Goal: Task Accomplishment & Management: Manage account settings

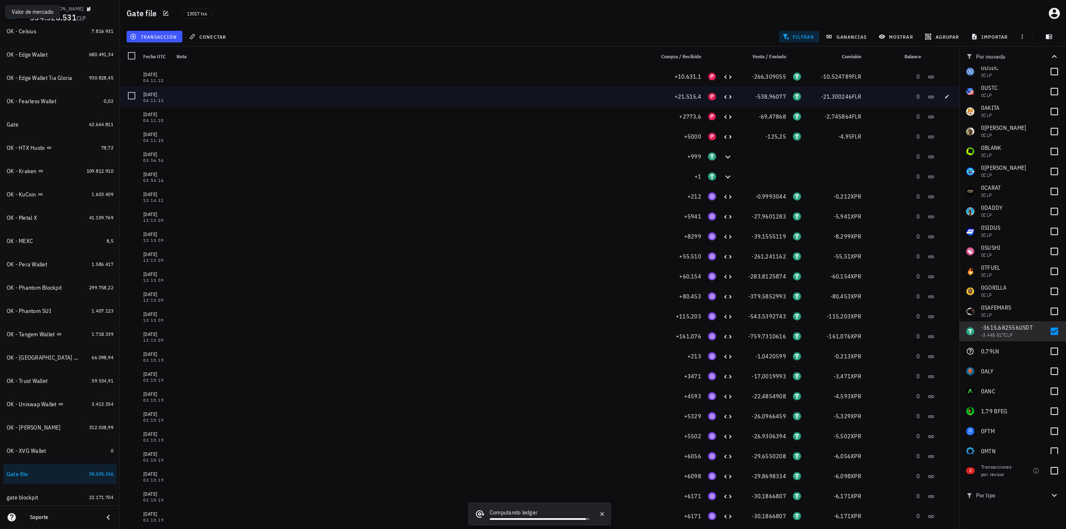
drag, startPoint x: 873, startPoint y: 285, endPoint x: 871, endPoint y: 98, distance: 186.9
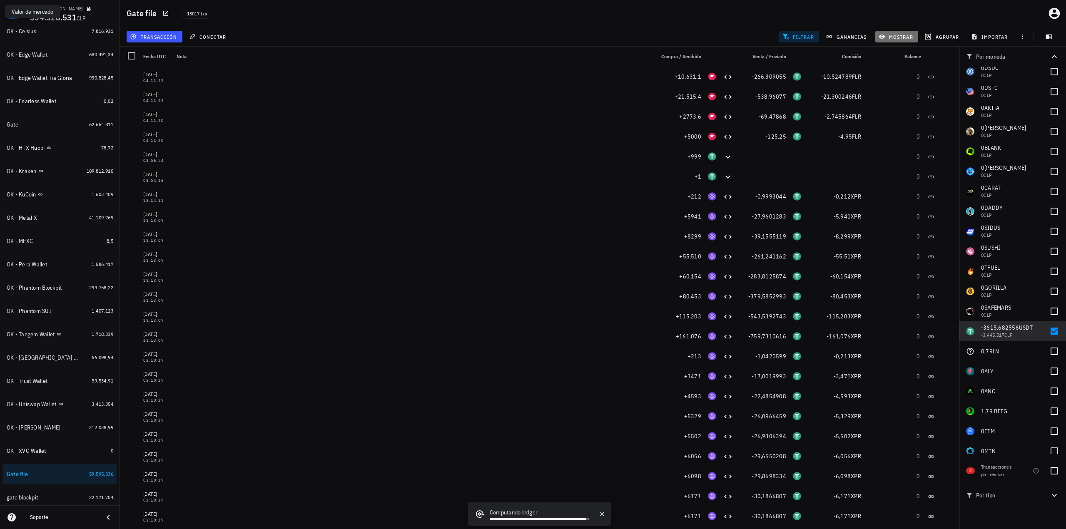
click at [895, 36] on span "mostrar" at bounding box center [896, 36] width 33 height 7
click at [957, 130] on icon "Clear" at bounding box center [955, 129] width 8 height 8
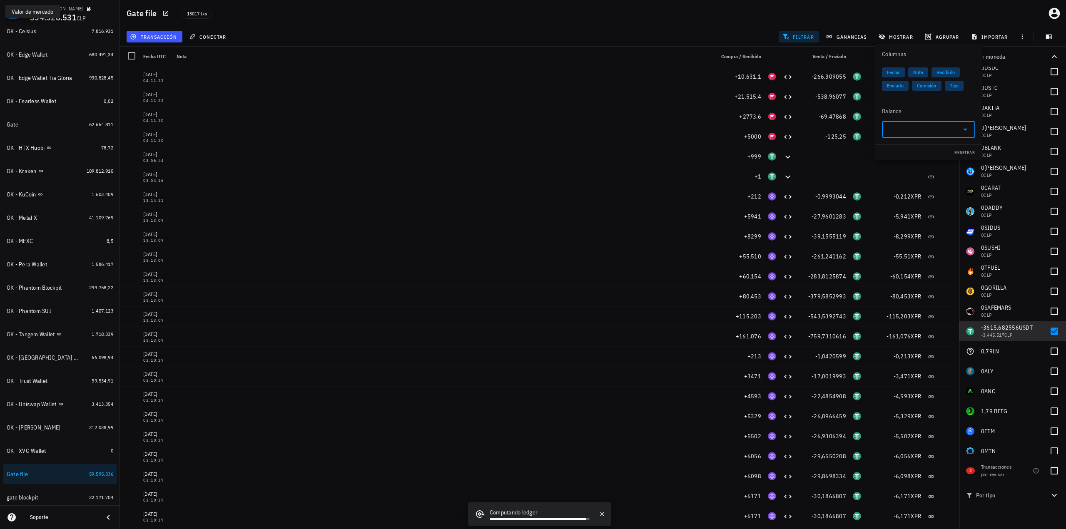
click at [655, 30] on div "transacción conectar filtrar ganancias mostrar agrupar importar" at bounding box center [593, 37] width 936 height 20
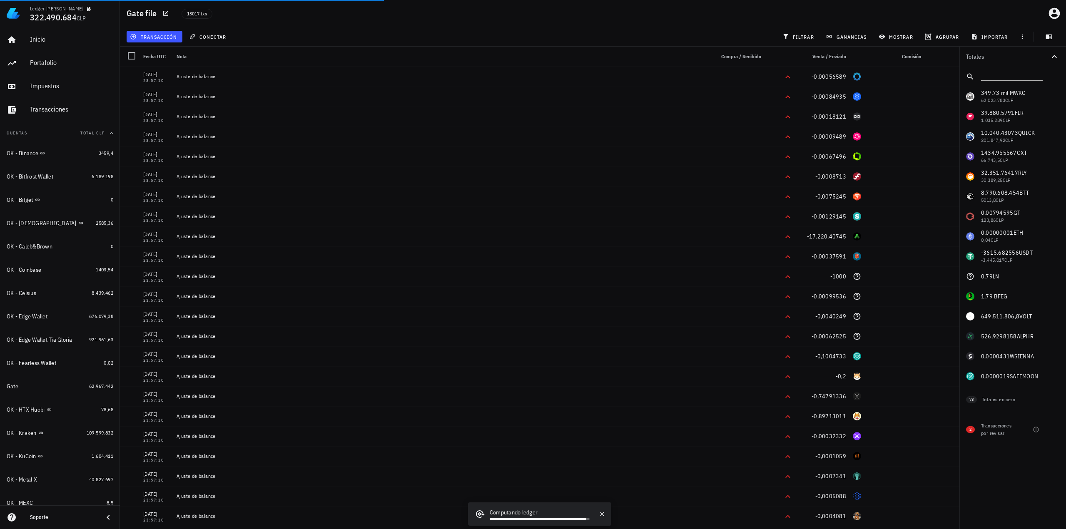
click at [719, 32] on div "transacción conectar filtrar ganancias mostrar [GEOGRAPHIC_DATA] importar" at bounding box center [593, 37] width 936 height 20
click at [803, 35] on span "filtrar" at bounding box center [799, 36] width 30 height 7
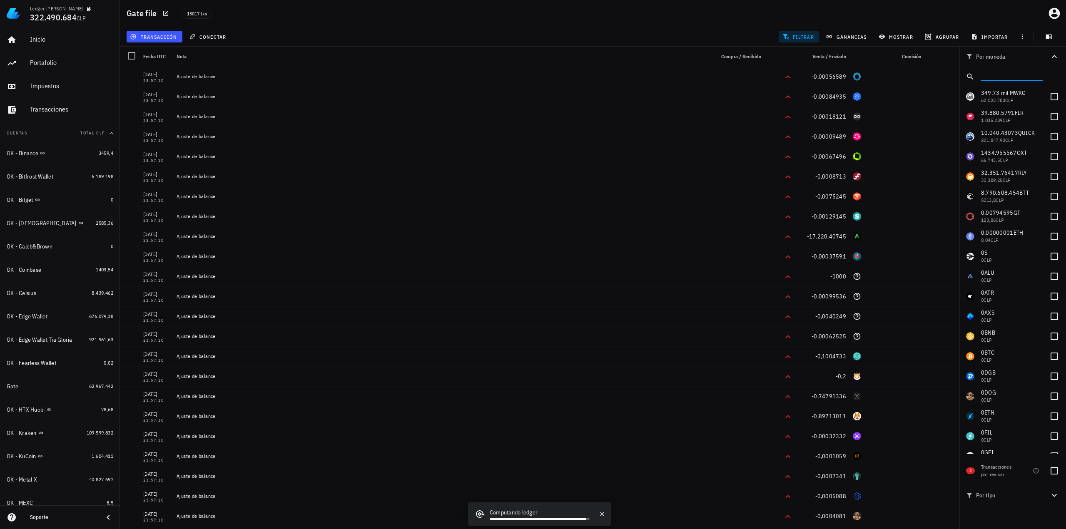
click at [1007, 74] on input "text" at bounding box center [1011, 75] width 60 height 11
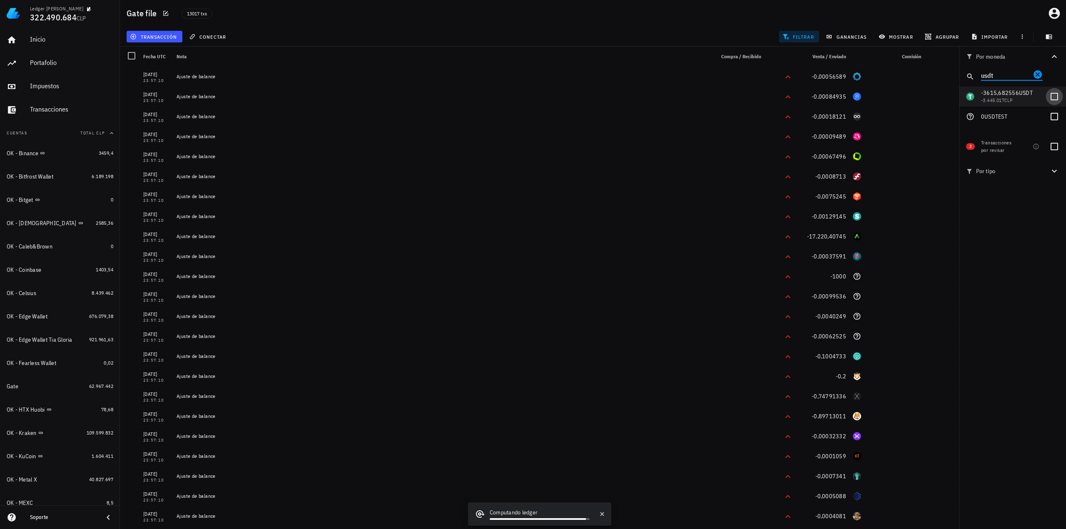
type input "usdt"
click at [1057, 97] on div at bounding box center [1054, 97] width 14 height 14
checkbox input "true"
click at [899, 39] on span "mostrar" at bounding box center [896, 36] width 33 height 7
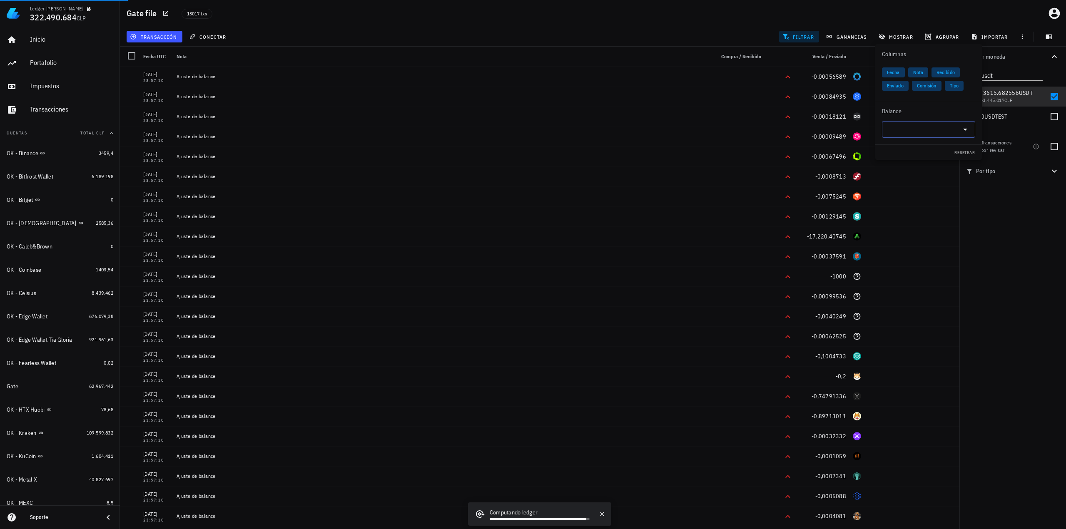
click at [913, 131] on input "text" at bounding box center [922, 129] width 70 height 13
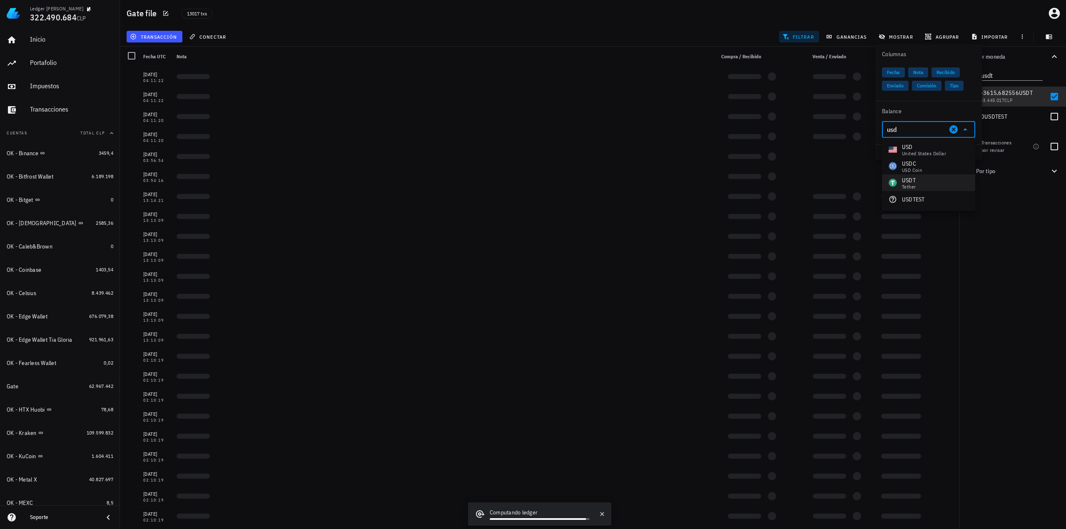
click at [917, 182] on div "USDT Tether" at bounding box center [928, 182] width 93 height 17
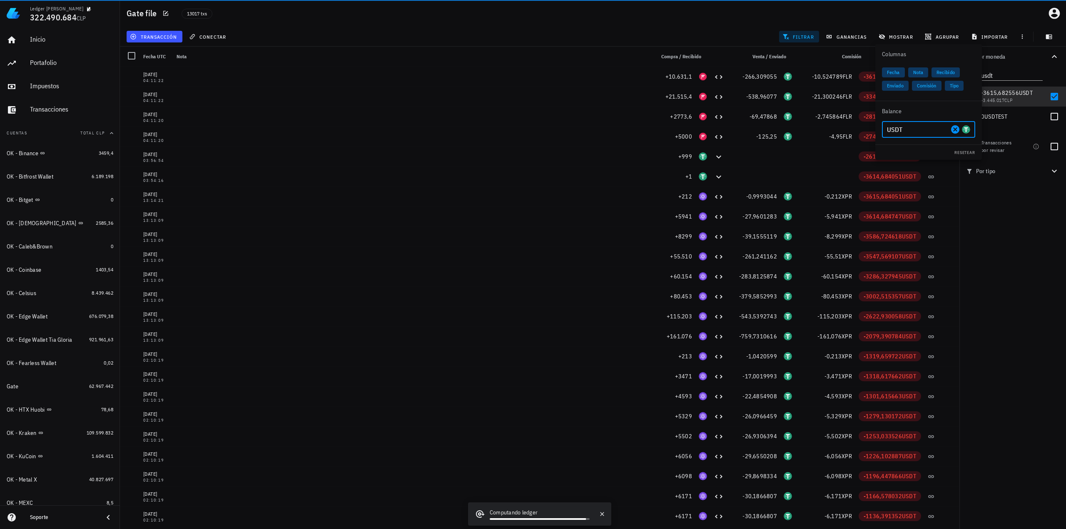
type input "USDT"
click at [724, 33] on div "transacción conectar filtrar ganancias mostrar agrupar importar" at bounding box center [593, 37] width 936 height 20
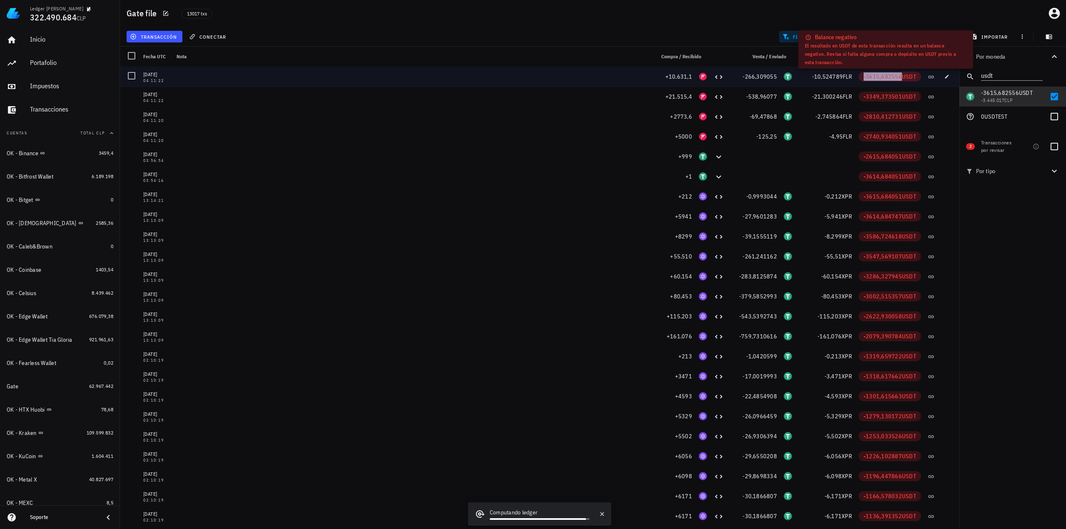
click at [867, 77] on span "-3615,682556" at bounding box center [882, 76] width 38 height 7
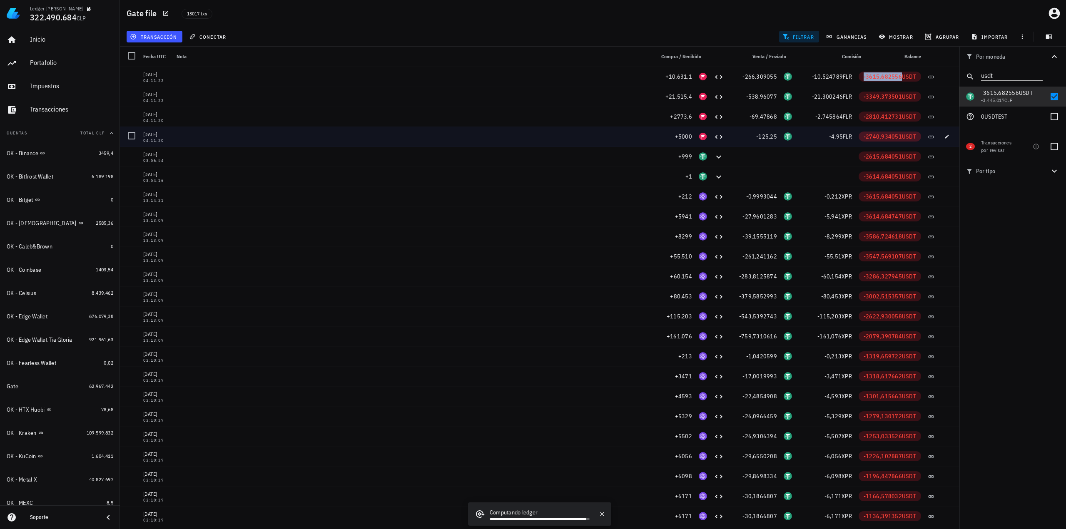
copy span "-3615,682556"
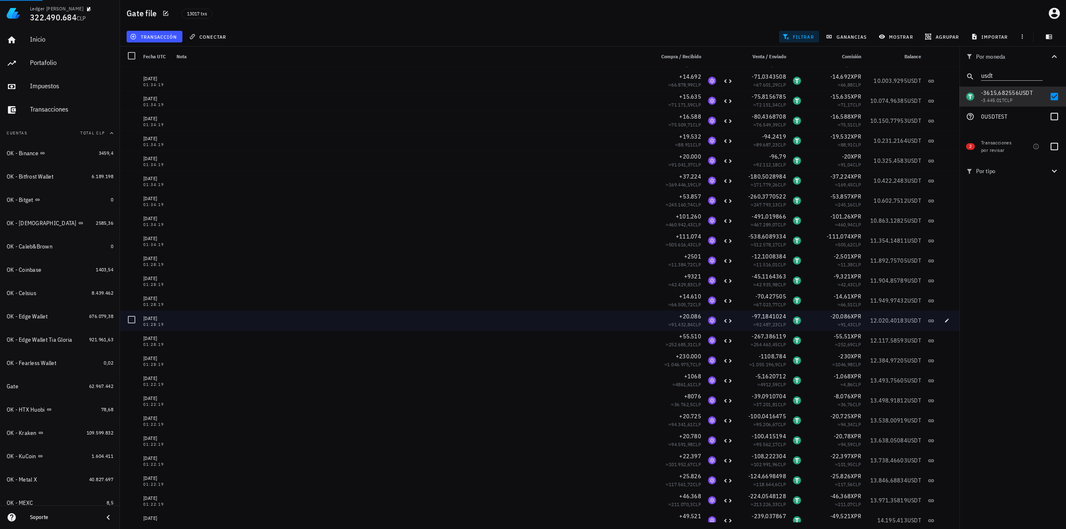
scroll to position [3455, 0]
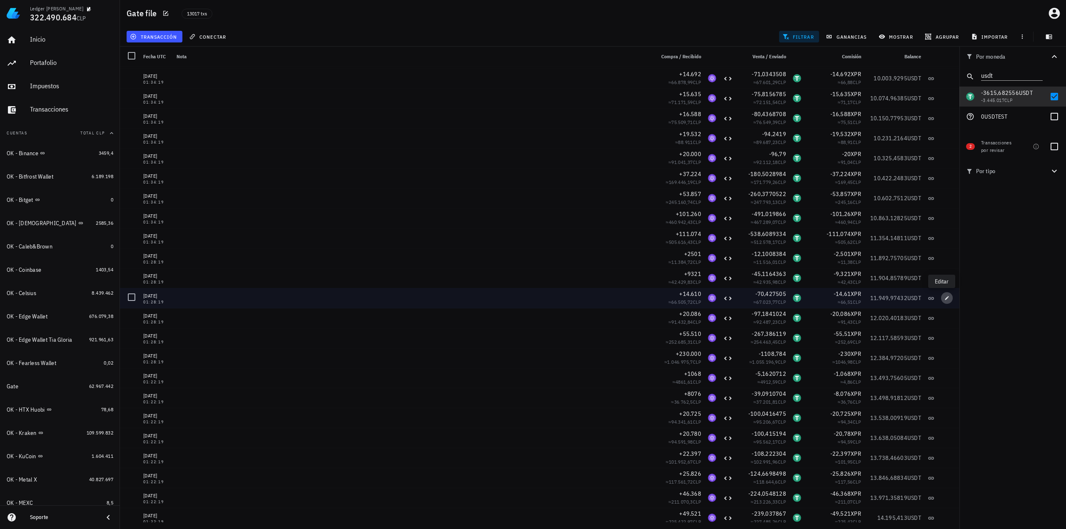
click at [945, 297] on icon "button" at bounding box center [947, 298] width 4 height 4
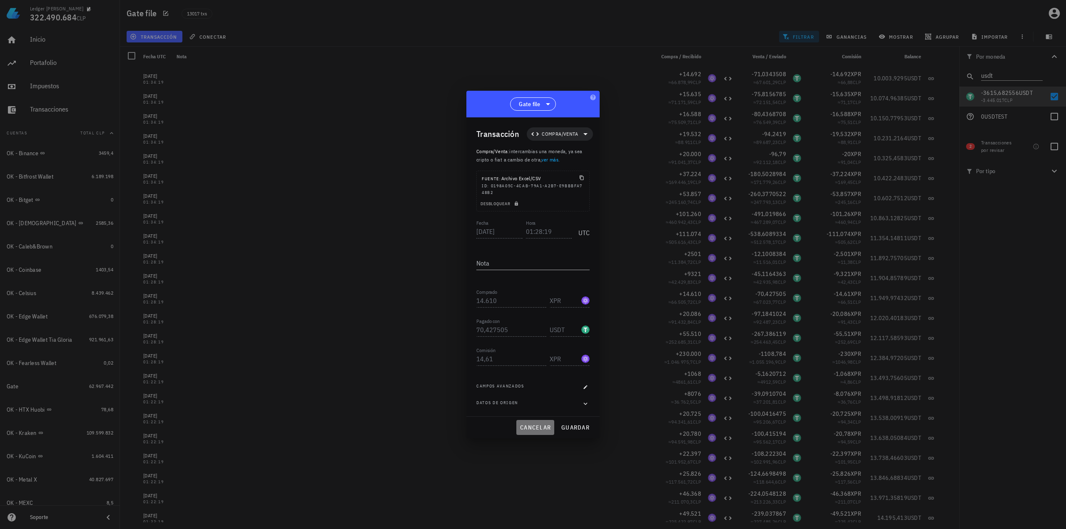
click at [532, 430] on span "cancelar" at bounding box center [535, 427] width 31 height 7
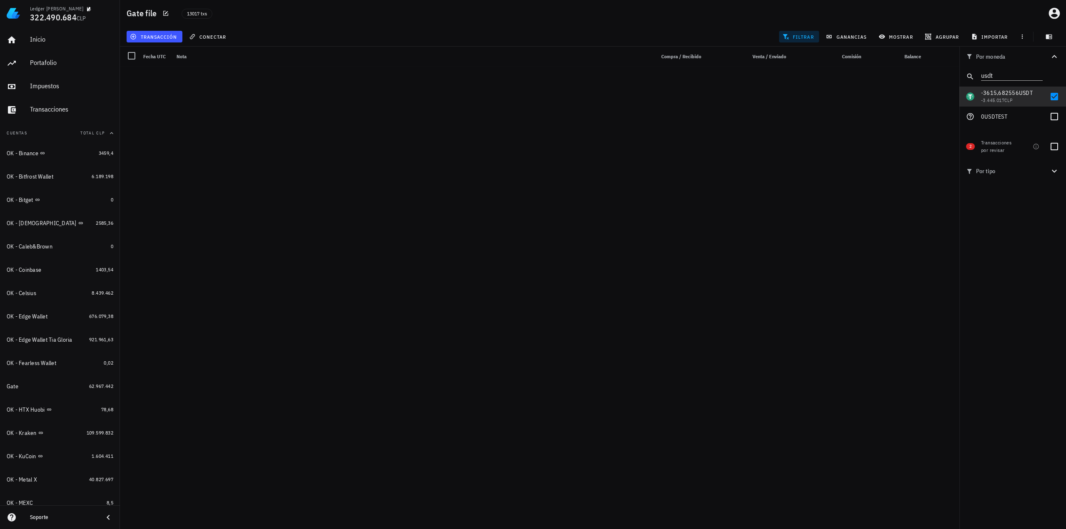
scroll to position [180506, 0]
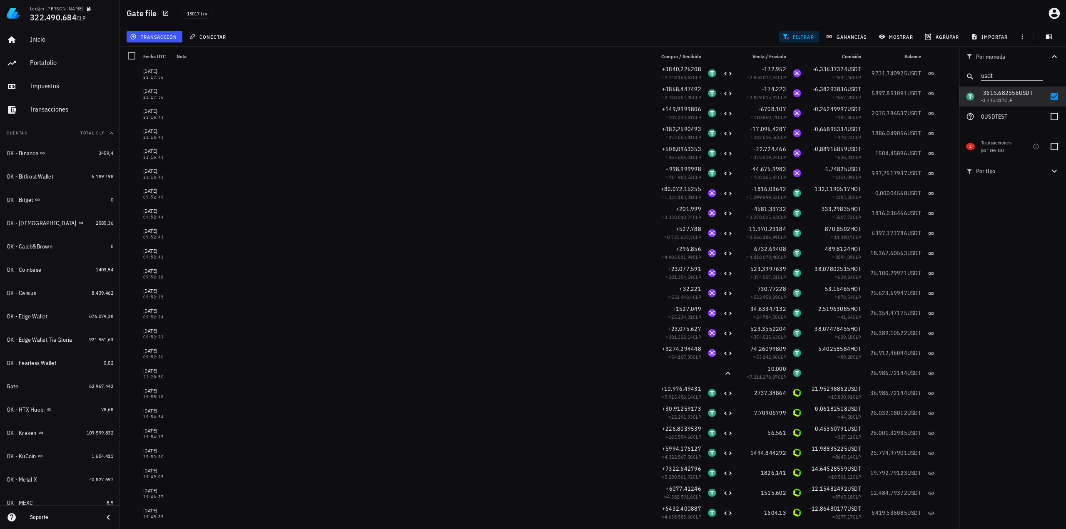
click at [145, 25] on div "Gate file 13017 txs" at bounding box center [593, 13] width 946 height 27
click at [145, 33] on span "transacción" at bounding box center [154, 36] width 45 height 7
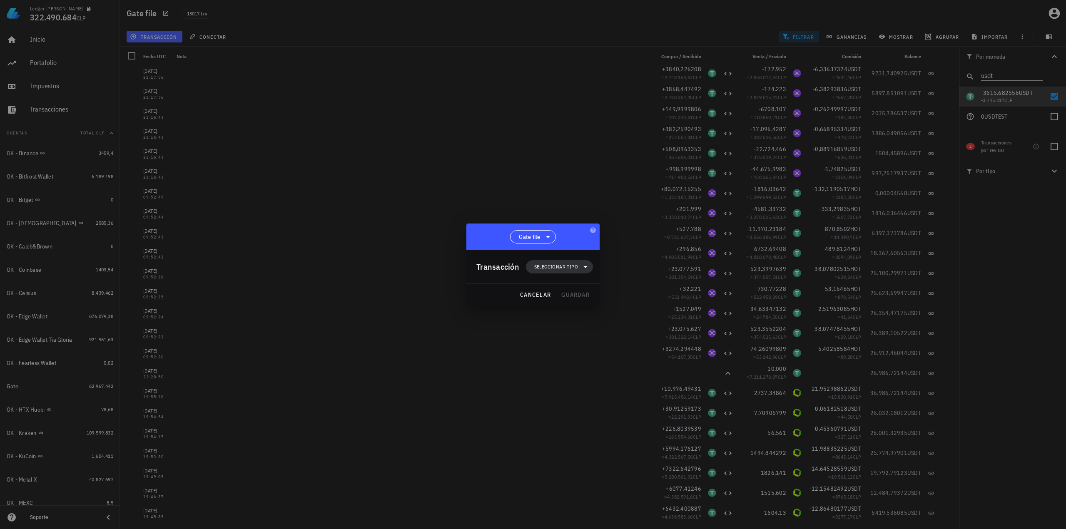
click at [556, 269] on span "Seleccionar tipo" at bounding box center [556, 267] width 44 height 8
click at [560, 308] on div "Ingreso" at bounding box center [564, 303] width 77 height 17
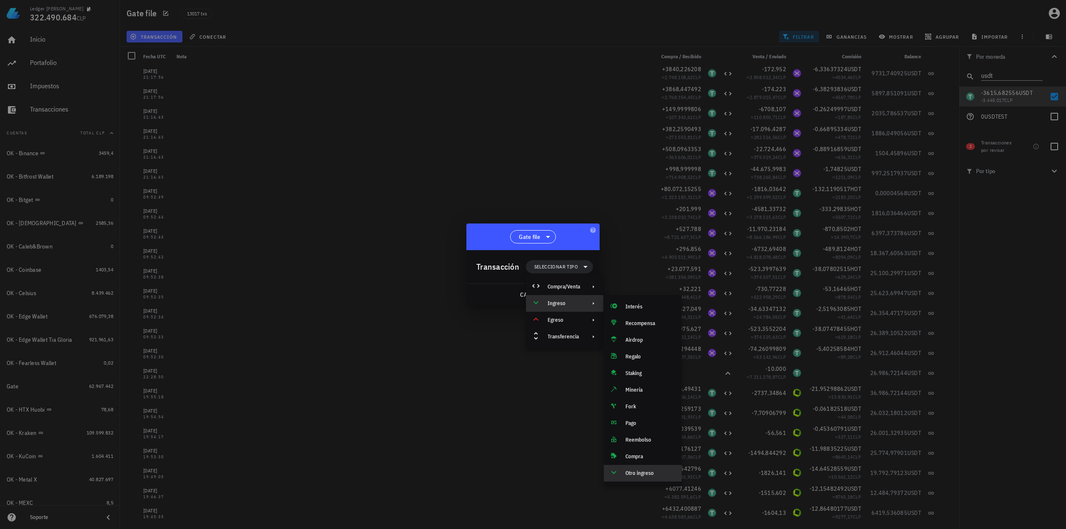
click at [649, 476] on div "Otro ingreso" at bounding box center [650, 473] width 50 height 7
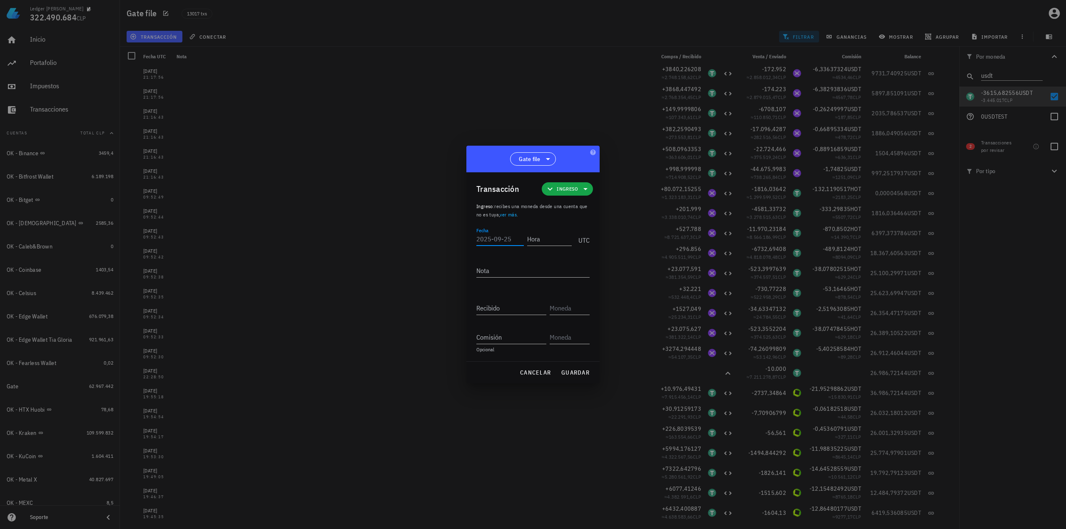
click at [508, 239] on input "Fecha" at bounding box center [499, 238] width 47 height 13
type input "2021-04-06"
type input "19:45:34"
type textarea "Ajuste de balance"
paste input "3615,682556"
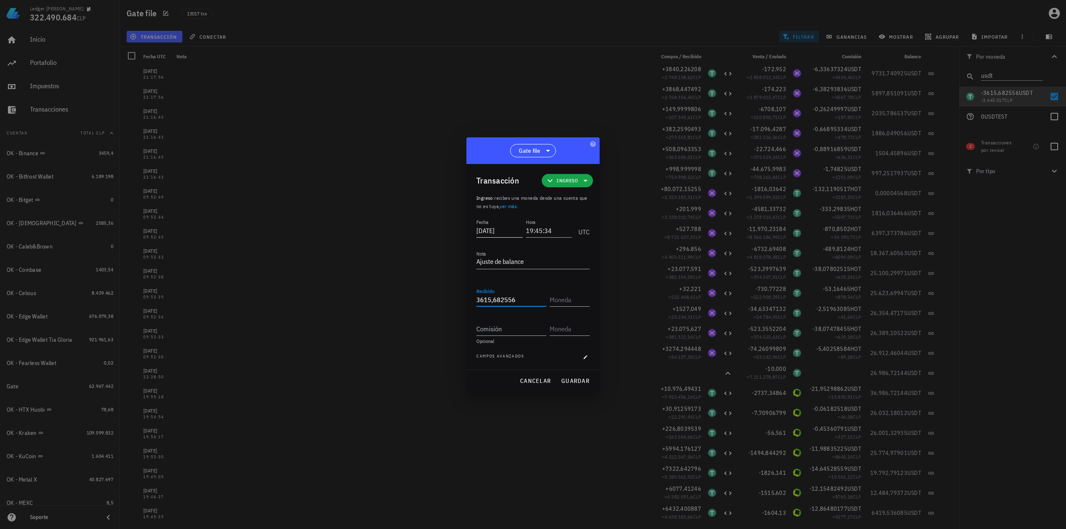
type input "3.615,682556"
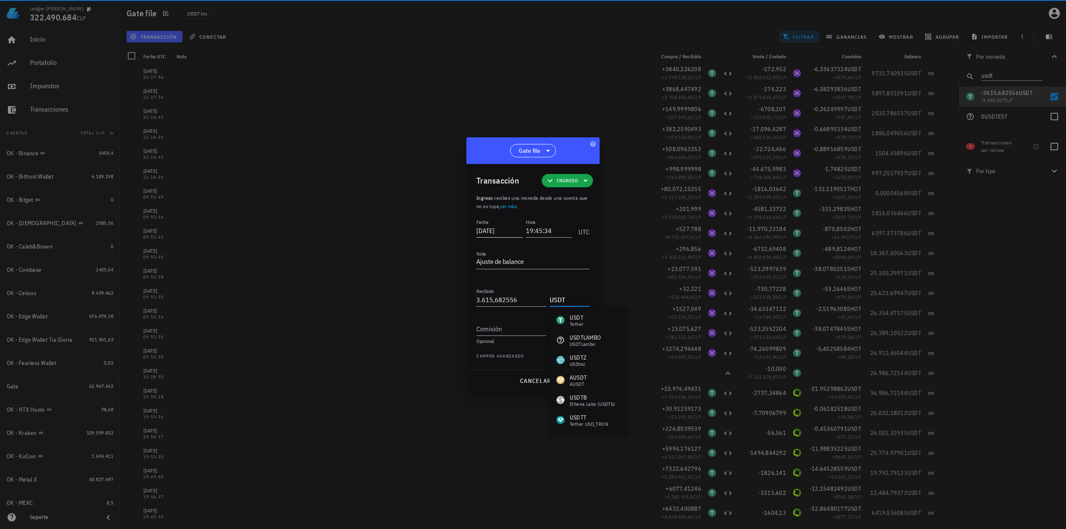
type input "USDT"
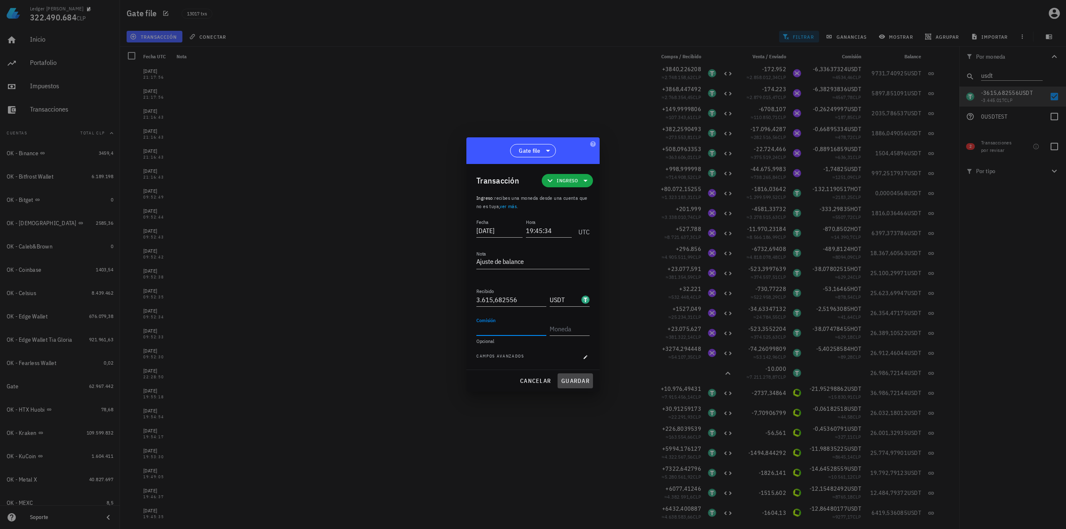
click at [571, 380] on span "guardar" at bounding box center [575, 380] width 29 height 7
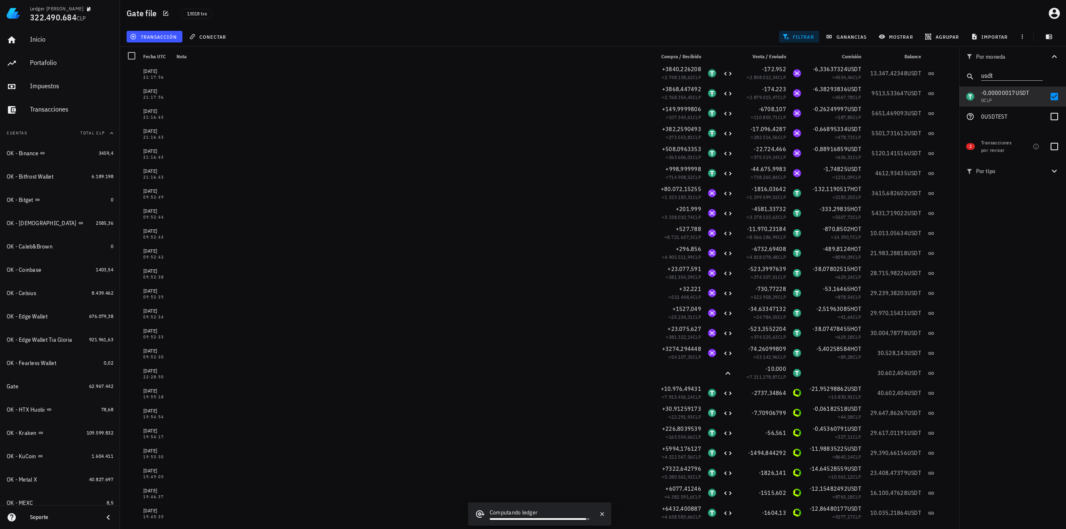
click at [1016, 227] on div "Por moneda usdt 349,73 mil M WKC 62.023.783 CLP 39.880,5791 FLR 1.035.289 CLP 1…" at bounding box center [1012, 288] width 107 height 482
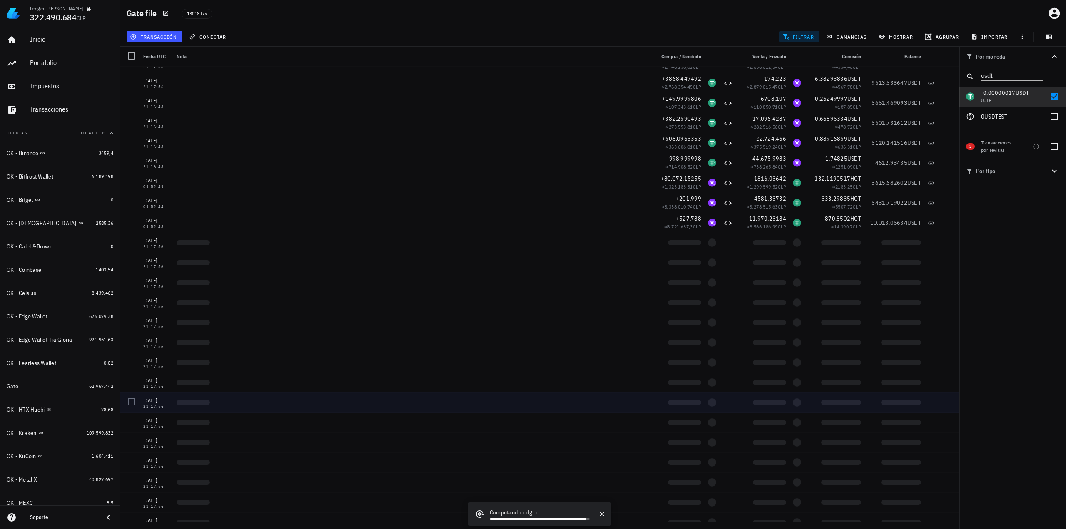
scroll to position [180526, 0]
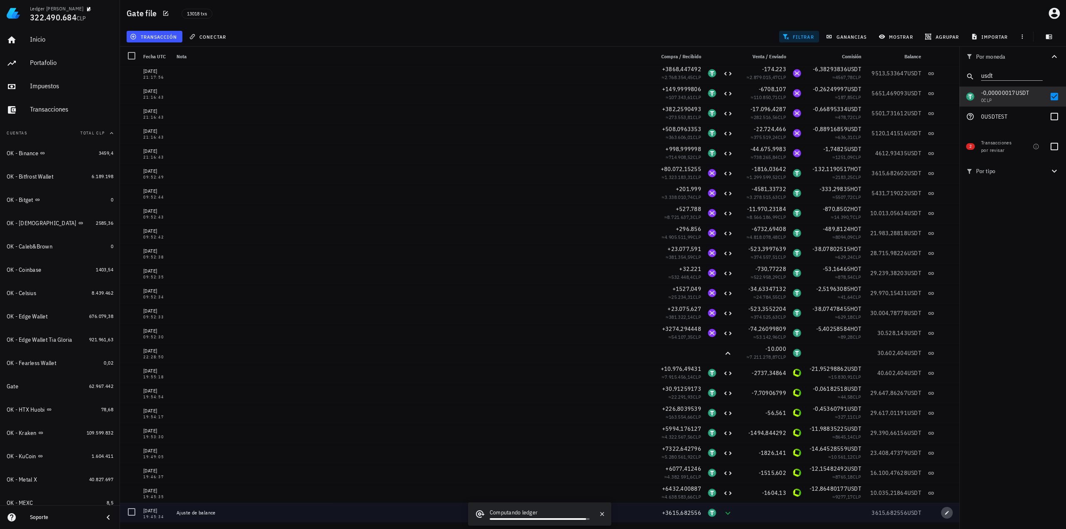
click at [941, 516] on button "button" at bounding box center [947, 513] width 12 height 12
type input "2021-04-06"
type input "19:45:34"
type textarea "Ajuste de balance"
type input "3.615,682556"
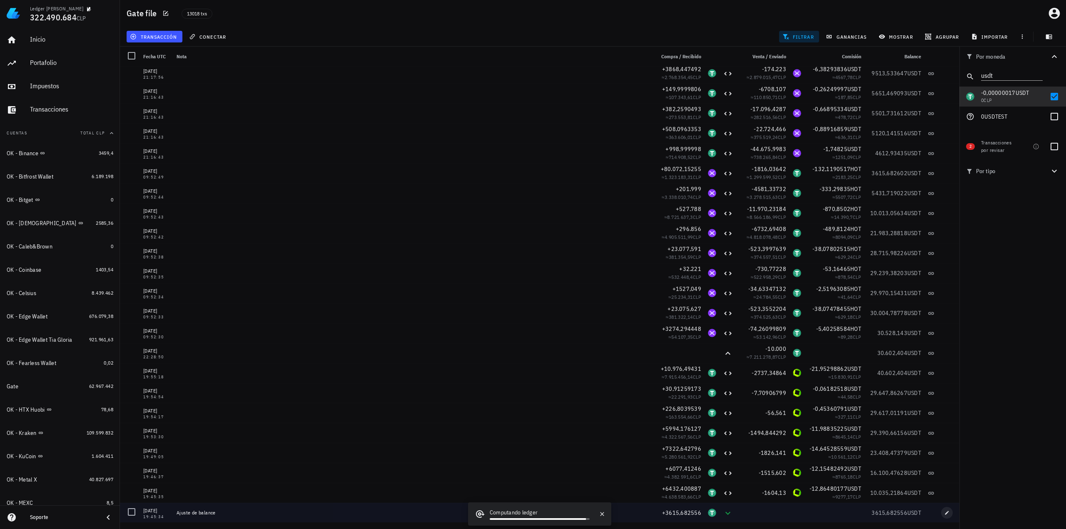
type input "USDT"
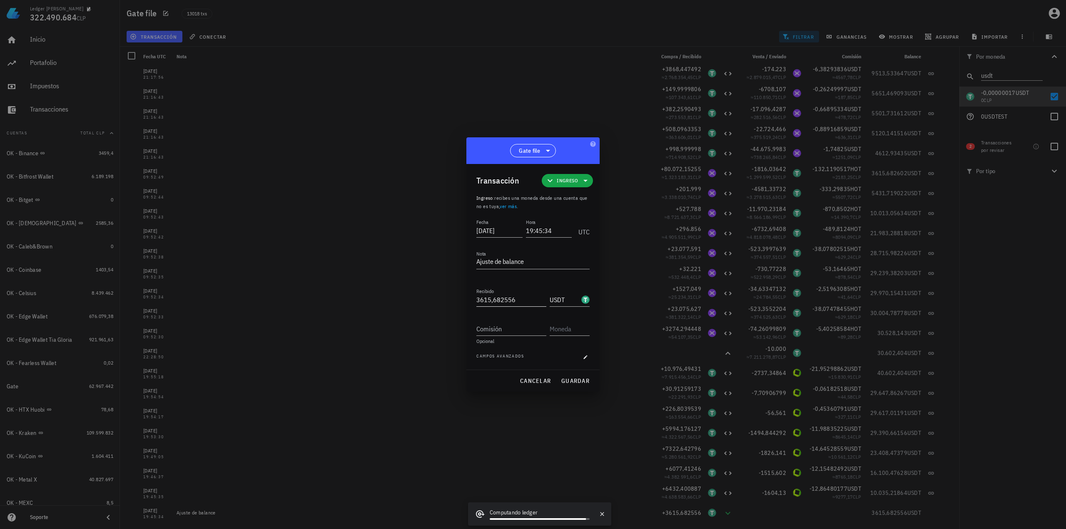
click at [525, 297] on input "3615,682556" at bounding box center [511, 299] width 70 height 13
click at [574, 381] on span "guardar" at bounding box center [575, 380] width 29 height 7
type input "3.615,682556"
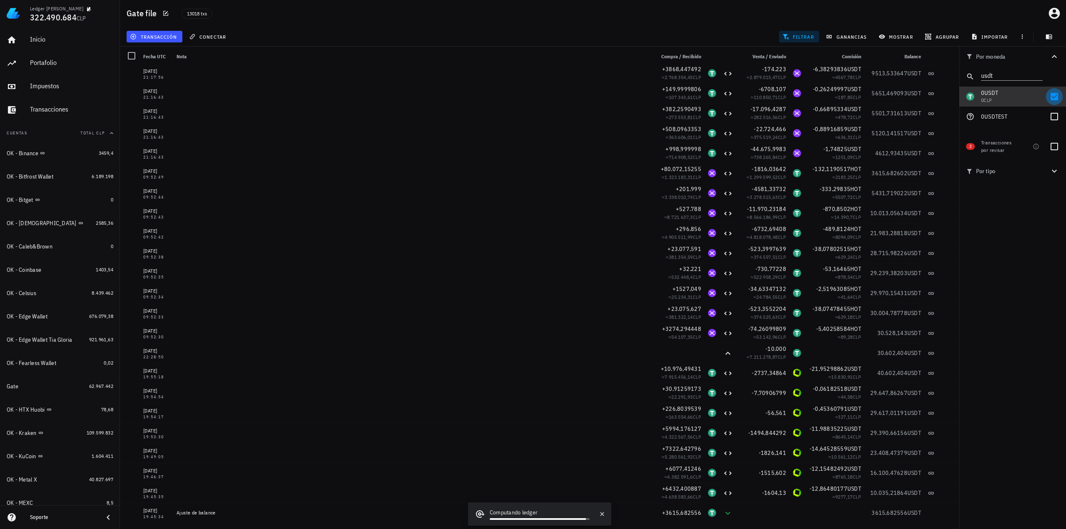
click at [1052, 98] on div at bounding box center [1054, 97] width 14 height 14
checkbox input "false"
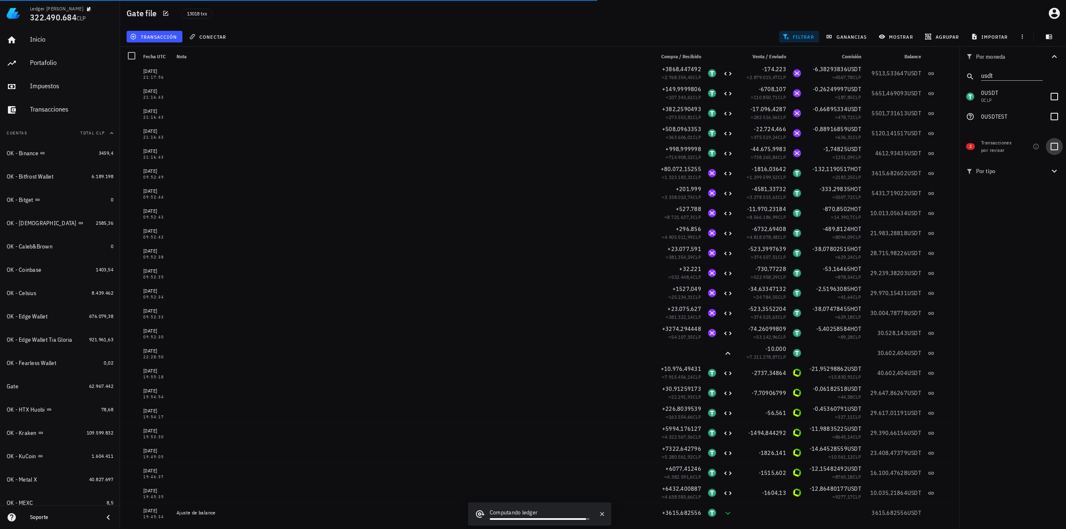
click at [1055, 145] on div at bounding box center [1054, 146] width 14 height 14
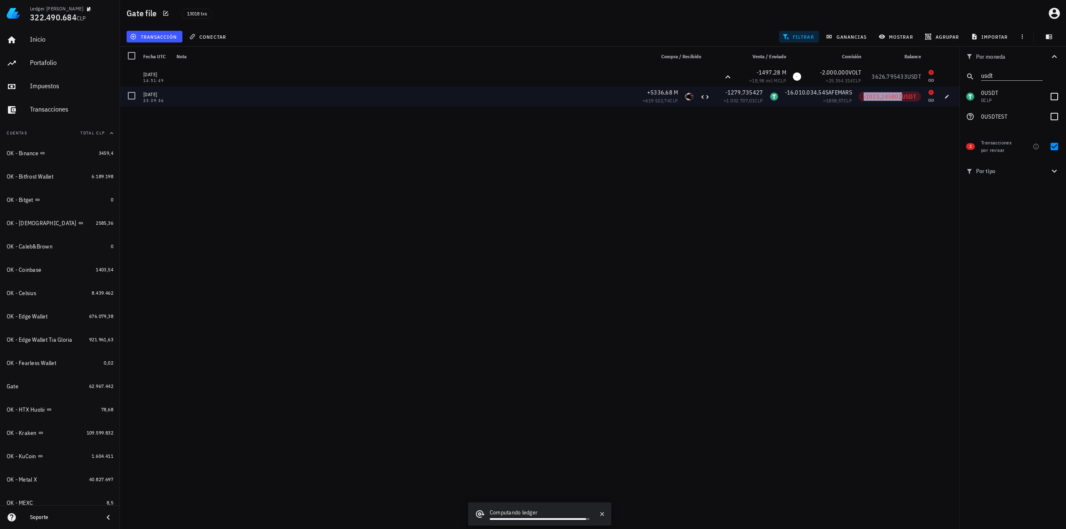
click at [875, 99] on span "-1023,245802" at bounding box center [882, 96] width 38 height 7
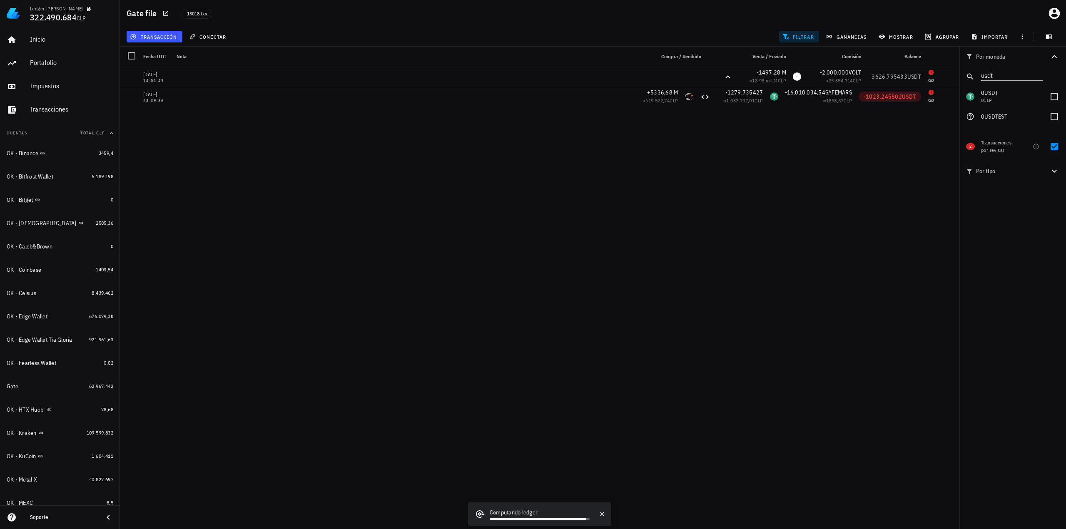
drag, startPoint x: 821, startPoint y: 225, endPoint x: 844, endPoint y: 214, distance: 25.3
click at [822, 226] on div "08/11/2022 14:51:49 -1497,28 M ≈ 18,98 mil M CLP -2.000.000 VOLT ≈ 25.354.314 C…" at bounding box center [539, 295] width 839 height 456
click at [1056, 147] on div at bounding box center [1054, 146] width 14 height 14
checkbox input "false"
click at [1057, 95] on div at bounding box center [1054, 97] width 14 height 14
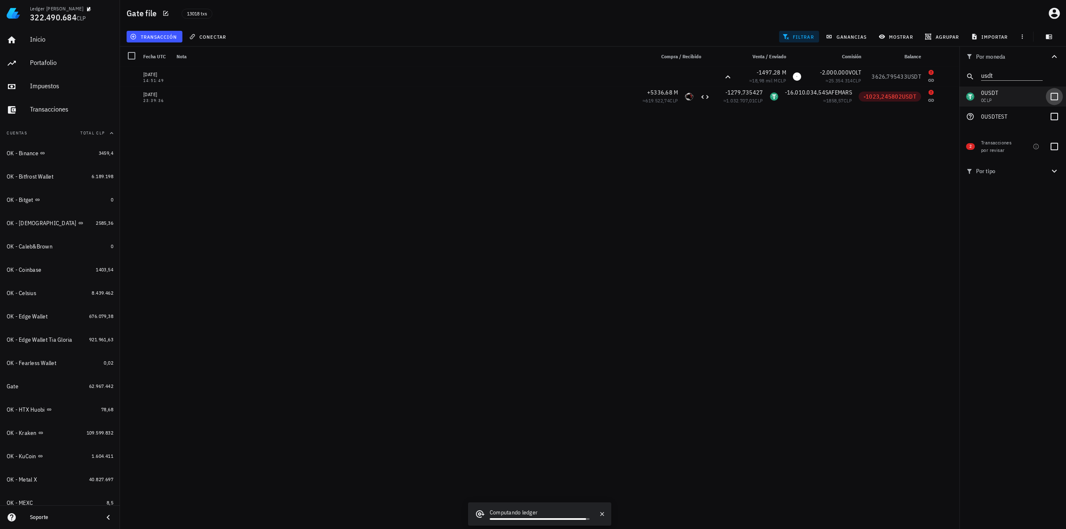
checkbox input "true"
click at [1055, 171] on icon "button" at bounding box center [1054, 171] width 5 height 3
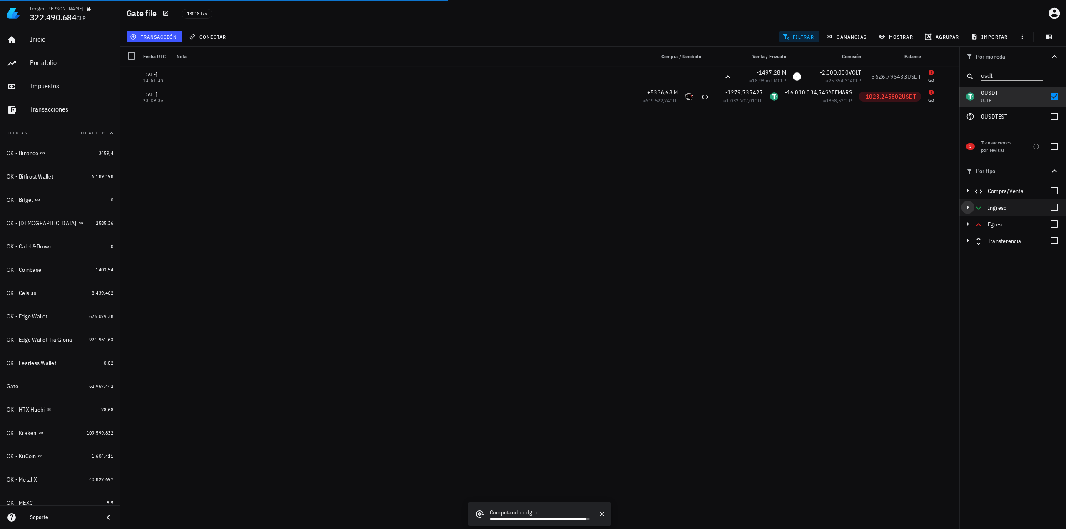
click at [967, 206] on icon "button" at bounding box center [968, 207] width 2 height 4
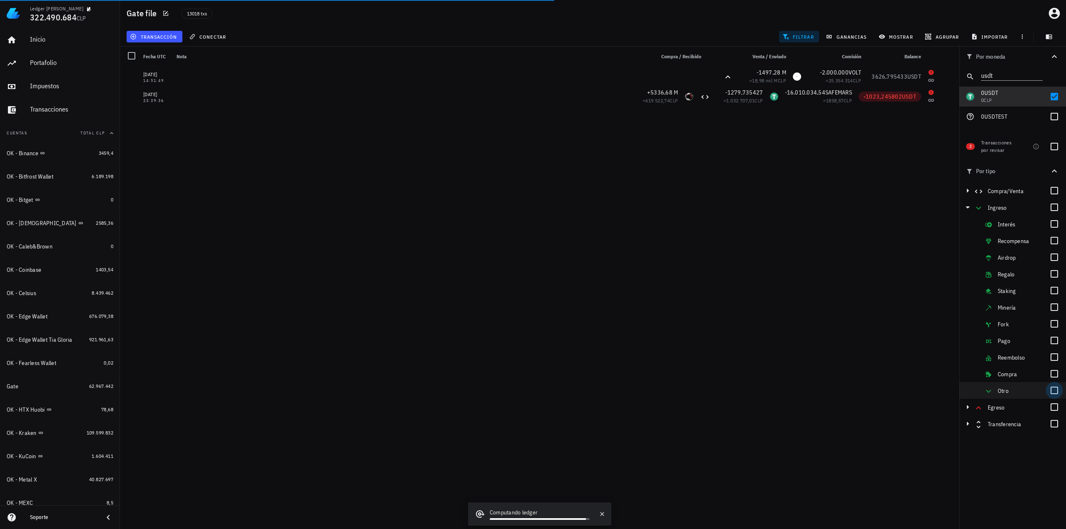
click at [1056, 387] on div at bounding box center [1054, 390] width 14 height 14
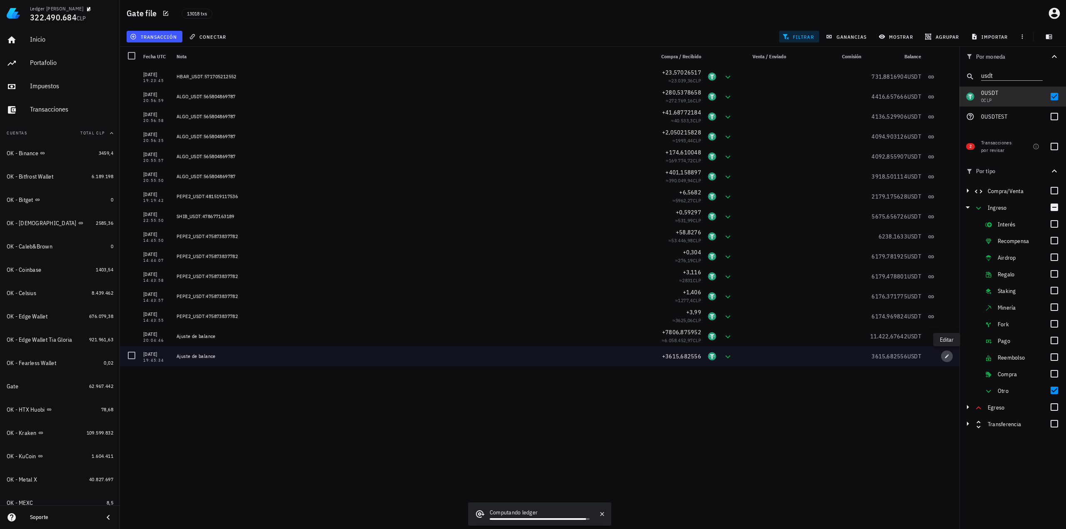
click at [947, 357] on icon "button" at bounding box center [947, 356] width 4 height 4
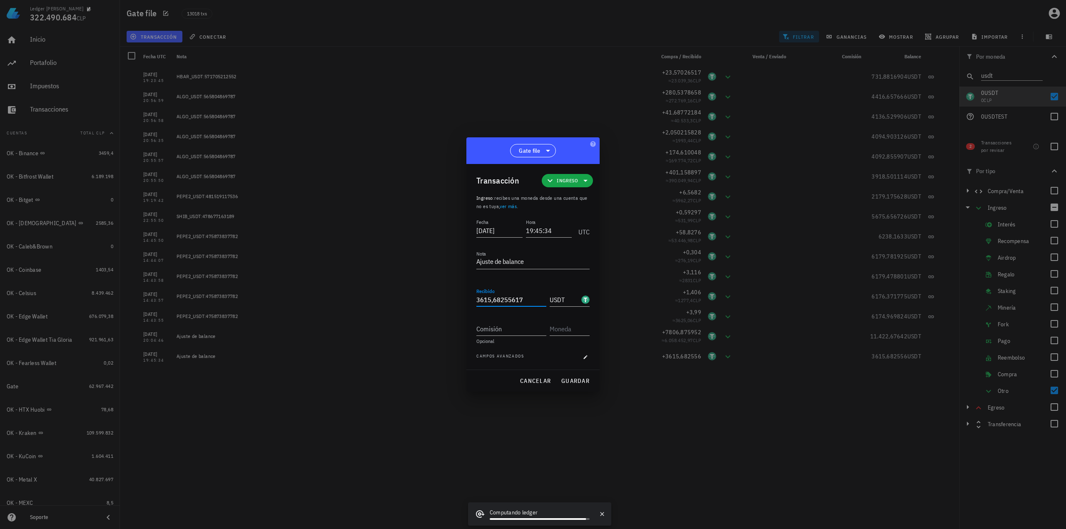
drag, startPoint x: 528, startPoint y: 306, endPoint x: 385, endPoint y: 288, distance: 144.7
click at [405, 289] on div "Ledger Francisco Arancibia 322.490.684 CLP Inicio Portafolio Impuestos Transacc…" at bounding box center [533, 264] width 1066 height 529
paste input "4638,928358"
click at [577, 383] on span "guardar" at bounding box center [575, 380] width 29 height 7
type input "3.615,68255617"
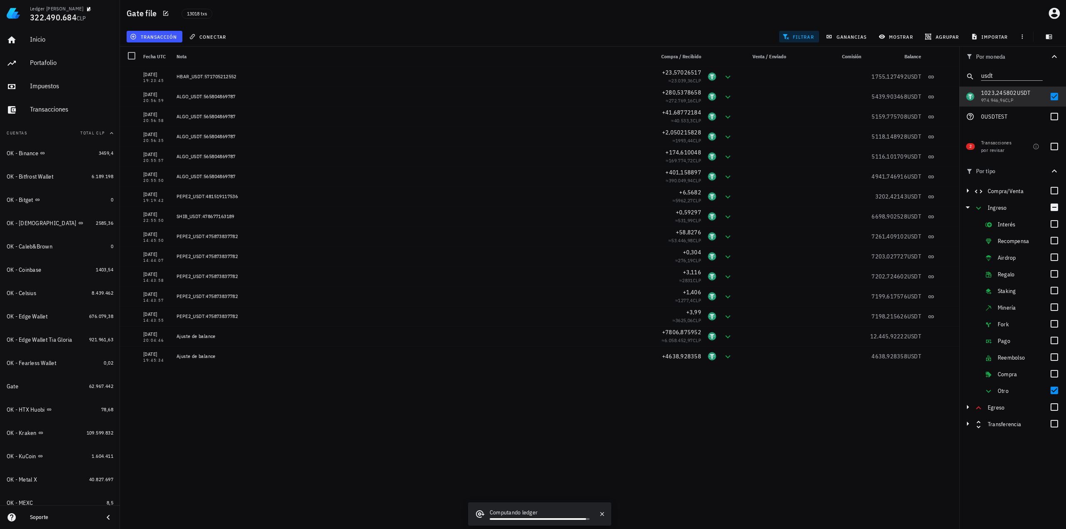
click at [679, 25] on div "Gate file 13018 txs" at bounding box center [593, 13] width 946 height 27
click at [1058, 145] on div at bounding box center [1054, 146] width 14 height 14
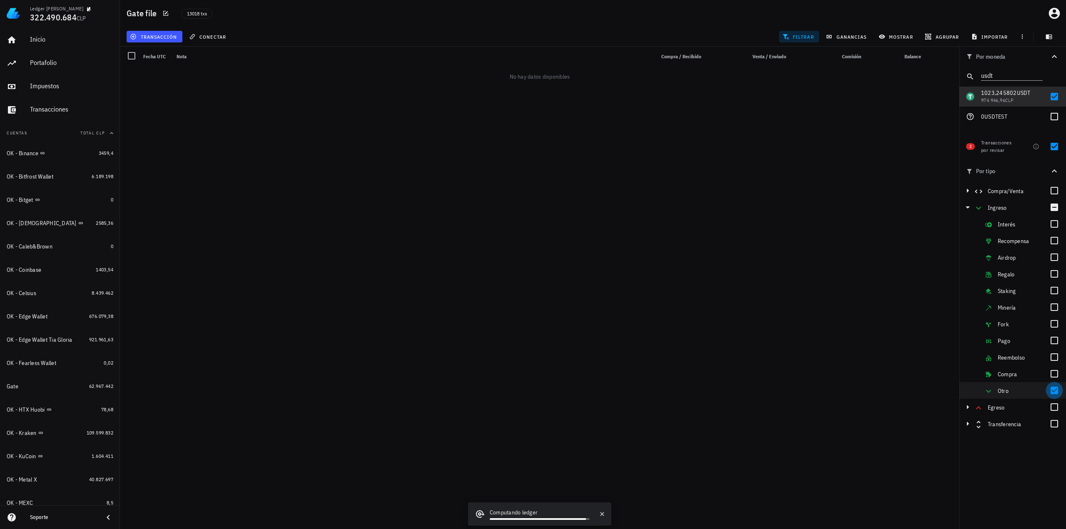
click at [1056, 392] on div at bounding box center [1054, 390] width 14 height 14
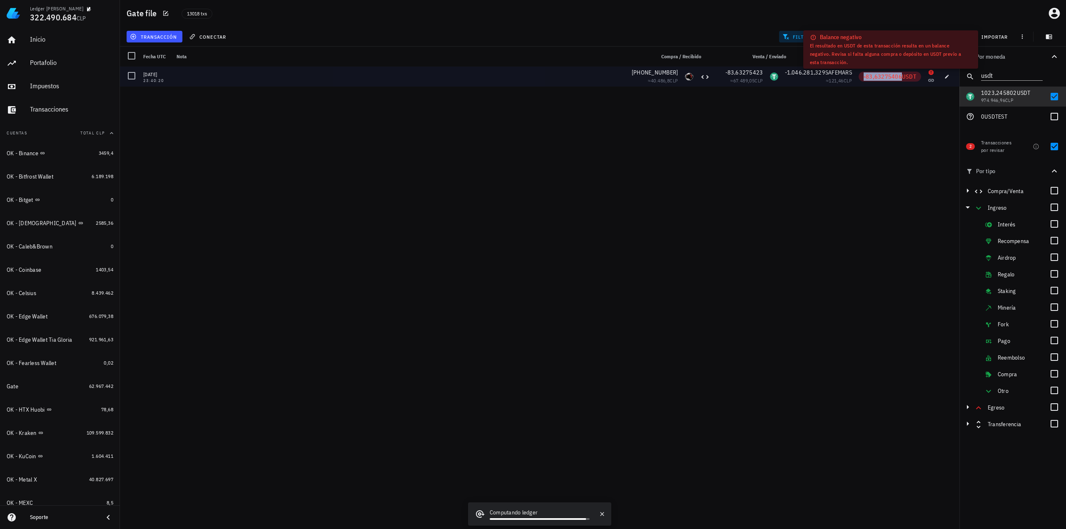
click at [883, 77] on span "-83,63275406" at bounding box center [882, 76] width 38 height 7
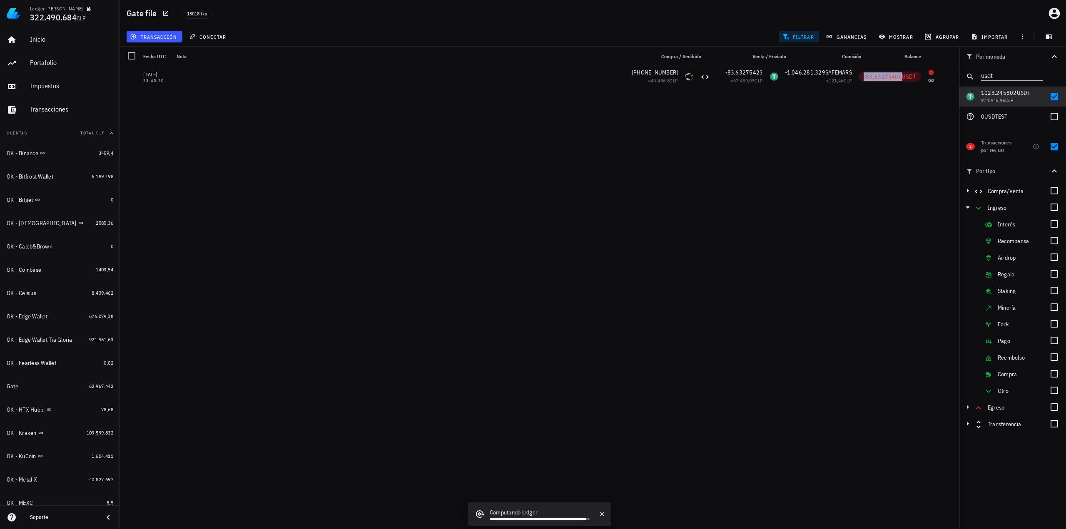
copy span "-83,63275406"
click at [843, 214] on div "29/10/2021 23:40:20 +348.760.443 ≈ 40.486,8 CLP -83,63275423 ≈ 67.489,05 CLP -1…" at bounding box center [539, 295] width 839 height 456
click at [1055, 392] on div at bounding box center [1054, 390] width 14 height 14
click at [1053, 147] on div at bounding box center [1054, 146] width 14 height 14
checkbox input "false"
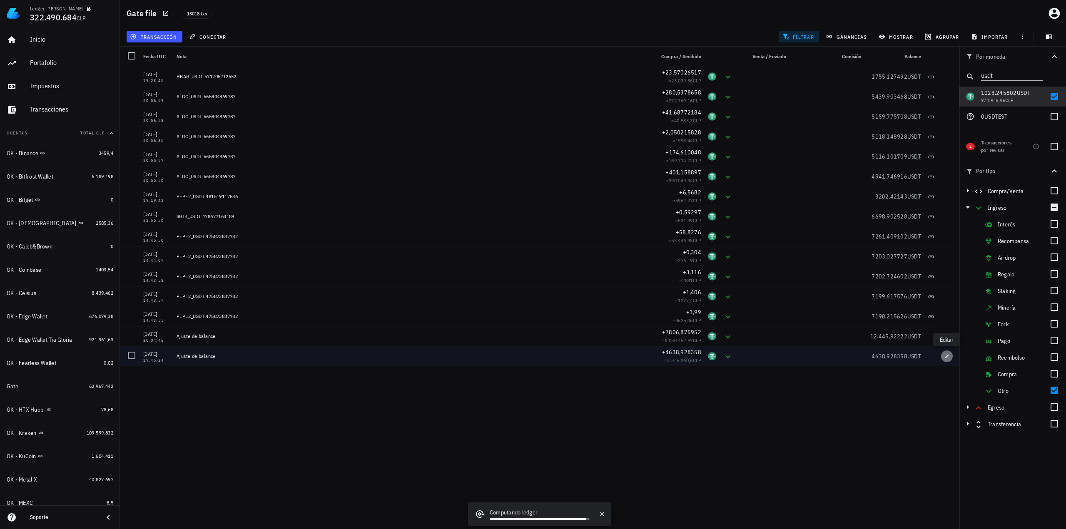
click at [948, 357] on icon "button" at bounding box center [946, 356] width 5 height 5
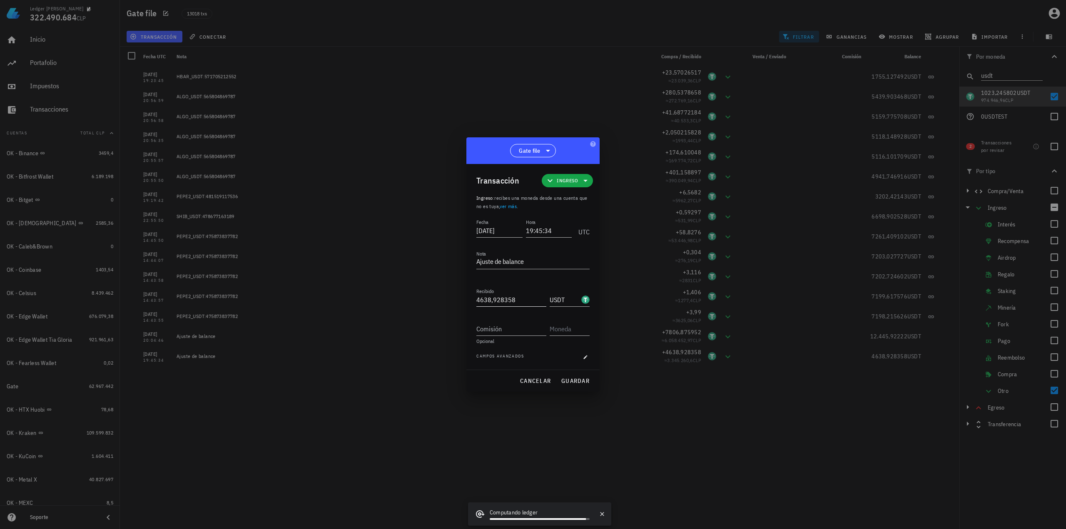
click at [522, 301] on input "4638,928358" at bounding box center [511, 299] width 70 height 13
paste input "722,56111206"
click at [571, 381] on span "guardar" at bounding box center [575, 380] width 29 height 7
type input "4.638,928358"
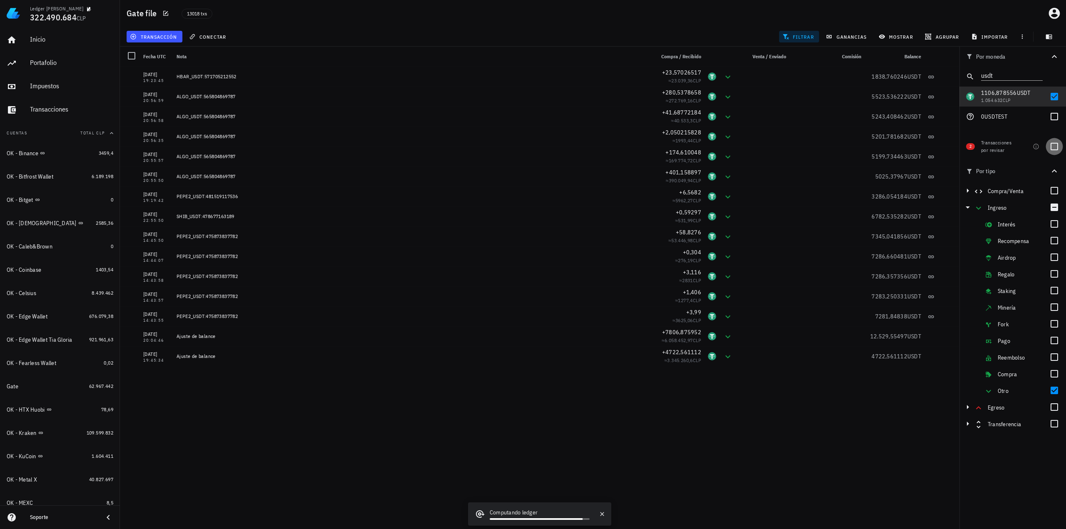
click at [1049, 145] on div at bounding box center [1054, 146] width 14 height 14
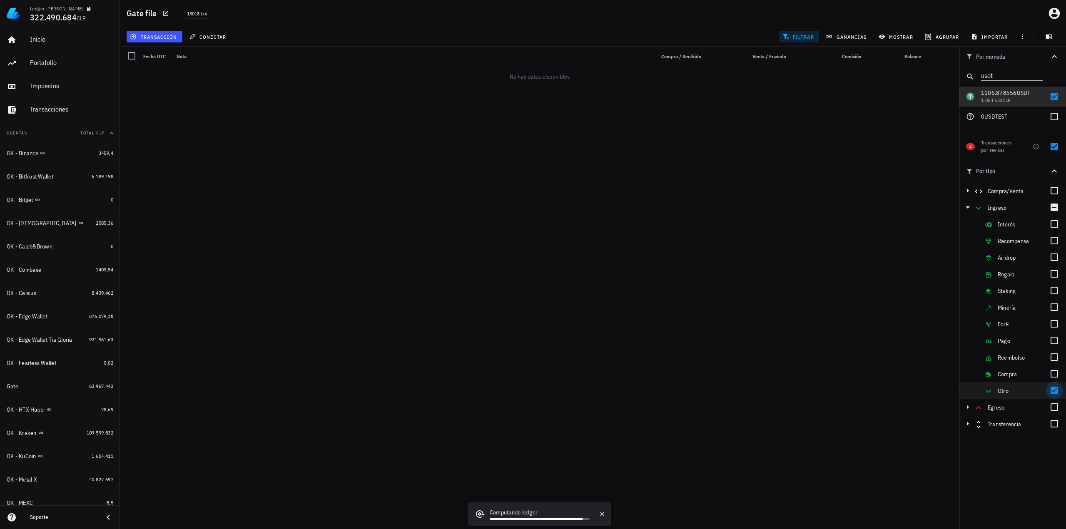
click at [1051, 389] on div at bounding box center [1054, 390] width 14 height 14
click at [1054, 148] on div at bounding box center [1054, 146] width 14 height 14
checkbox input "false"
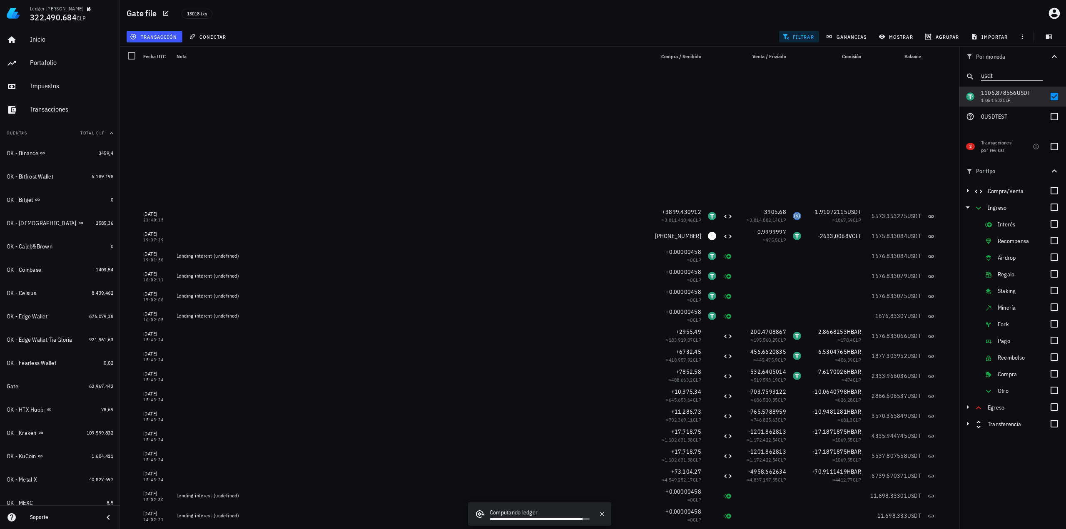
scroll to position [8685, 0]
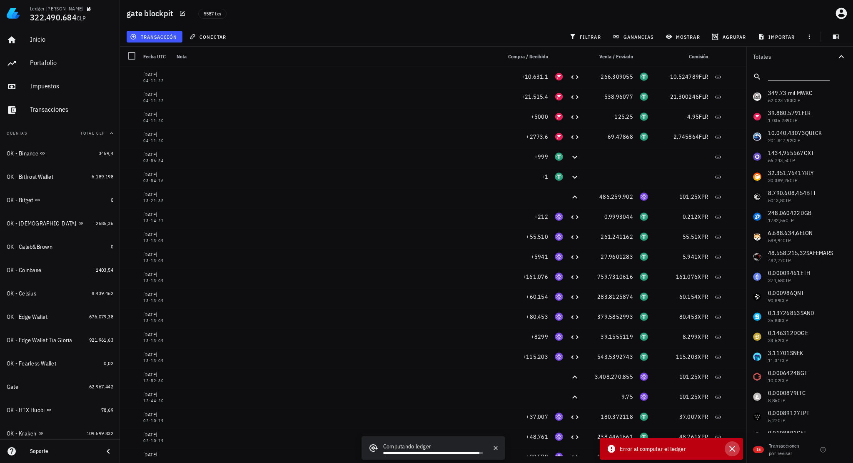
click at [731, 449] on icon "button" at bounding box center [732, 448] width 6 height 6
click at [779, 75] on input "text" at bounding box center [798, 75] width 60 height 11
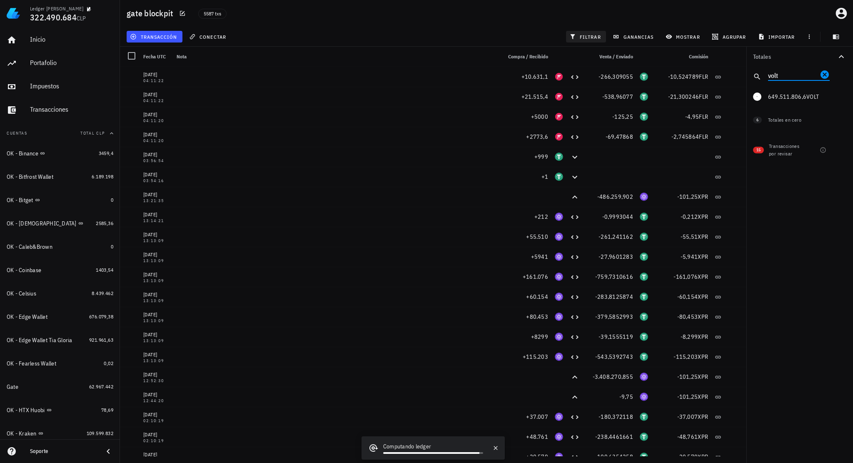
type input "volt"
click at [593, 38] on span "filtrar" at bounding box center [586, 36] width 30 height 7
click at [840, 96] on div at bounding box center [841, 97] width 14 height 14
checkbox input "true"
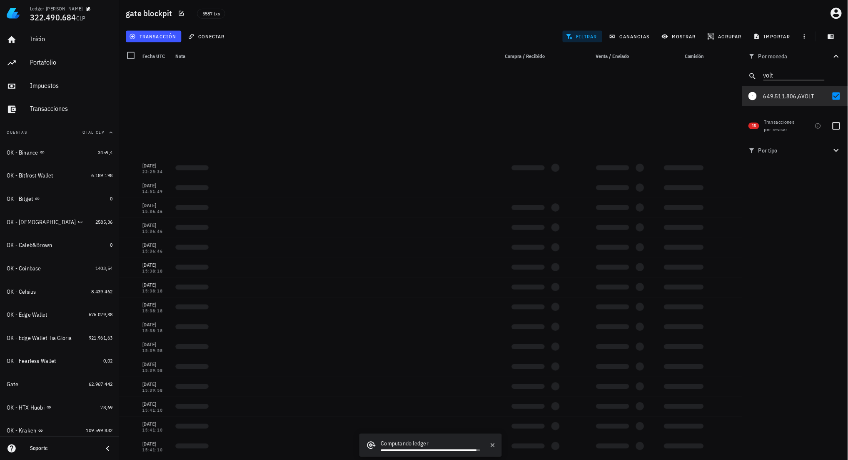
scroll to position [7743, 0]
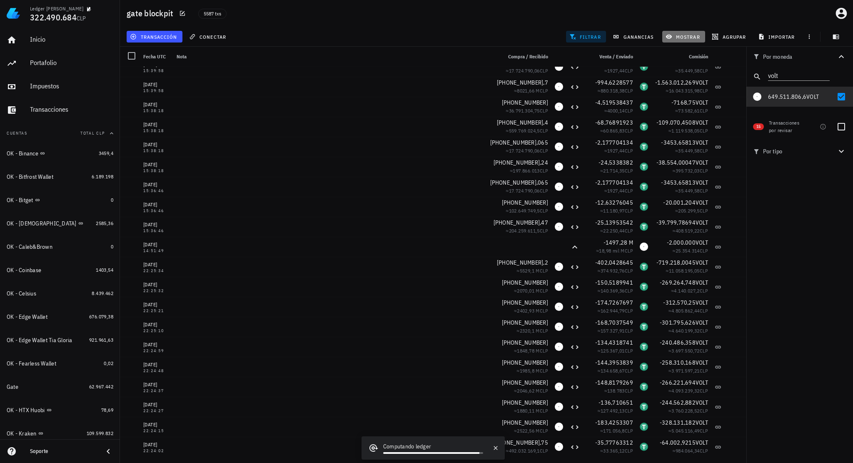
click at [686, 38] on span "mostrar" at bounding box center [683, 36] width 33 height 7
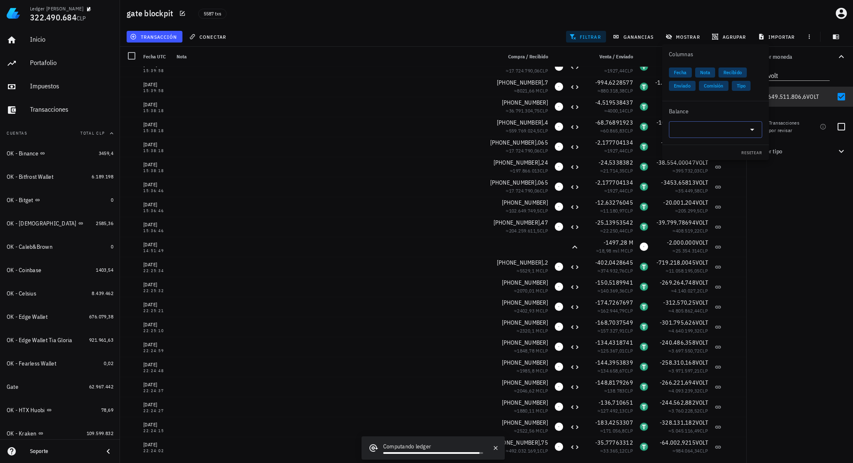
click at [691, 122] on div at bounding box center [715, 129] width 83 height 17
click at [696, 152] on div "Voltage" at bounding box center [697, 153] width 17 height 5
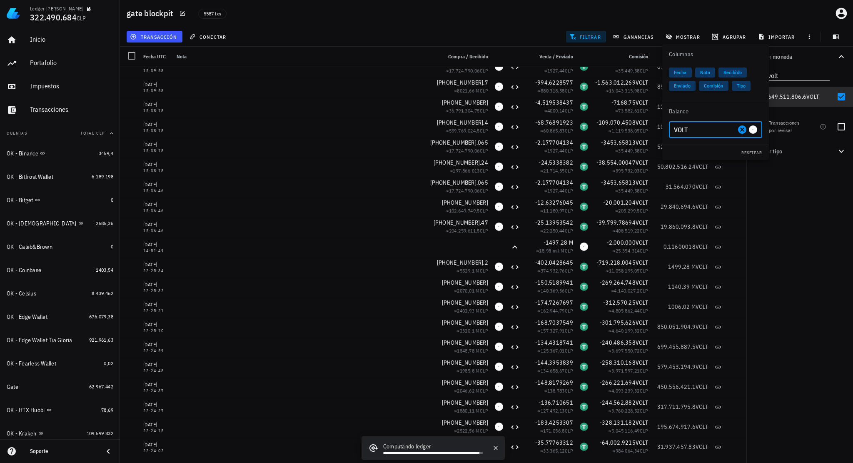
type input "VOLT"
click at [788, 234] on div "Por moneda volt 349,73 mil M WKC 62.023.783 CLP 39.880,5791 FLR 1.035.289 CLP 1…" at bounding box center [799, 255] width 107 height 416
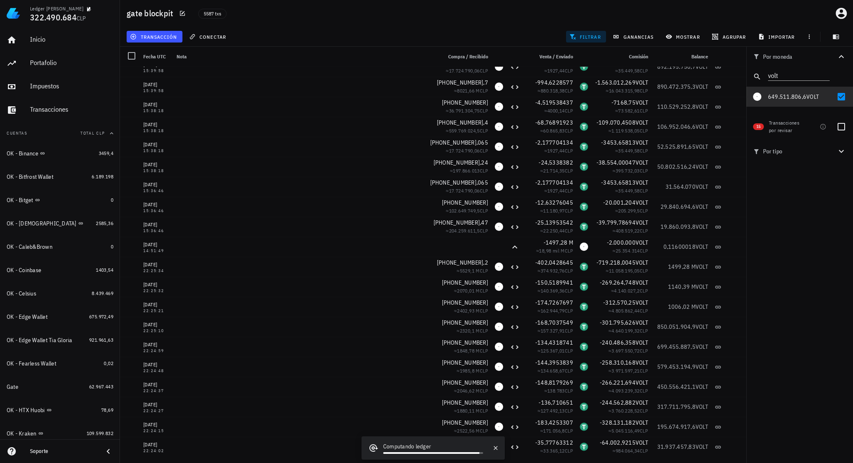
click at [381, 32] on div "transacción conectar filtrar ganancias mostrar agrupar importar" at bounding box center [486, 37] width 723 height 20
click at [306, 32] on div "transacción conectar filtrar ganancias mostrar agrupar importar" at bounding box center [486, 37] width 723 height 20
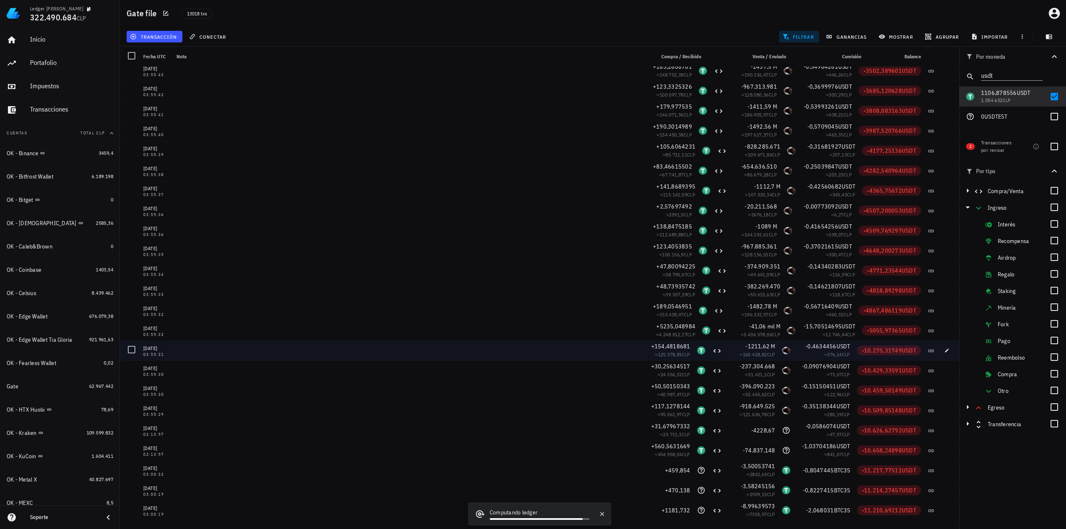
scroll to position [83074, 0]
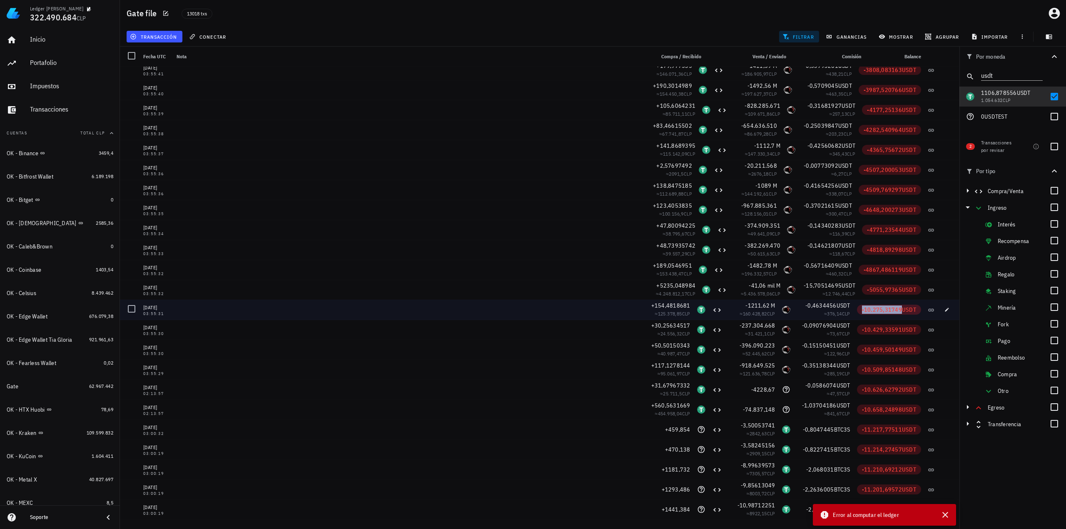
click at [883, 310] on span "-10.275,31749" at bounding box center [882, 309] width 40 height 7
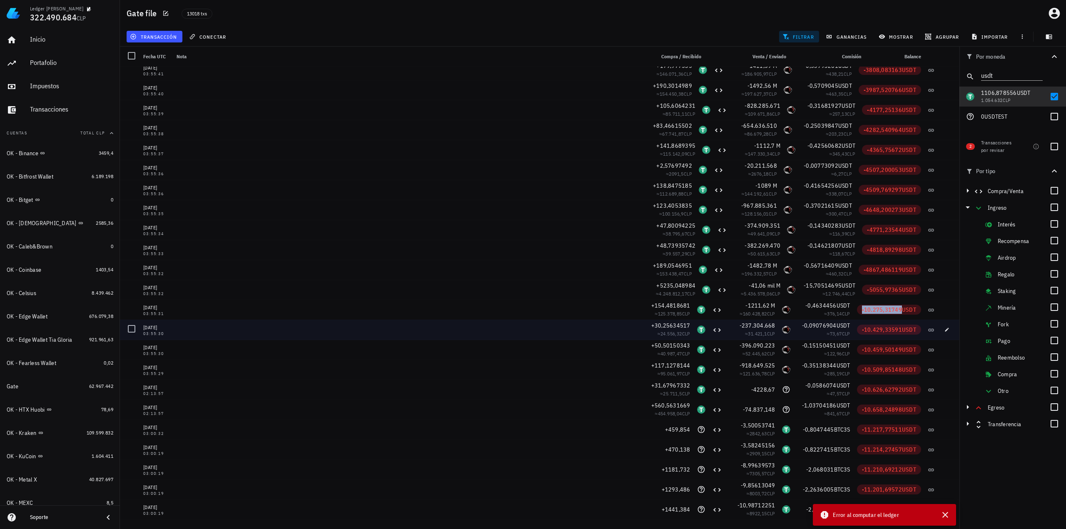
copy span "-10.275,31749"
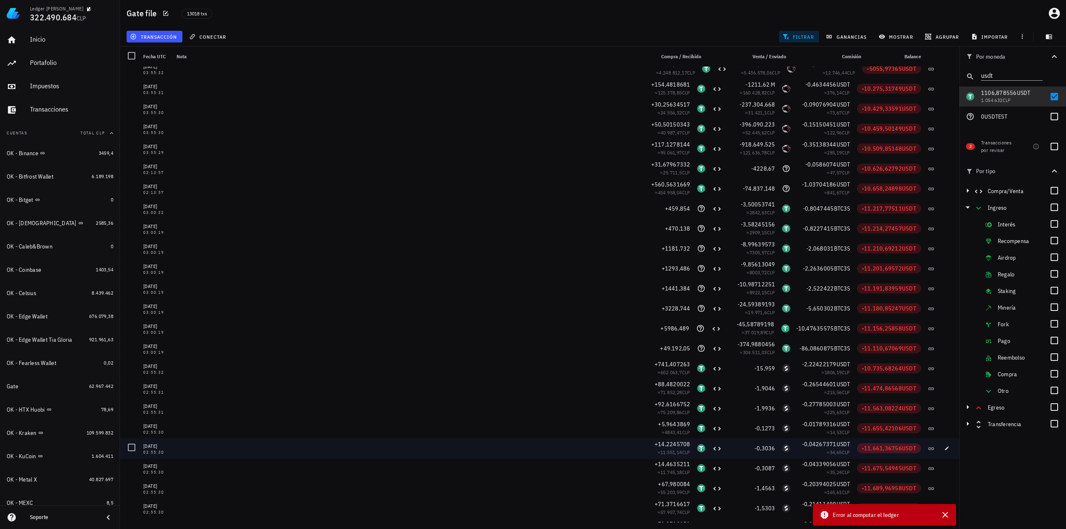
scroll to position [83282, 0]
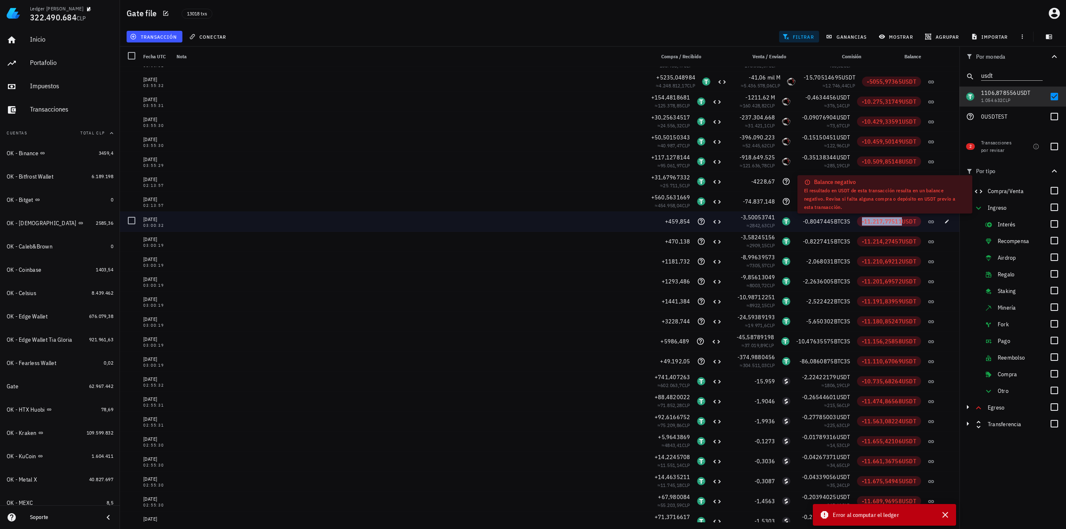
click at [862, 222] on span "-11.217,77511" at bounding box center [882, 221] width 40 height 7
copy span "-11.217,77511"
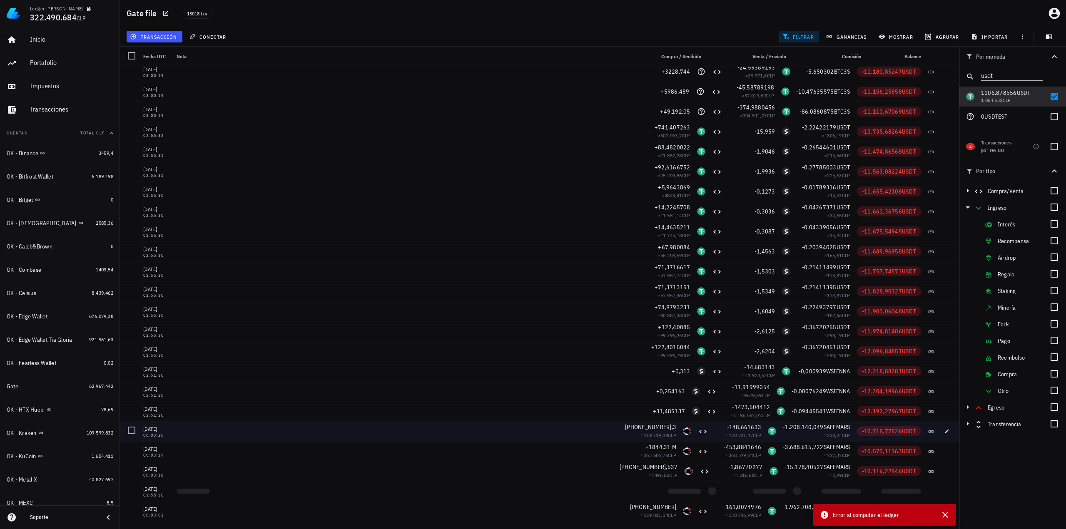
scroll to position [83574, 0]
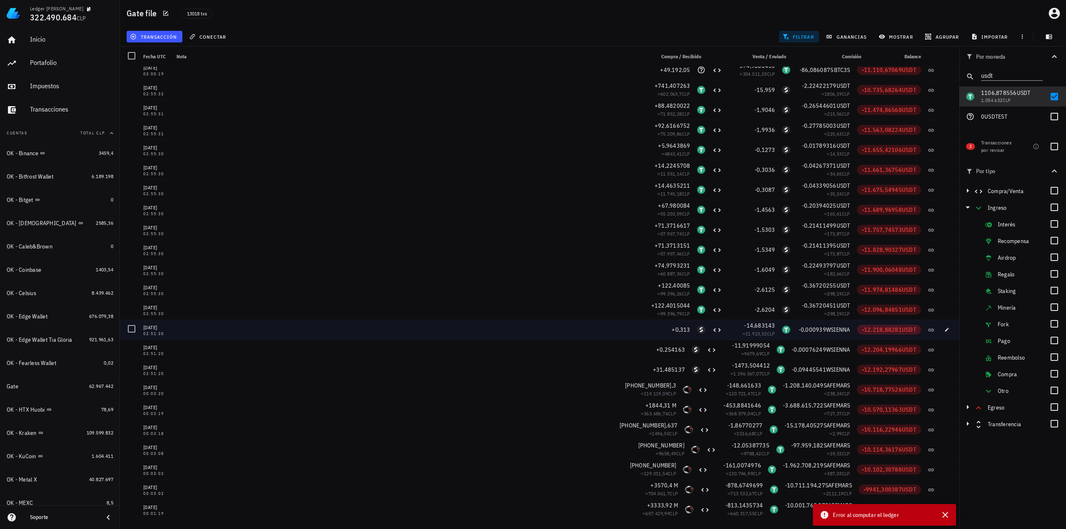
click at [880, 329] on span "-12.218,88281" at bounding box center [882, 329] width 40 height 7
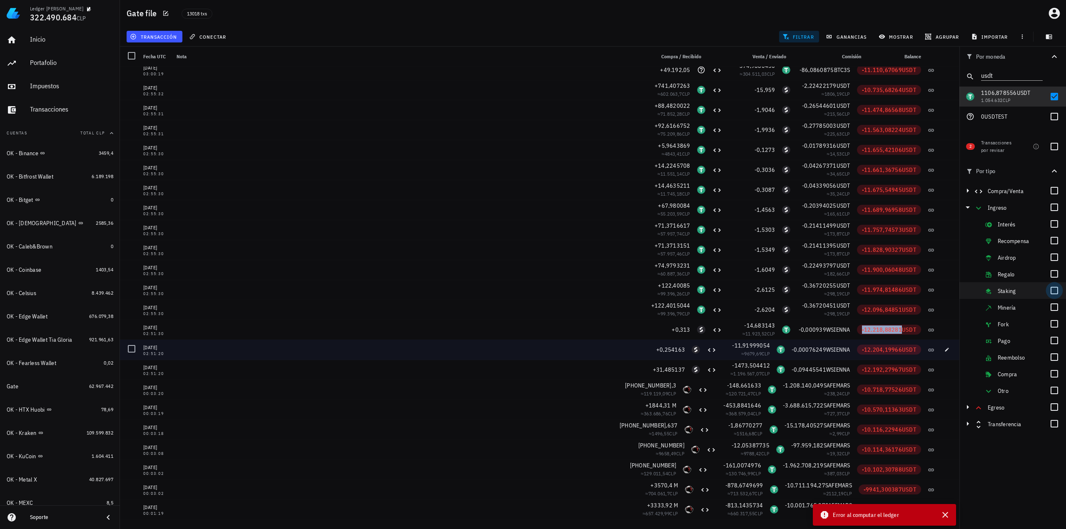
copy span "-12.218,88281"
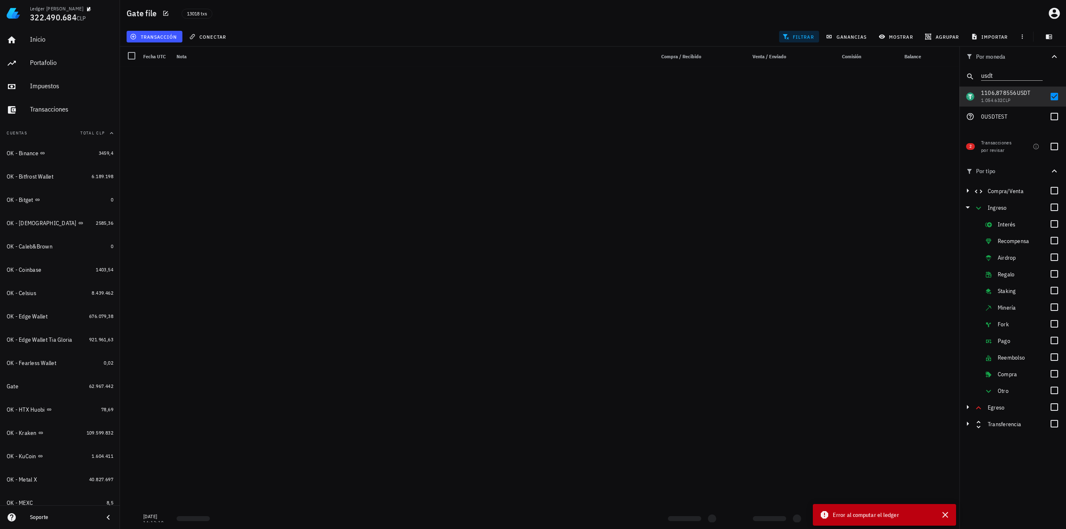
scroll to position [180526, 0]
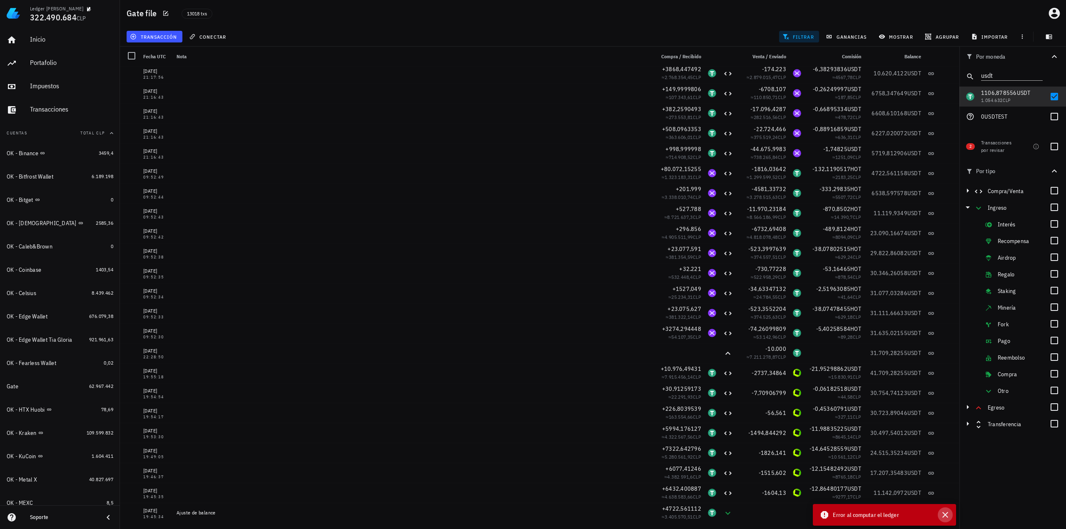
click at [946, 515] on icon "button" at bounding box center [945, 515] width 10 height 10
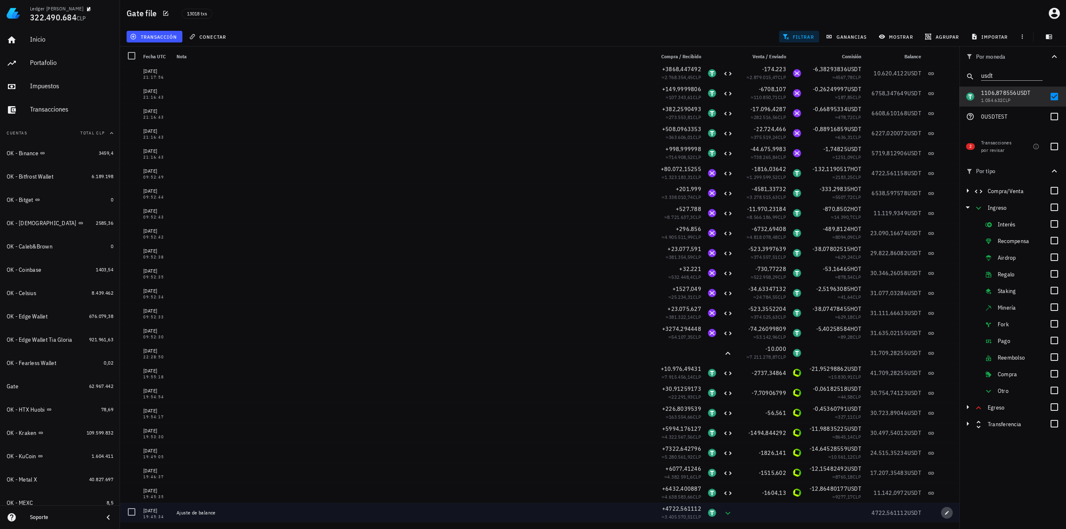
click at [944, 516] on button "button" at bounding box center [947, 513] width 12 height 12
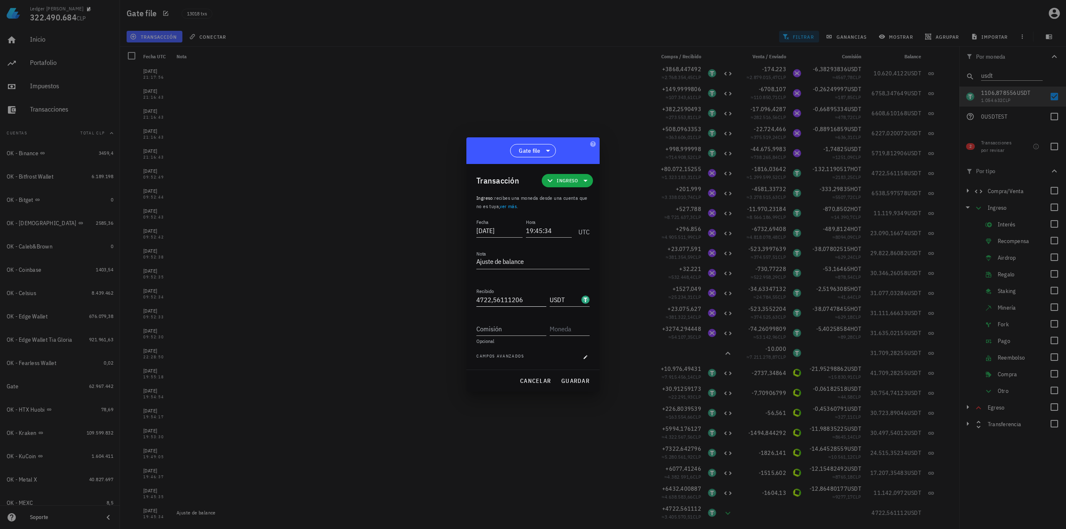
click at [533, 301] on input "4722,56111206" at bounding box center [511, 299] width 70 height 13
paste input "16941,44392"
click at [575, 382] on span "guardar" at bounding box center [575, 380] width 29 height 7
type input "4.722,56111206"
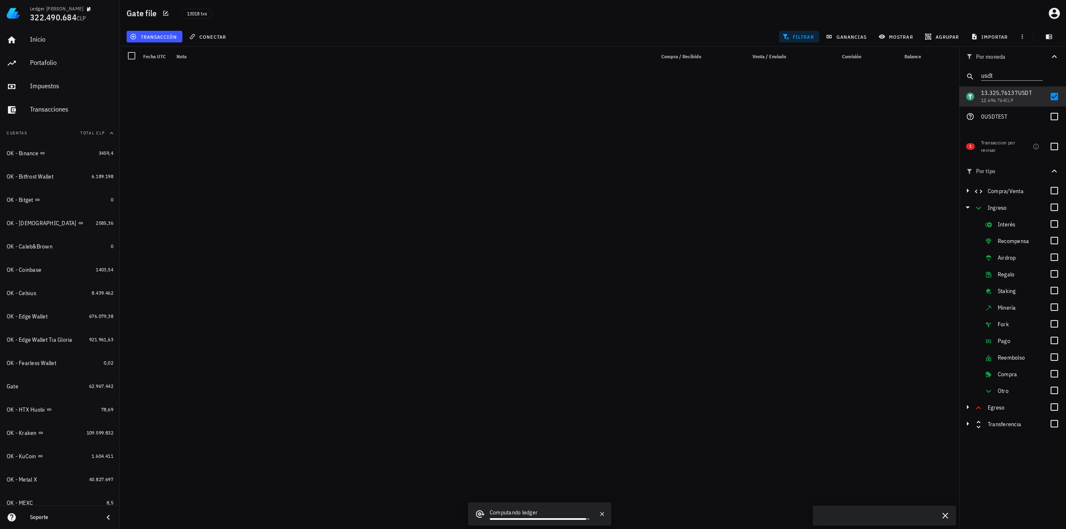
scroll to position [180526, 0]
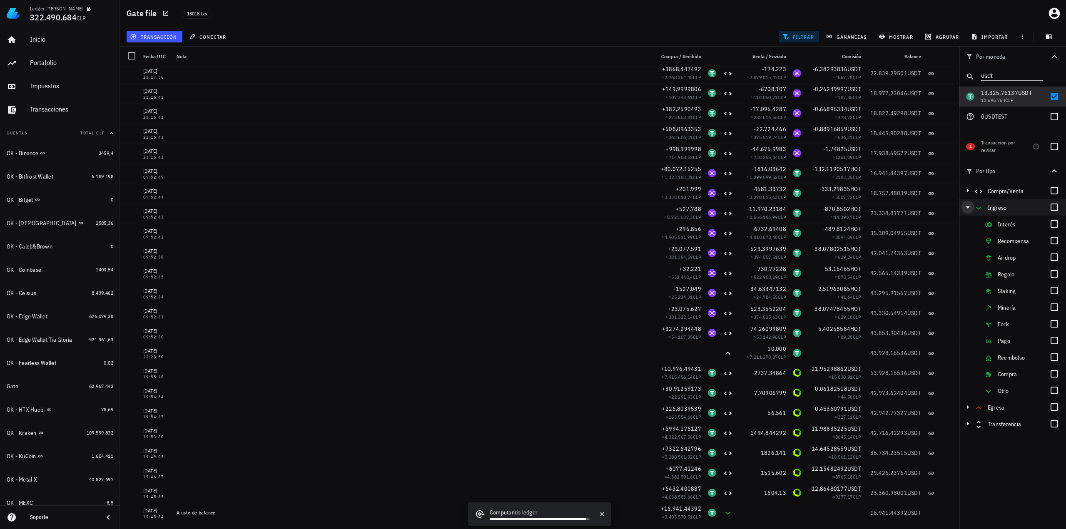
click at [964, 209] on icon "button" at bounding box center [967, 207] width 10 height 10
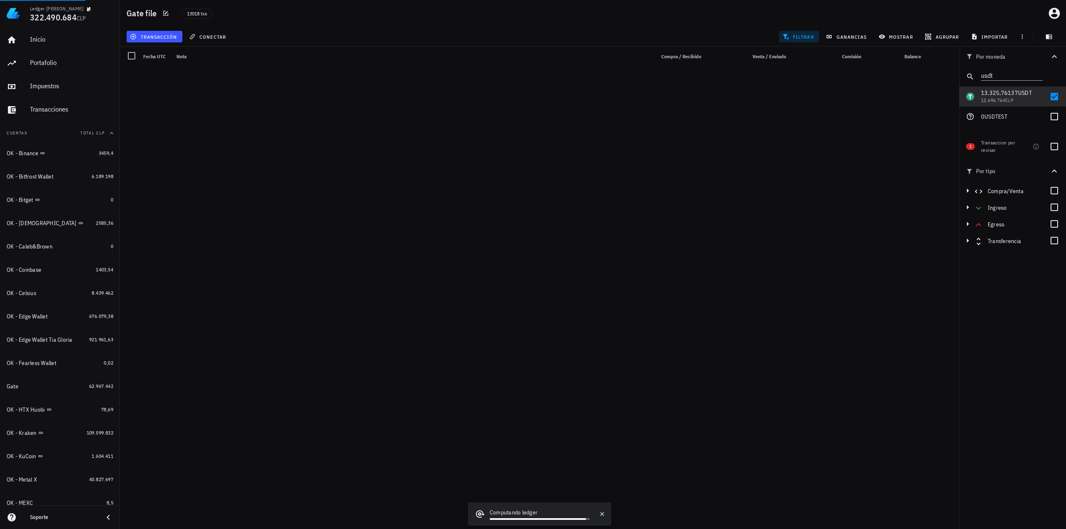
drag, startPoint x: 884, startPoint y: 333, endPoint x: 925, endPoint y: 388, distance: 68.1
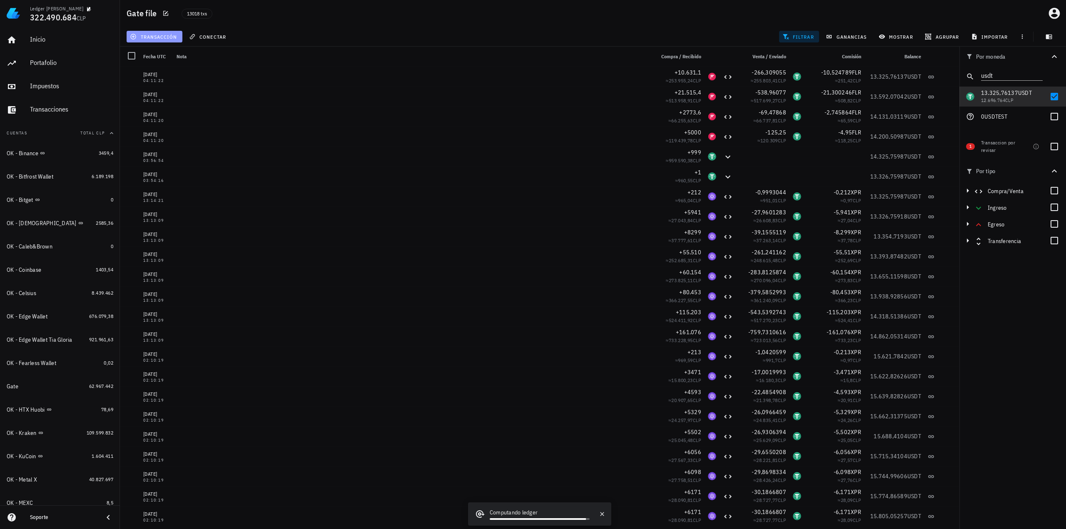
click at [173, 36] on span "transacción" at bounding box center [154, 36] width 45 height 7
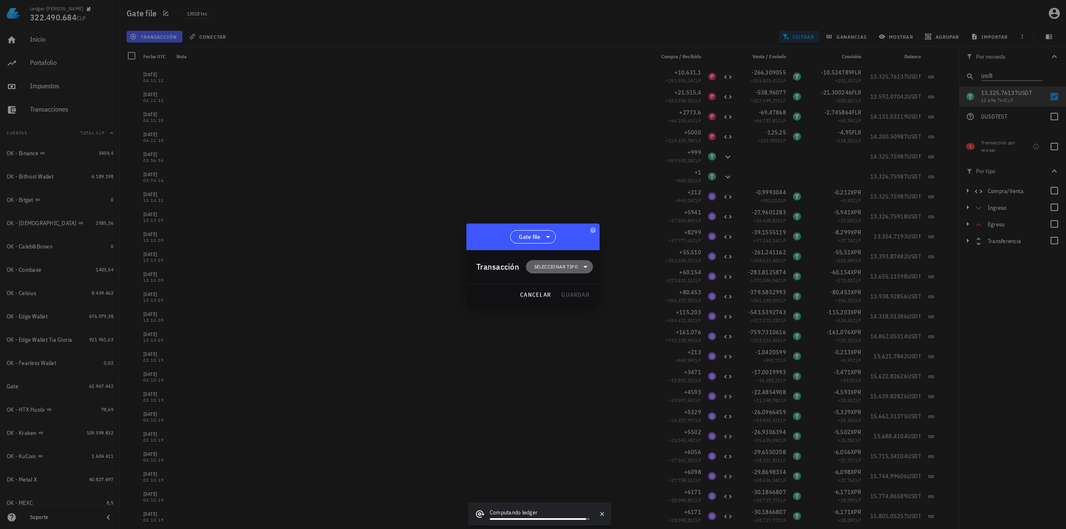
click at [533, 266] on span "Seleccionar tipo" at bounding box center [559, 266] width 57 height 13
click at [581, 304] on div "Ingreso" at bounding box center [564, 303] width 77 height 17
click at [567, 314] on div "Egreso" at bounding box center [564, 320] width 77 height 17
click at [643, 440] on div "Otro egreso" at bounding box center [650, 440] width 50 height 7
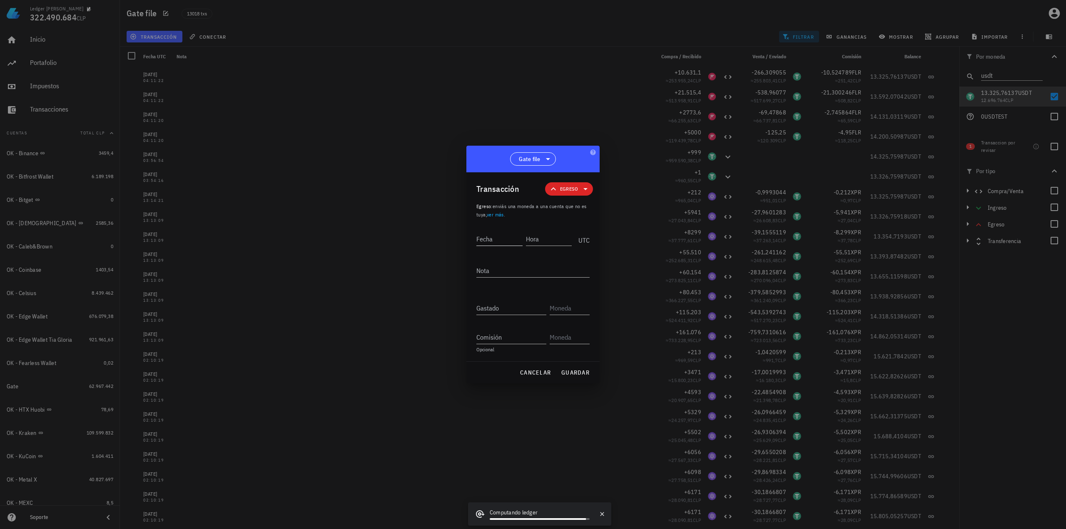
click at [505, 243] on input "Fecha" at bounding box center [499, 238] width 46 height 13
type input "[DATE]"
type input "23:57:10"
type textarea "Ajuste de balance"
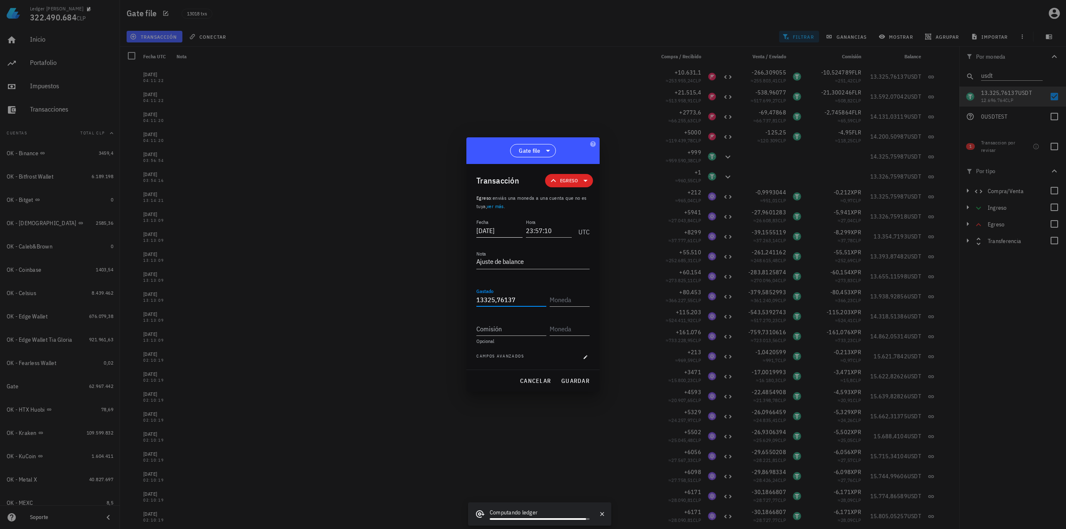
type input "13.325,76137"
type input "USDT"
click at [584, 383] on span "guardar" at bounding box center [575, 380] width 29 height 7
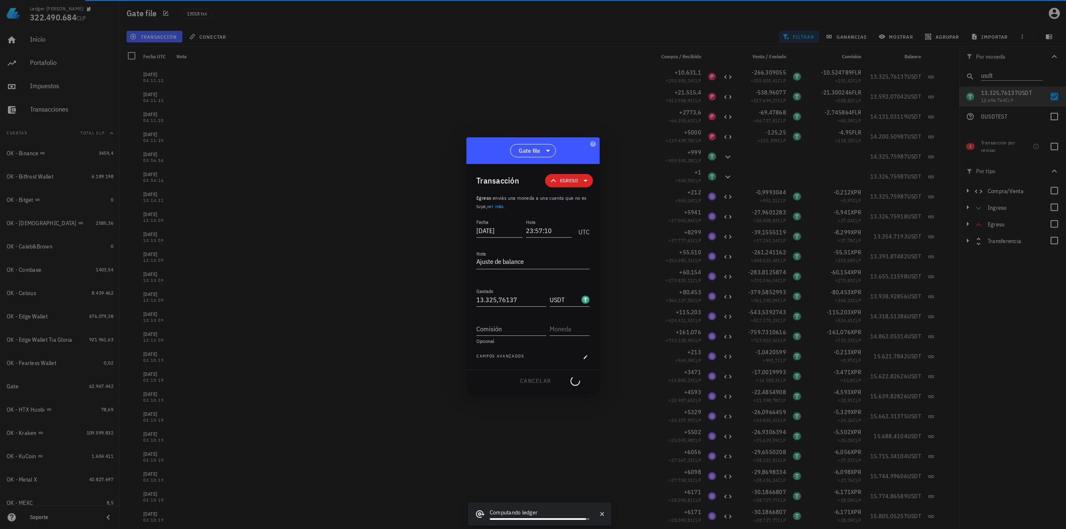
click at [1027, 352] on div at bounding box center [533, 264] width 1066 height 529
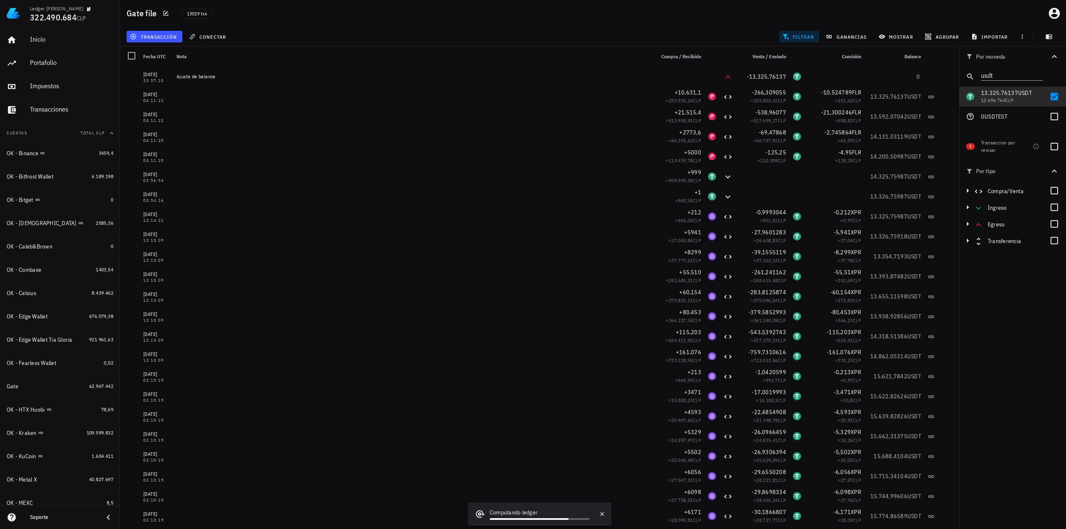
click at [999, 401] on div "Por moneda usdt 349,73 mil M WKC 62.023.783 CLP 13.325,76137 USDT 12.696.764 CL…" at bounding box center [1012, 288] width 107 height 482
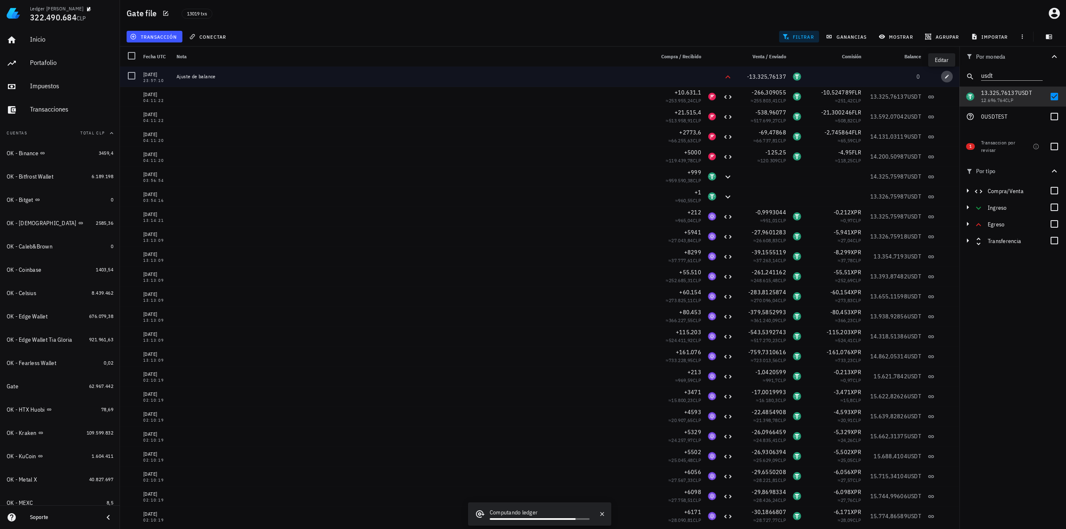
click at [944, 75] on icon "button" at bounding box center [946, 76] width 5 height 5
type input "[DATE]"
type input "23:57:10"
type input "13.325,76137"
type input "USDT"
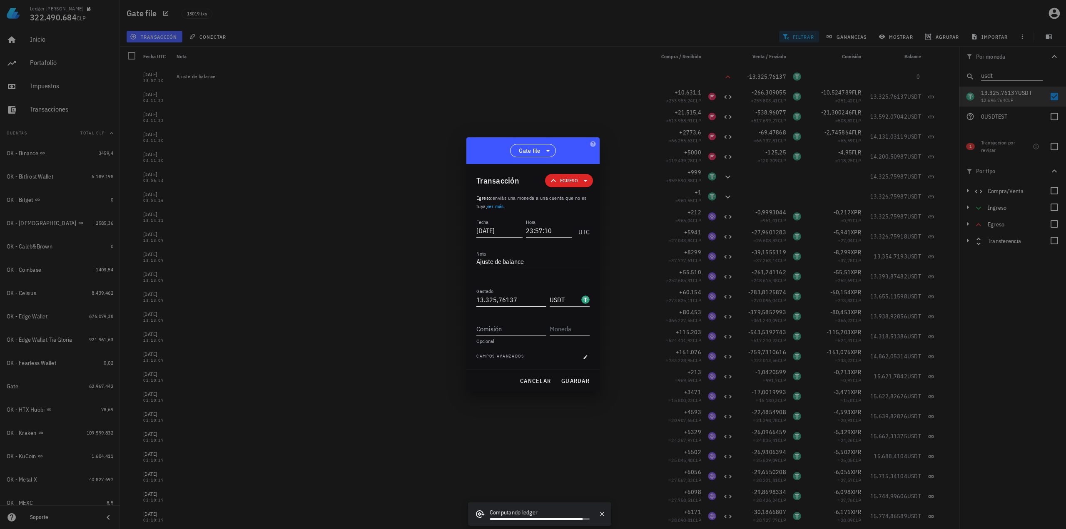
click at [506, 301] on input "13.325,76137" at bounding box center [511, 299] width 70 height 13
paste input "15,927"
click at [572, 380] on span "guardar" at bounding box center [575, 380] width 29 height 7
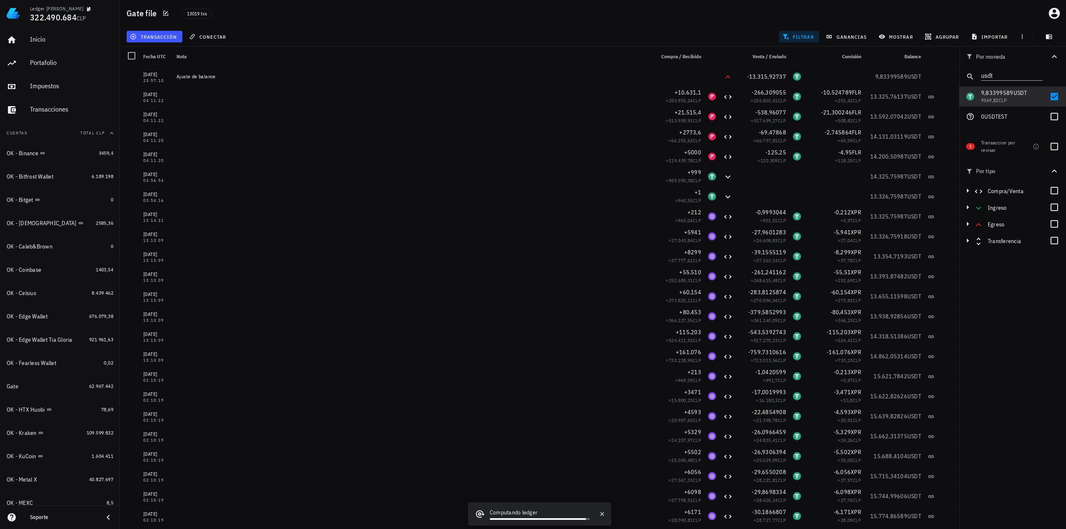
click at [1043, 309] on div "Por moneda usdt 349,73 mil M WKC 62.023.783 CLP 39.880,5791 FLR 1.035.289 CLP 1…" at bounding box center [1012, 288] width 107 height 482
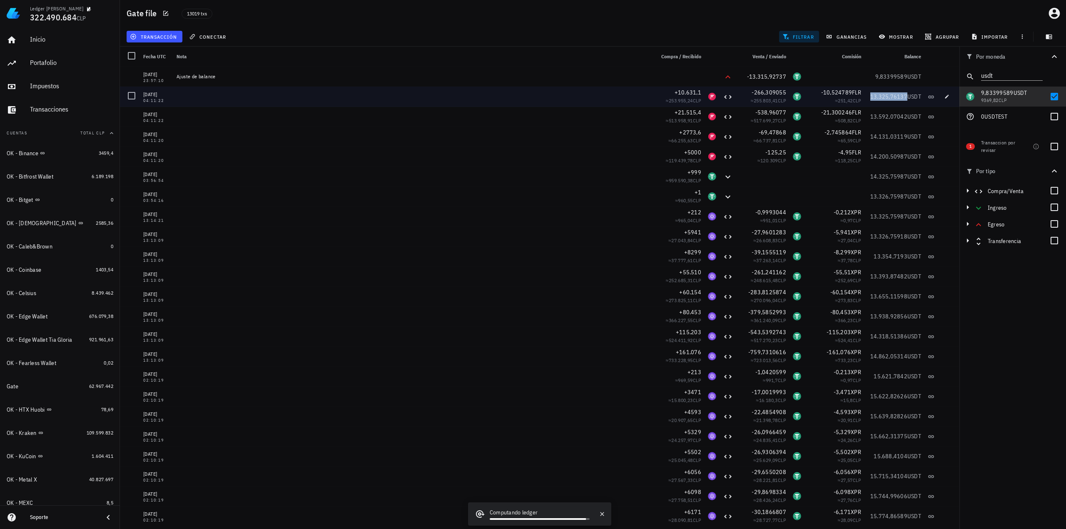
click at [873, 95] on span "13.325,76137" at bounding box center [888, 96] width 37 height 7
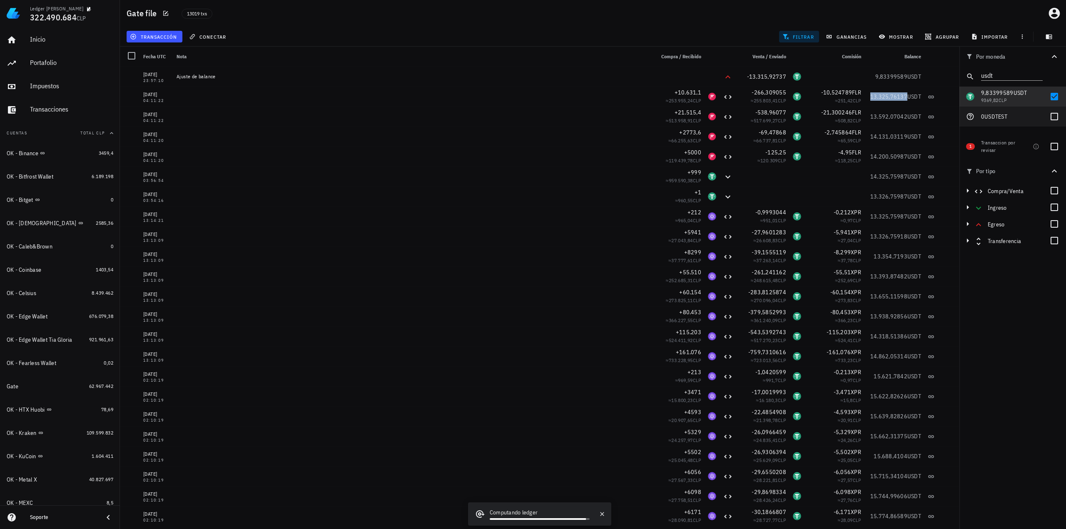
copy span "13.325,76137"
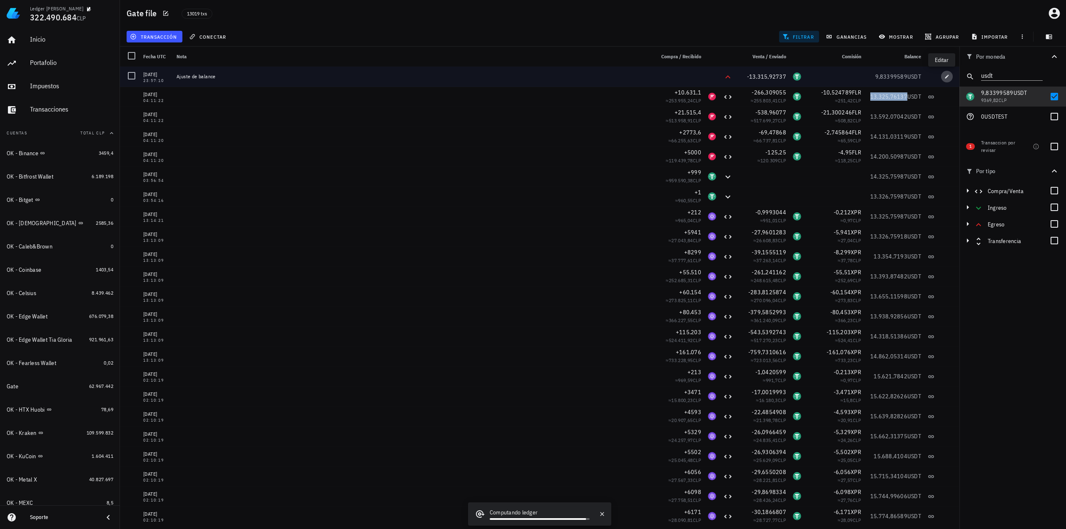
click at [944, 74] on icon "button" at bounding box center [946, 76] width 5 height 5
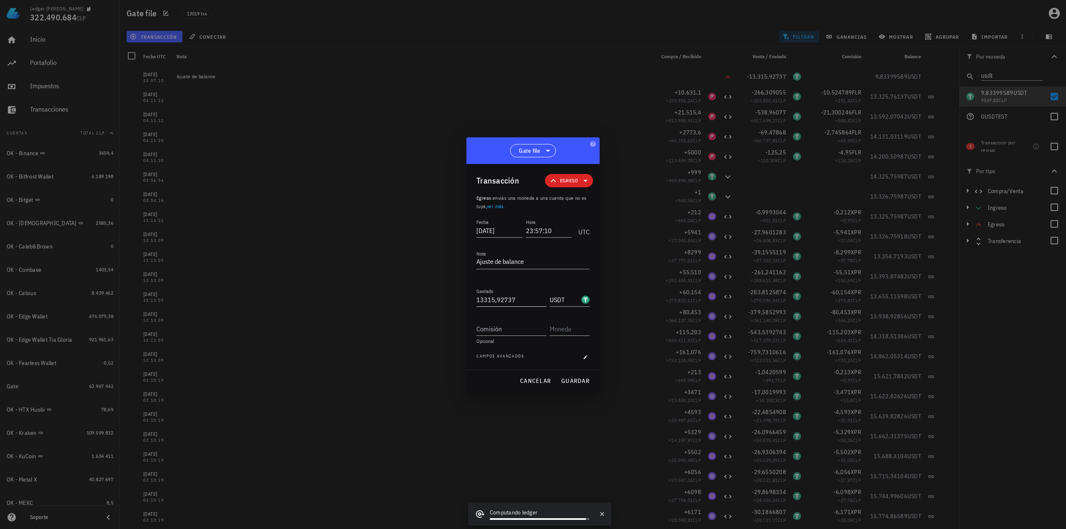
click at [500, 303] on input "13315,92737" at bounding box center [511, 299] width 70 height 13
paste input "89"
click at [575, 378] on span "guardar" at bounding box center [575, 380] width 29 height 7
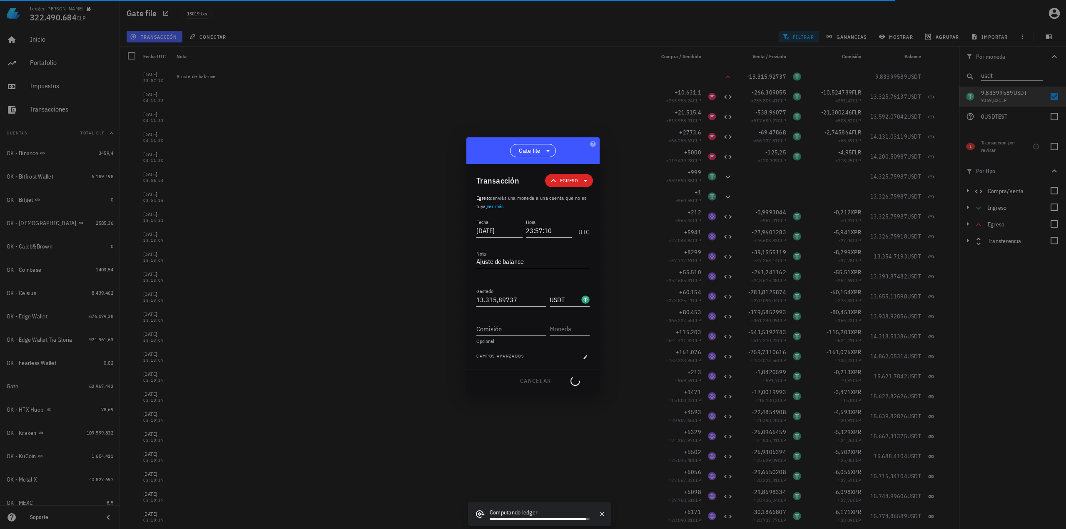
type input "13.315,92737"
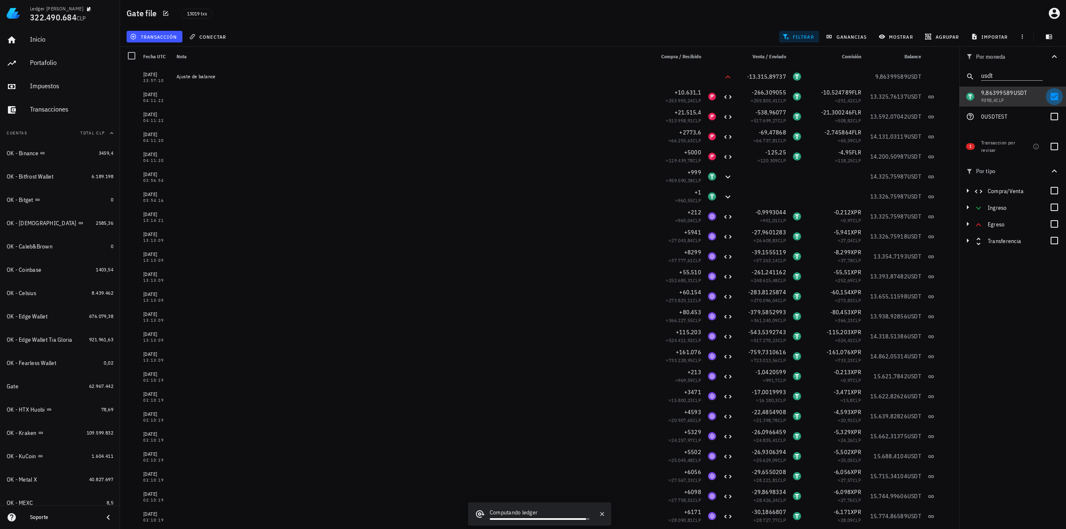
click at [1056, 95] on div at bounding box center [1054, 97] width 14 height 14
checkbox input "false"
click at [1057, 147] on div at bounding box center [1054, 146] width 14 height 14
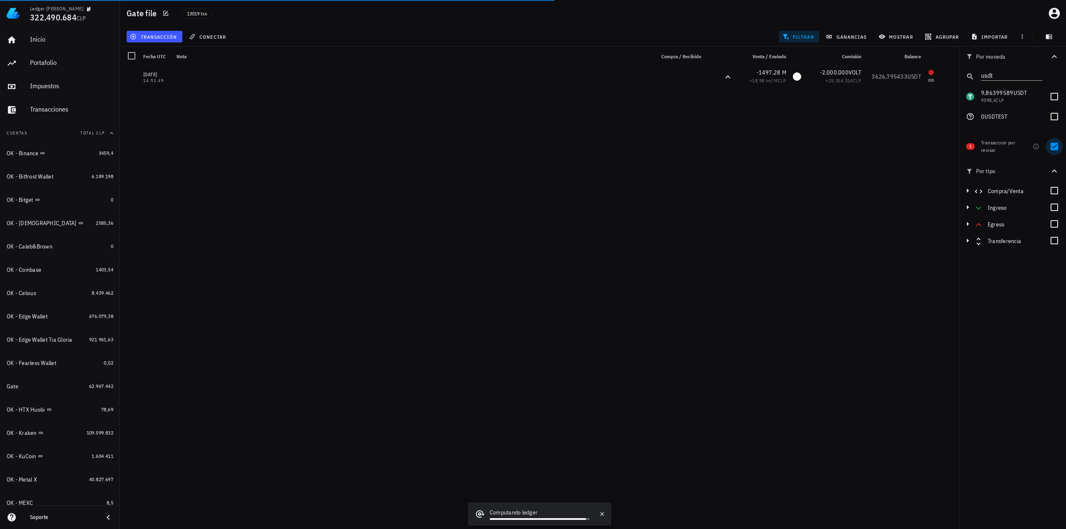
click at [1057, 147] on div at bounding box center [1054, 146] width 14 height 14
checkbox input "false"
click at [1010, 74] on input "usdt" at bounding box center [1006, 75] width 50 height 11
click at [1042, 72] on icon "Clear" at bounding box center [1037, 75] width 10 height 10
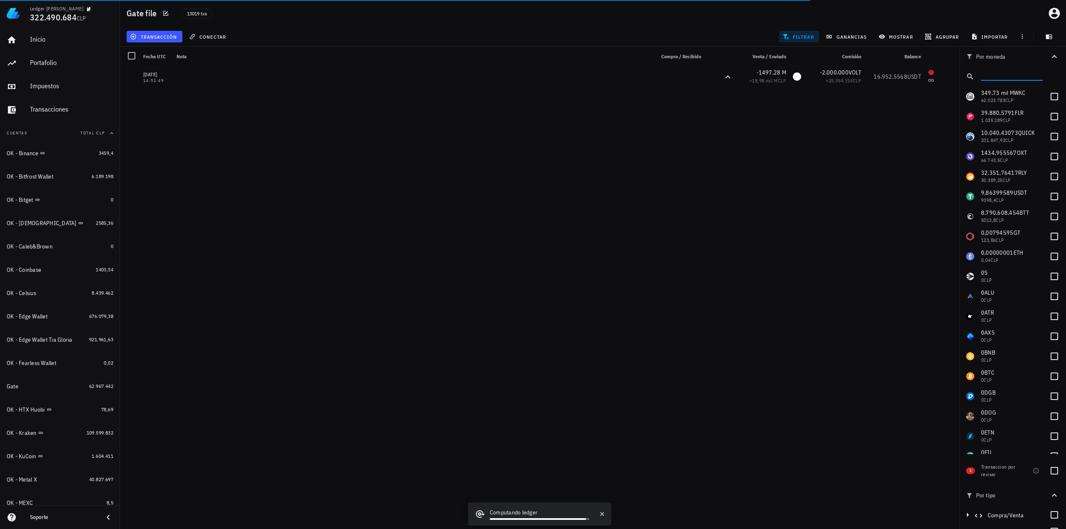
click at [1021, 76] on input "text" at bounding box center [1011, 75] width 60 height 11
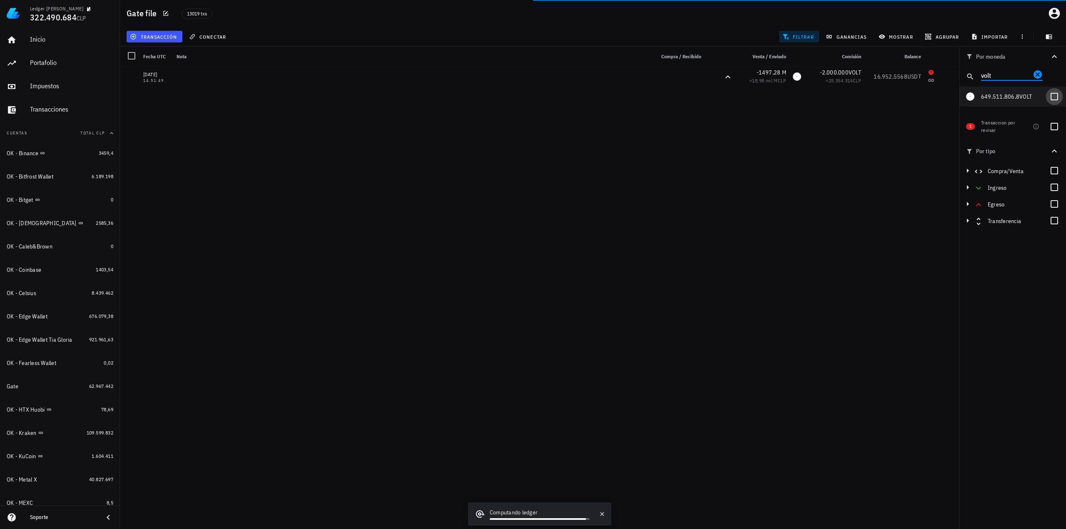
type input "volt"
click at [1052, 96] on div at bounding box center [1054, 97] width 14 height 14
checkbox input "true"
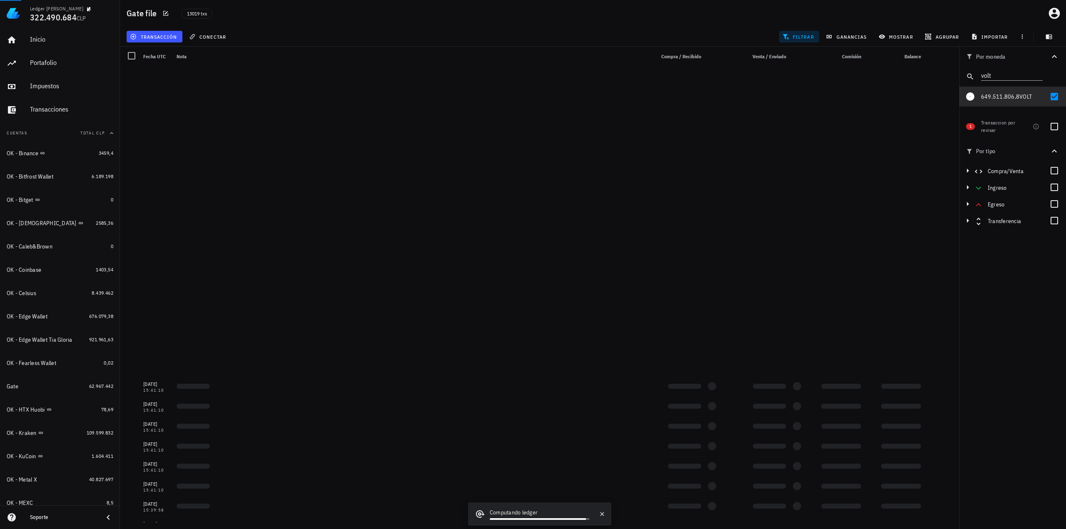
scroll to position [7717, 0]
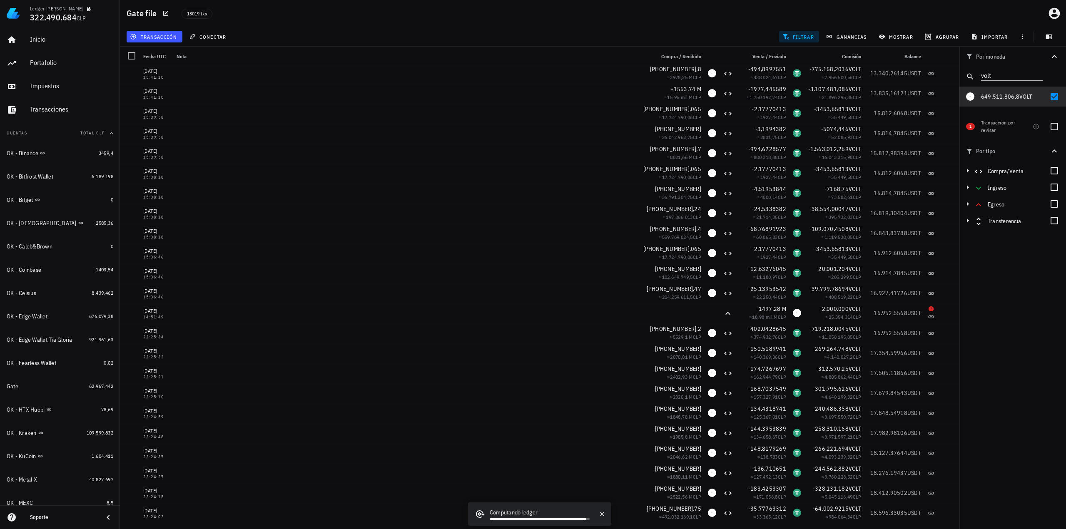
click at [898, 30] on div "mostrar" at bounding box center [896, 36] width 46 height 15
click at [896, 39] on span "mostrar" at bounding box center [896, 36] width 33 height 7
click at [899, 133] on input "USDT" at bounding box center [918, 129] width 62 height 13
click at [908, 151] on div "Voltage" at bounding box center [910, 153] width 17 height 5
type input "VOLT"
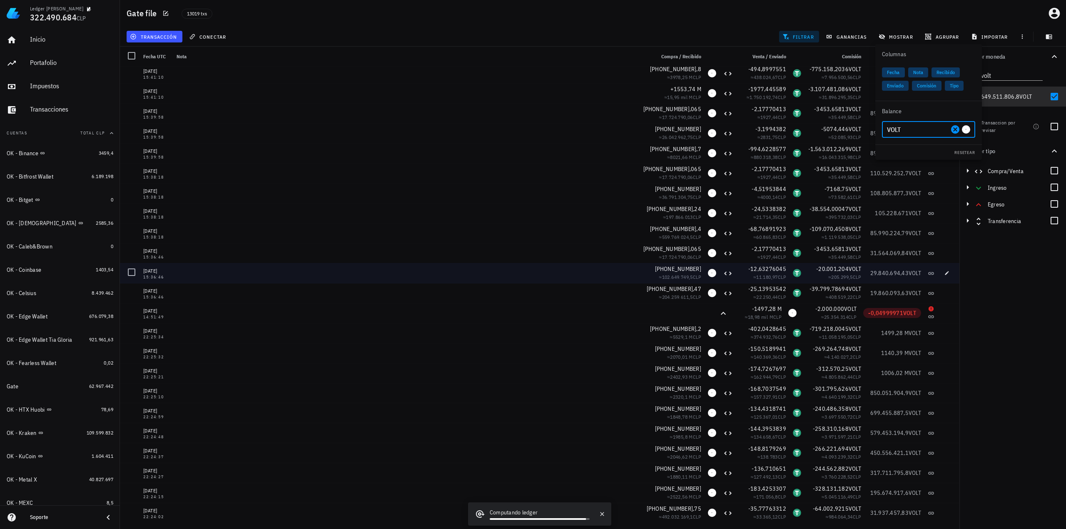
click at [548, 264] on div at bounding box center [412, 273] width 478 height 20
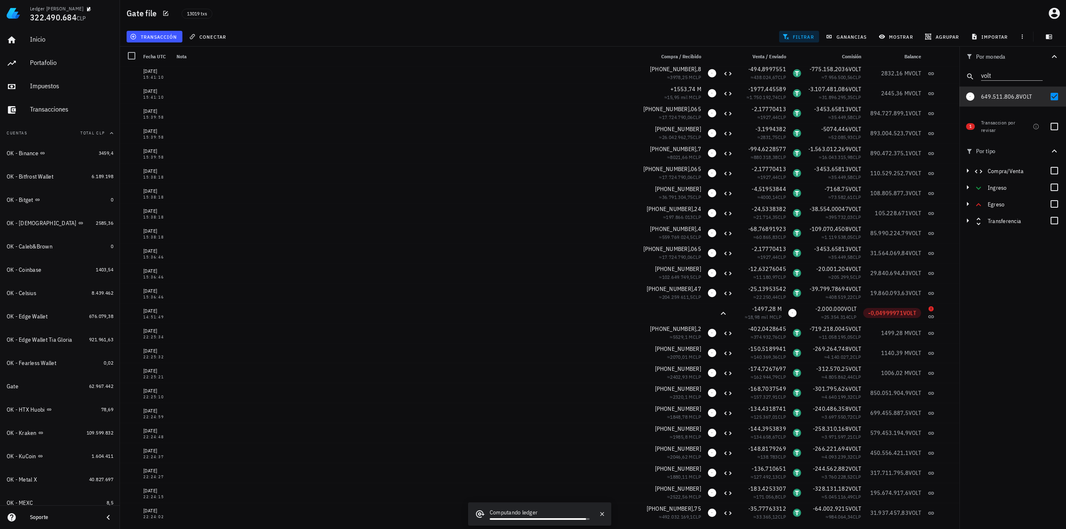
click at [1025, 417] on div "Por moneda volt 349,73 mil M WKC 62.023.783 CLP 39.880,5791 FLR 1.035.289 CLP 1…" at bounding box center [1012, 288] width 107 height 482
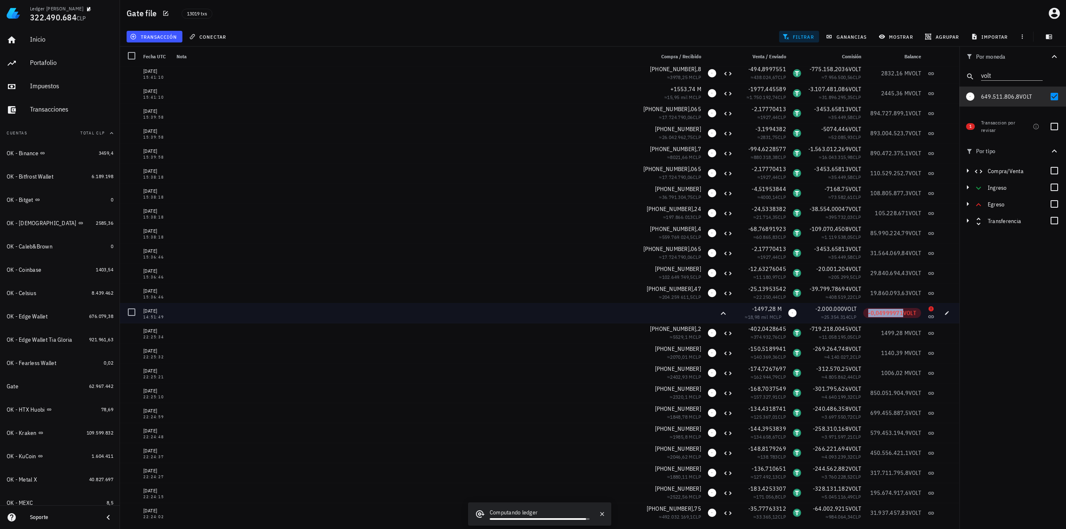
click at [882, 310] on span "-0,04999971" at bounding box center [885, 312] width 35 height 7
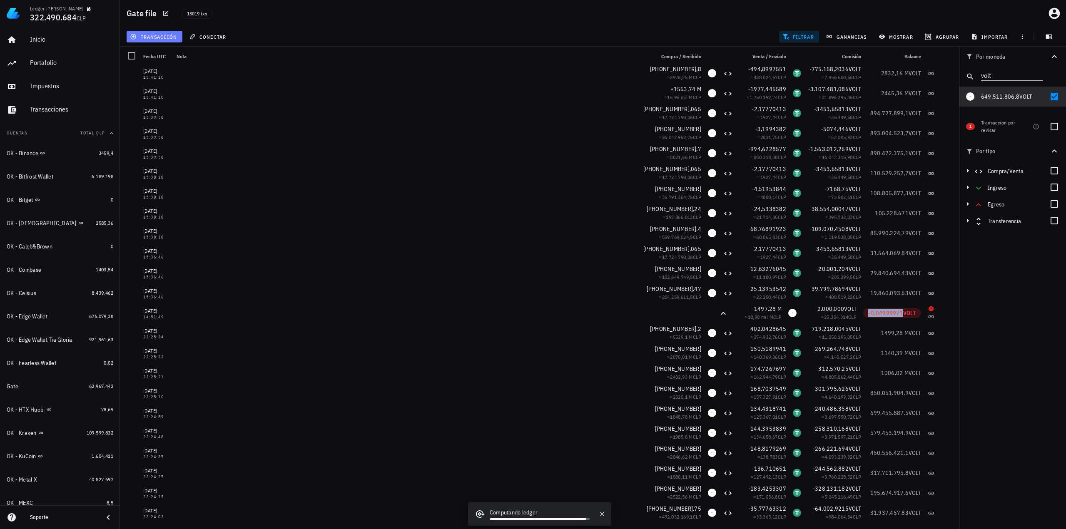
click at [175, 40] on span "transacción" at bounding box center [154, 36] width 45 height 7
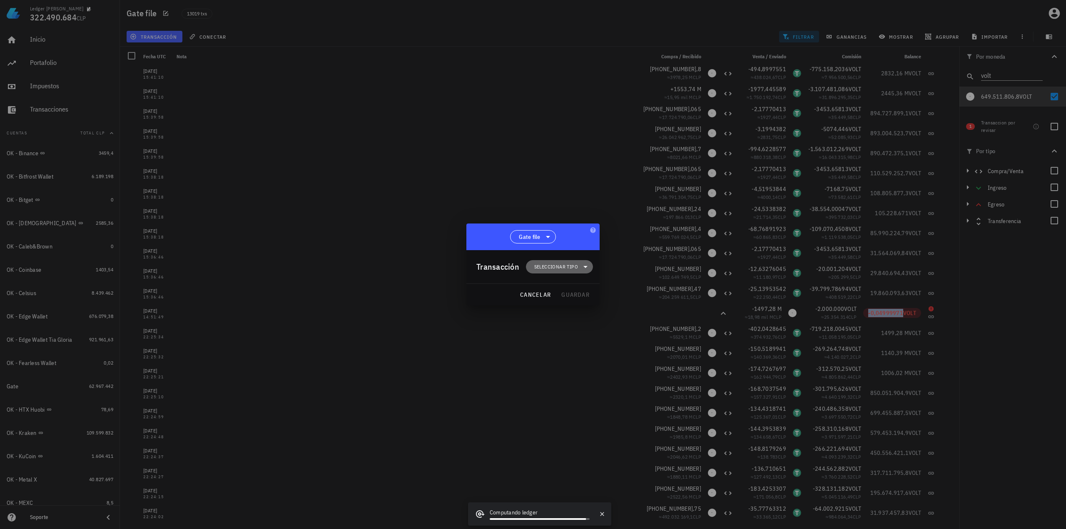
click at [555, 268] on span "Seleccionar tipo" at bounding box center [556, 267] width 44 height 8
click at [572, 306] on div "Ingreso" at bounding box center [563, 303] width 32 height 7
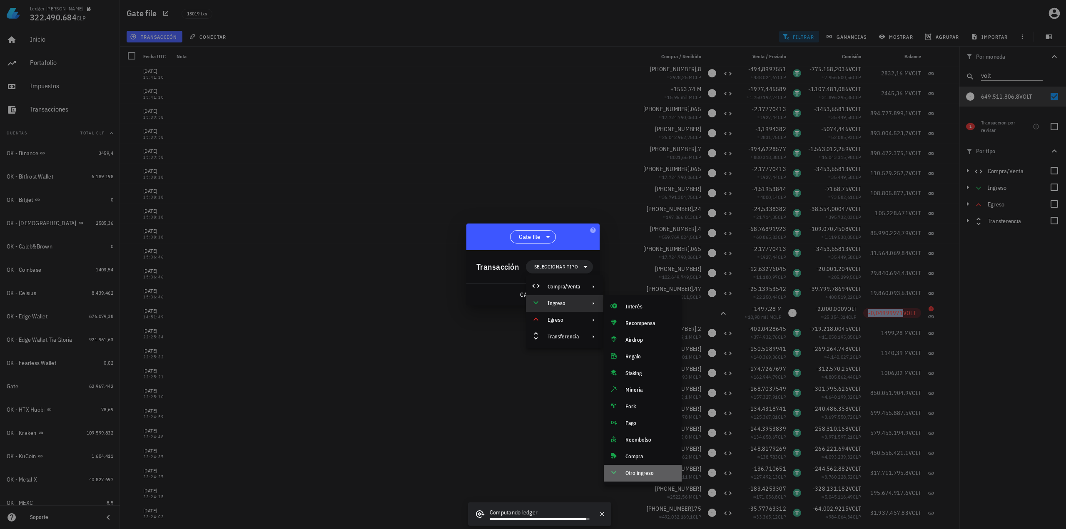
click at [635, 477] on div "Otro ingreso" at bounding box center [643, 473] width 78 height 17
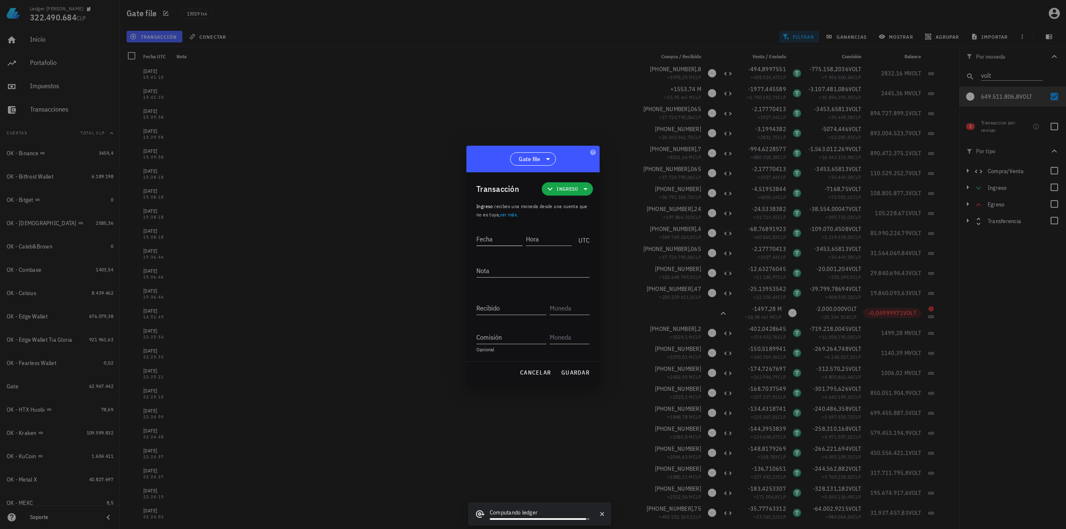
click at [503, 243] on input "Fecha" at bounding box center [499, 238] width 46 height 13
type input "2022-11-08"
type input "14:51:48"
type textarea "Ajuste de balance"
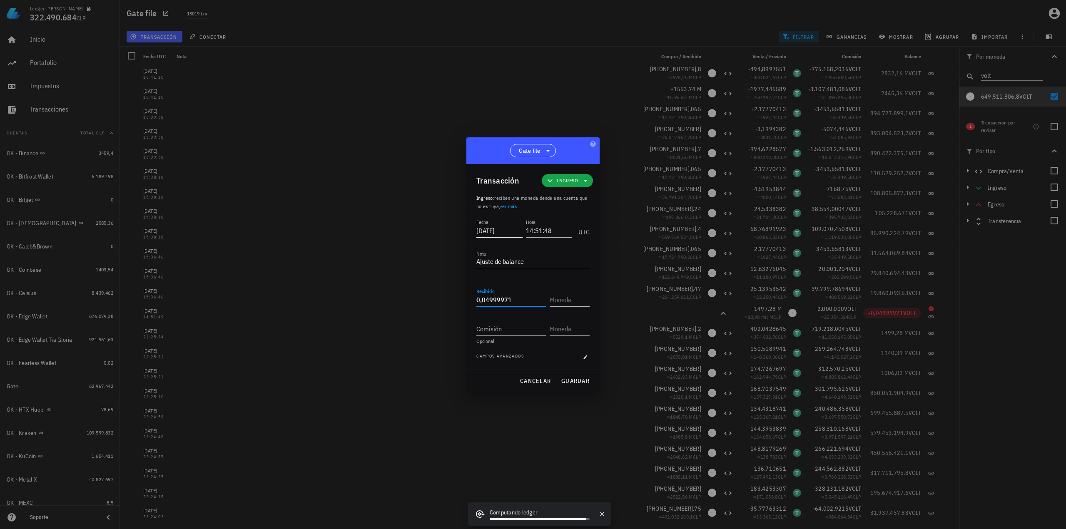
type input "0,04999971"
type input "VOLT"
click at [569, 377] on span "guardar" at bounding box center [575, 380] width 29 height 7
click at [419, 30] on div at bounding box center [533, 264] width 1066 height 529
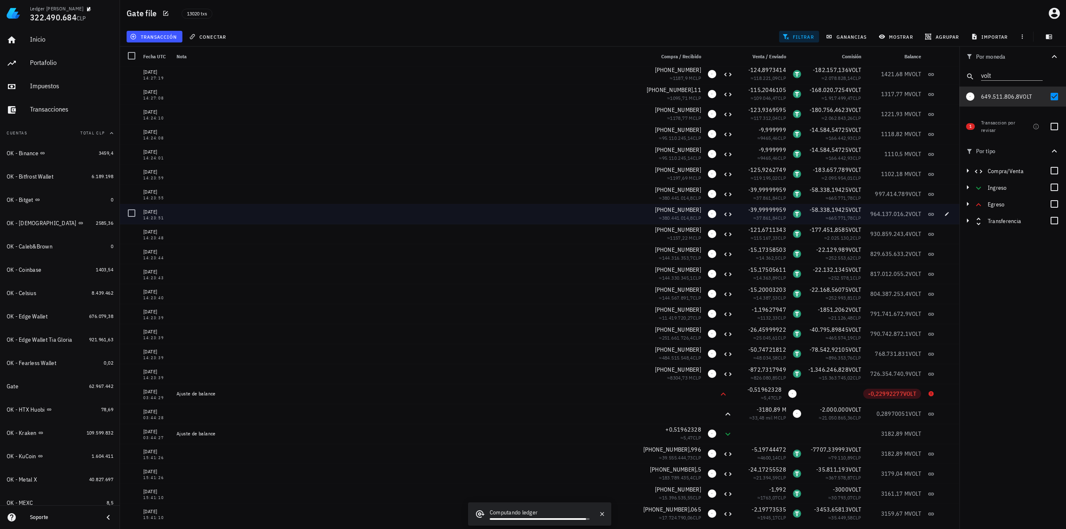
scroll to position [7009, 0]
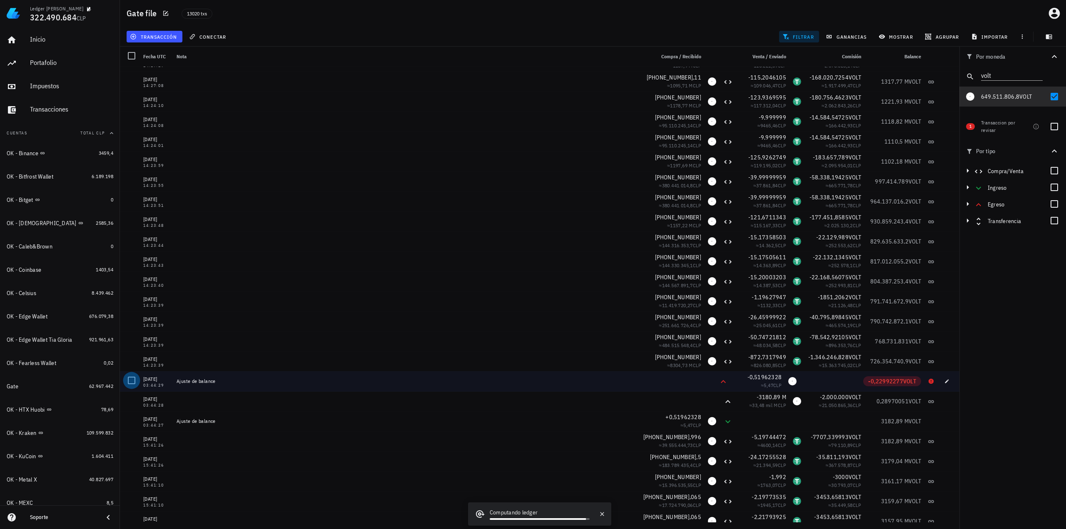
click at [133, 383] on div at bounding box center [131, 380] width 14 height 14
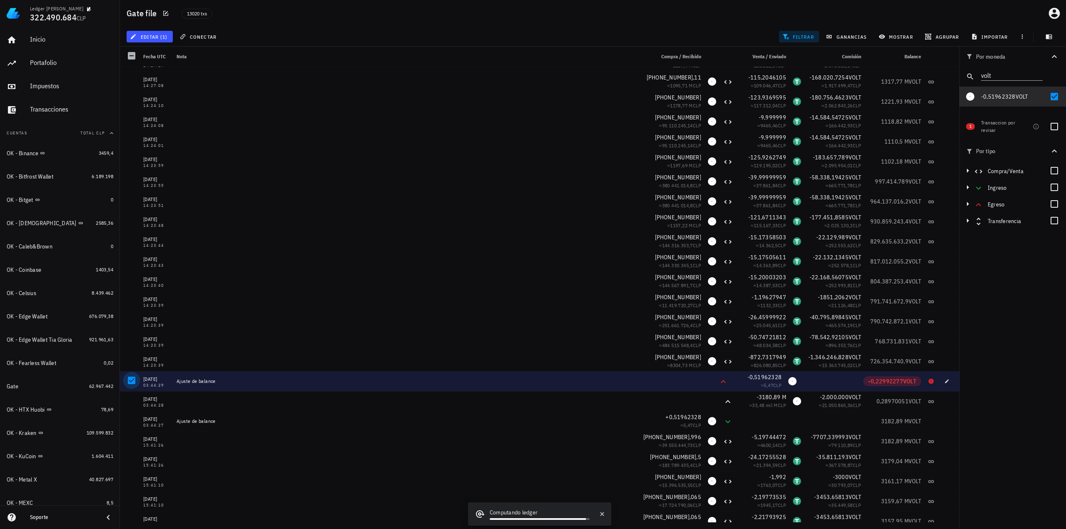
click at [132, 383] on div at bounding box center [131, 380] width 14 height 14
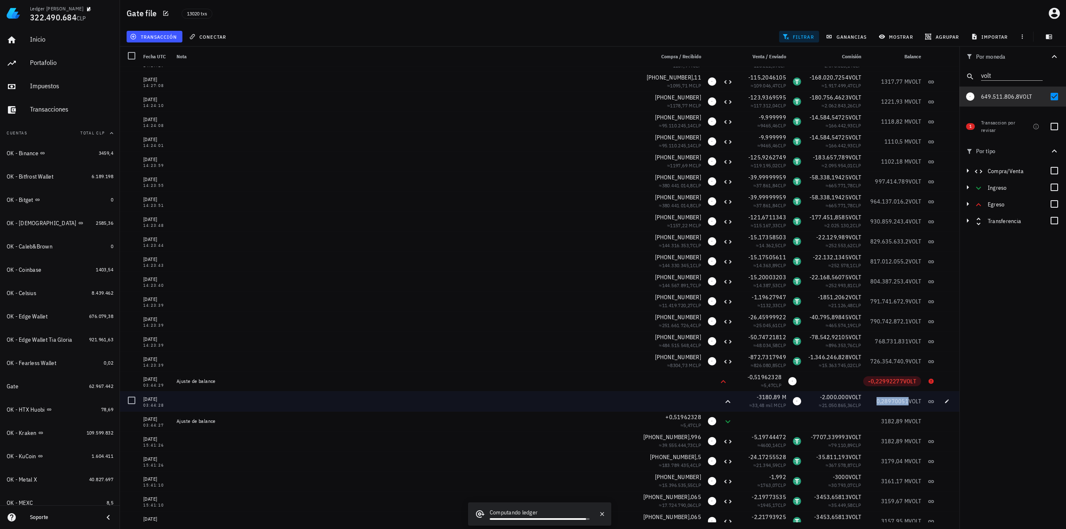
click at [890, 403] on span "0,28970051" at bounding box center [892, 401] width 32 height 7
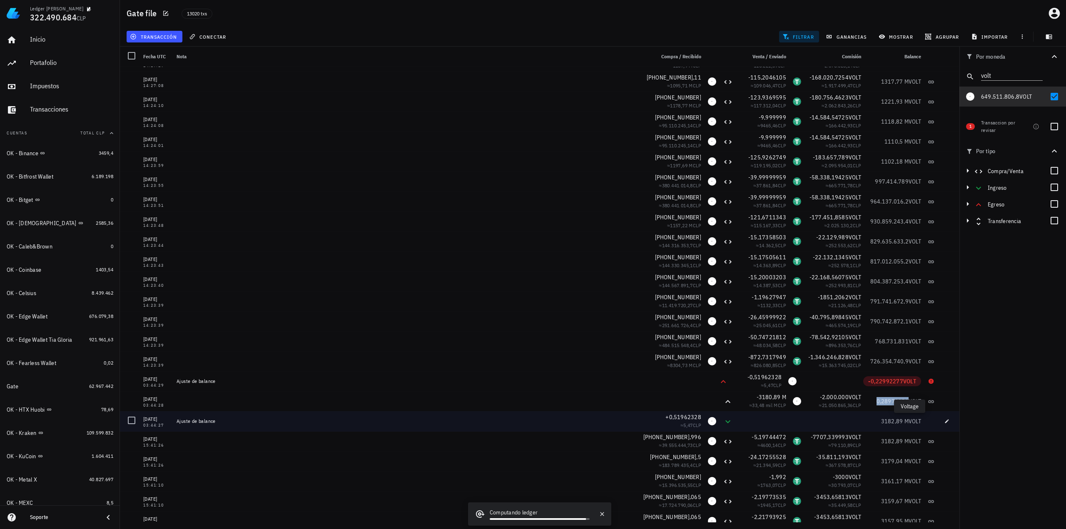
copy span "0,28970051"
click at [687, 415] on span "+0,51962328" at bounding box center [683, 416] width 36 height 7
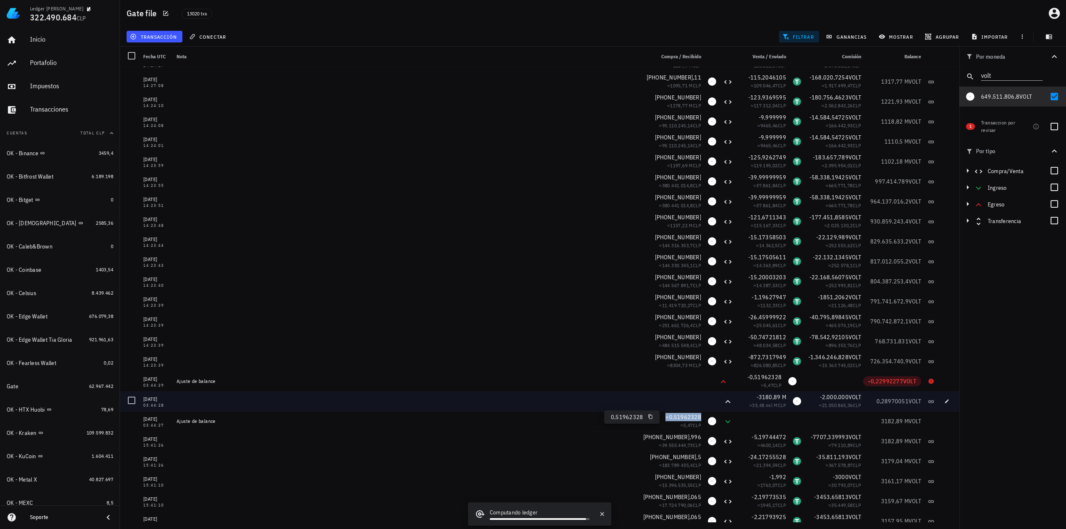
copy span "+0,51962328"
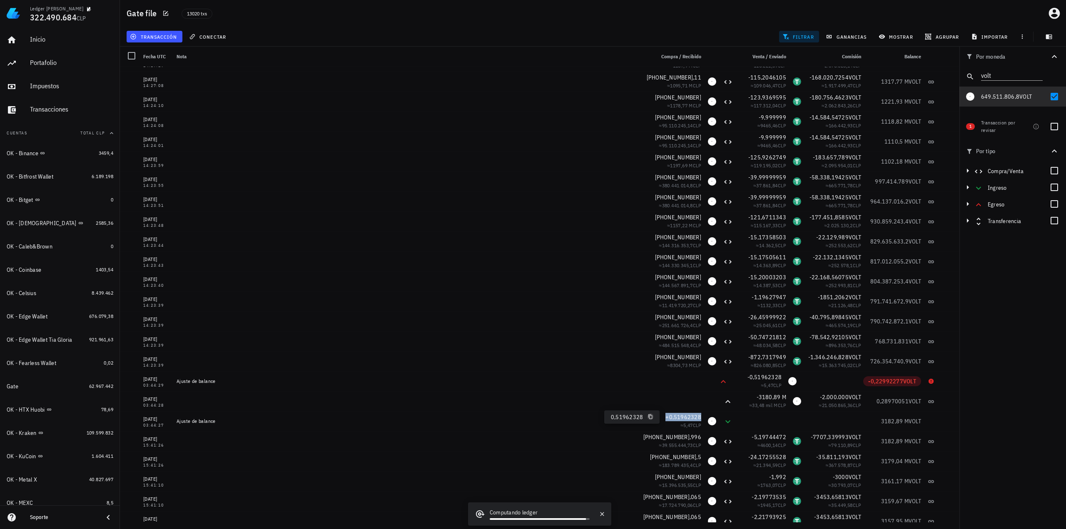
click at [649, 418] on icon "button" at bounding box center [650, 416] width 5 height 5
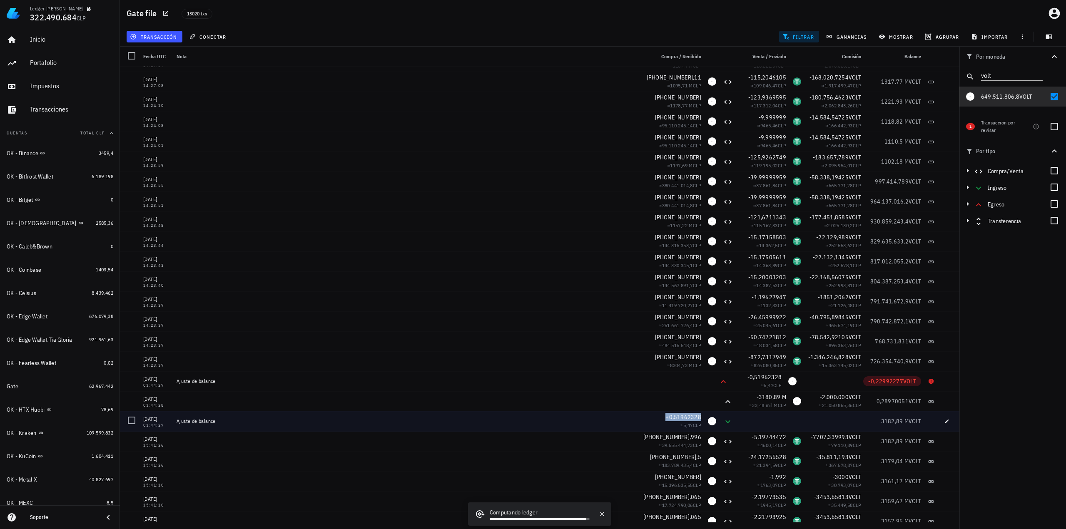
click at [770, 418] on div at bounding box center [762, 421] width 53 height 20
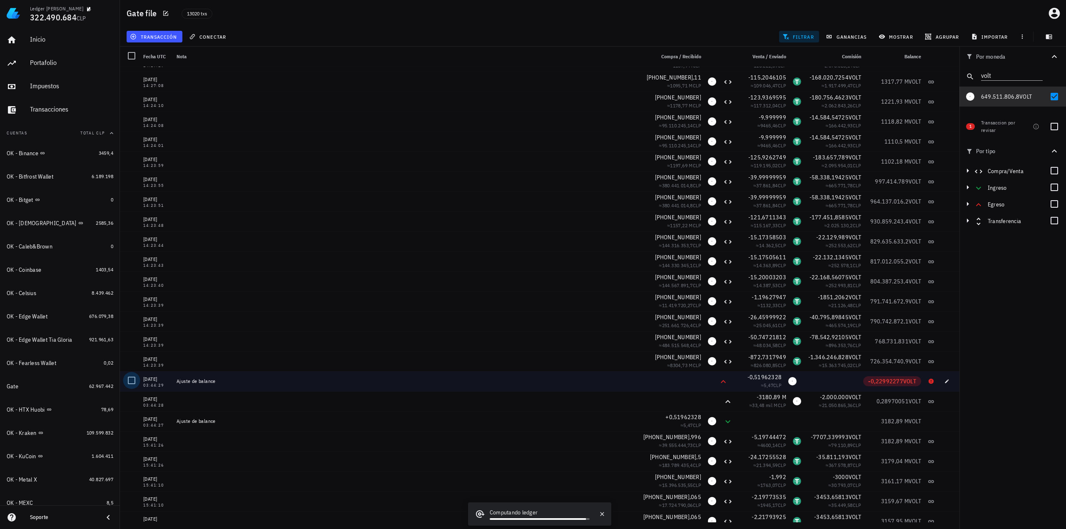
click at [136, 379] on div at bounding box center [131, 380] width 14 height 14
click at [162, 37] on span "editar (1)" at bounding box center [150, 36] width 36 height 7
click at [167, 88] on div "Eliminar" at bounding box center [176, 89] width 59 height 7
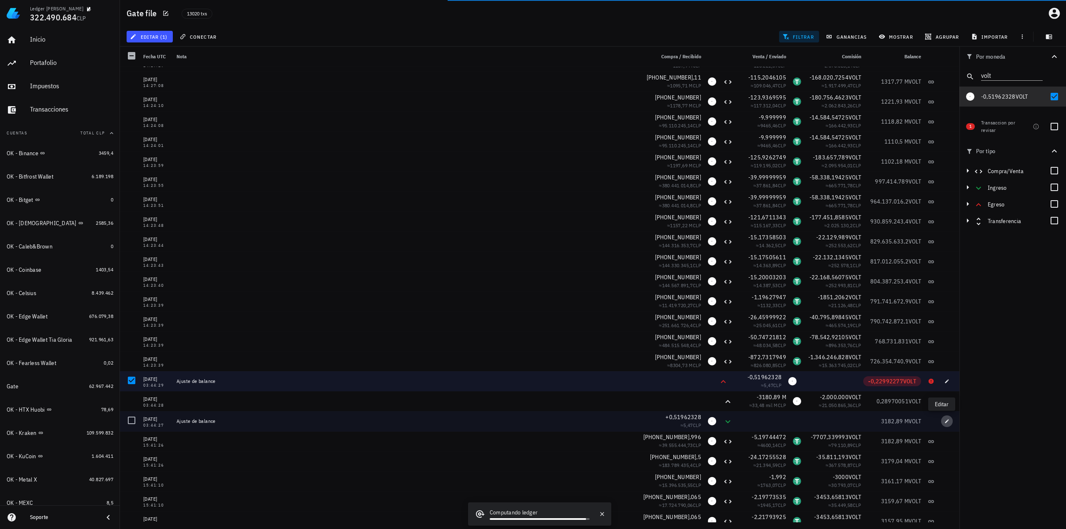
click at [944, 421] on icon "button" at bounding box center [946, 421] width 5 height 5
type input "[DATE]"
type input "03:44:27"
type input "0,51962328"
type input "VOLT"
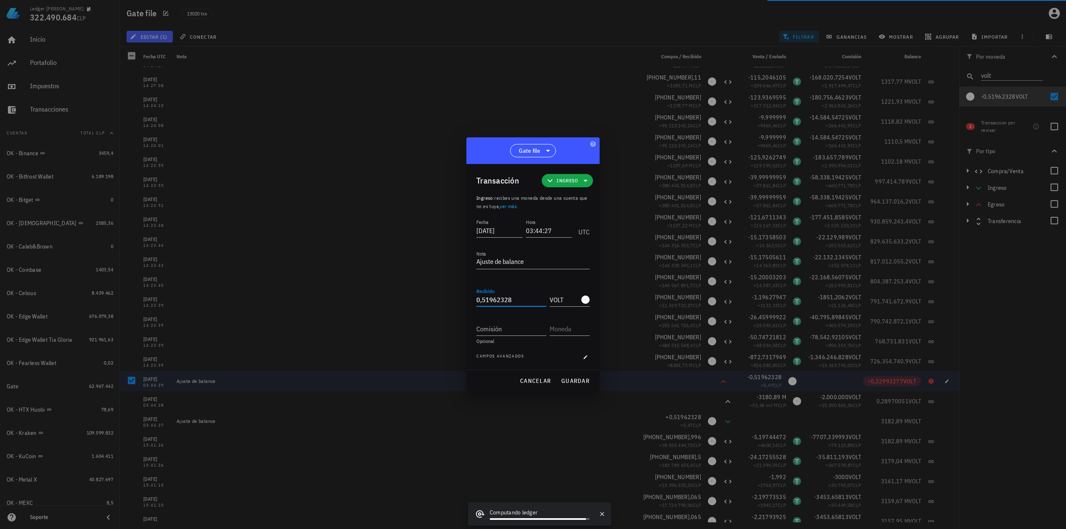
drag, startPoint x: 515, startPoint y: 300, endPoint x: 364, endPoint y: 289, distance: 150.6
click at [398, 295] on div "Ledger Francisco Arancibia 322.490.684 CLP Inicio Portafolio Impuestos Transacc…" at bounding box center [533, 264] width 1066 height 529
paste input "22992277"
click at [589, 383] on span "guardar" at bounding box center [575, 380] width 29 height 7
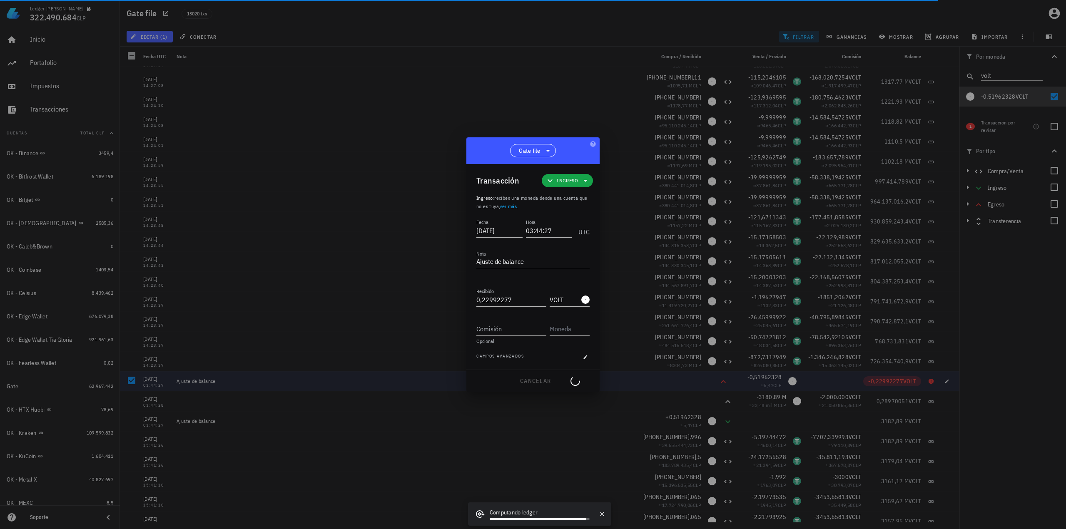
type input "0,51962328"
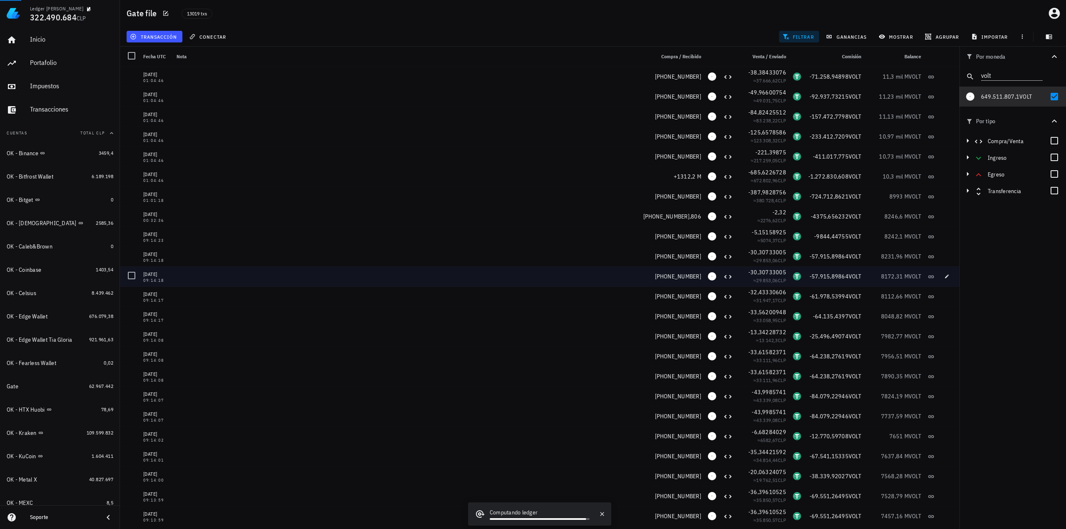
scroll to position [0, 0]
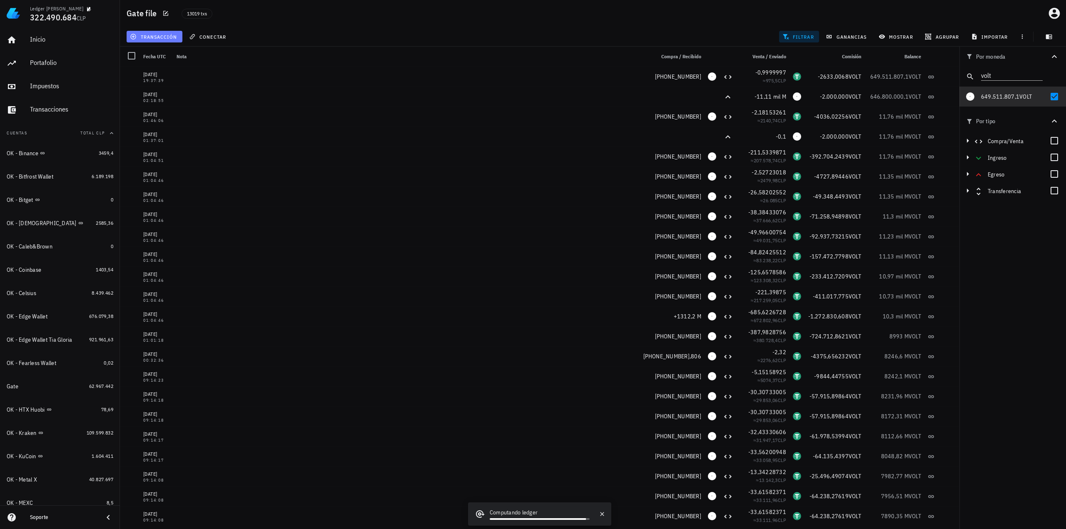
click at [167, 40] on button "transacción" at bounding box center [155, 37] width 56 height 12
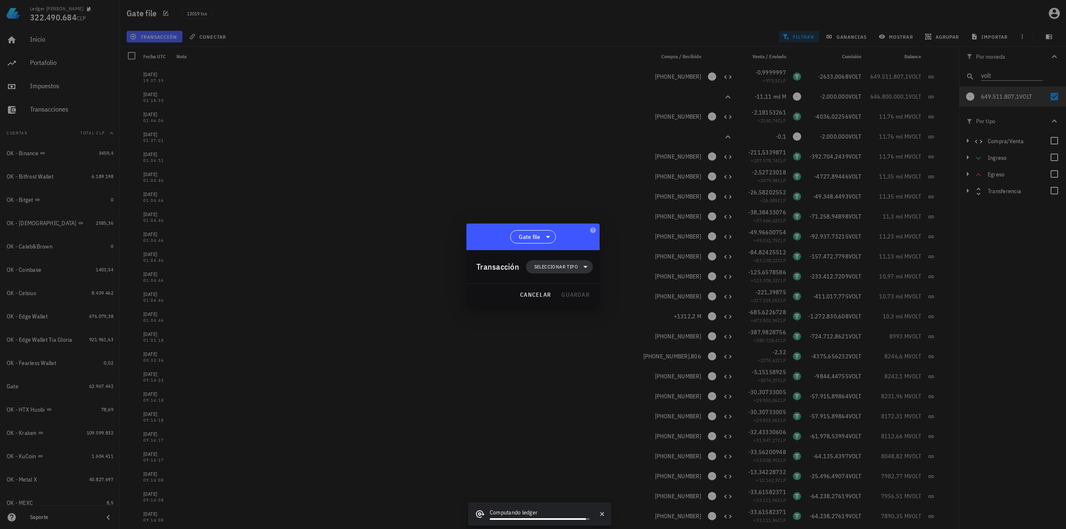
click at [544, 267] on span "Seleccionar tipo" at bounding box center [556, 267] width 44 height 8
click at [557, 318] on div "Egreso" at bounding box center [563, 320] width 32 height 7
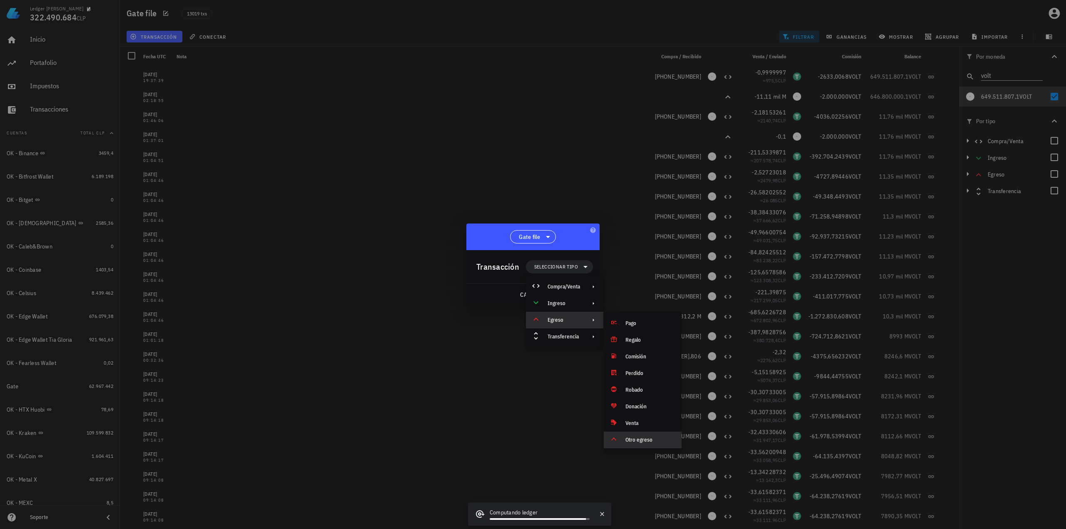
click at [634, 439] on div "Otro egreso" at bounding box center [650, 440] width 50 height 7
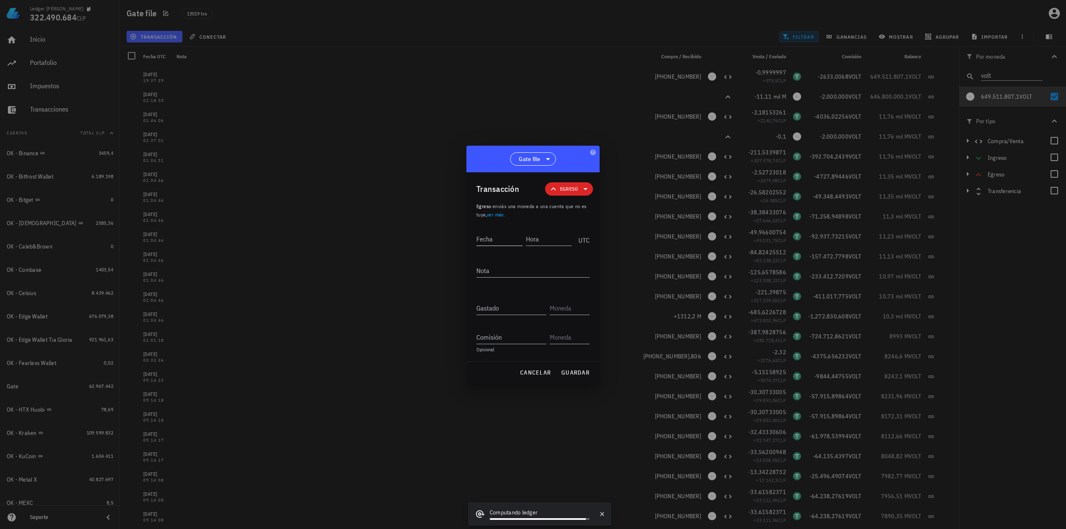
click at [510, 243] on input "Fecha" at bounding box center [499, 238] width 46 height 13
type input "[DATE]"
type input "23:57:10"
type textarea "Ajuste de balance"
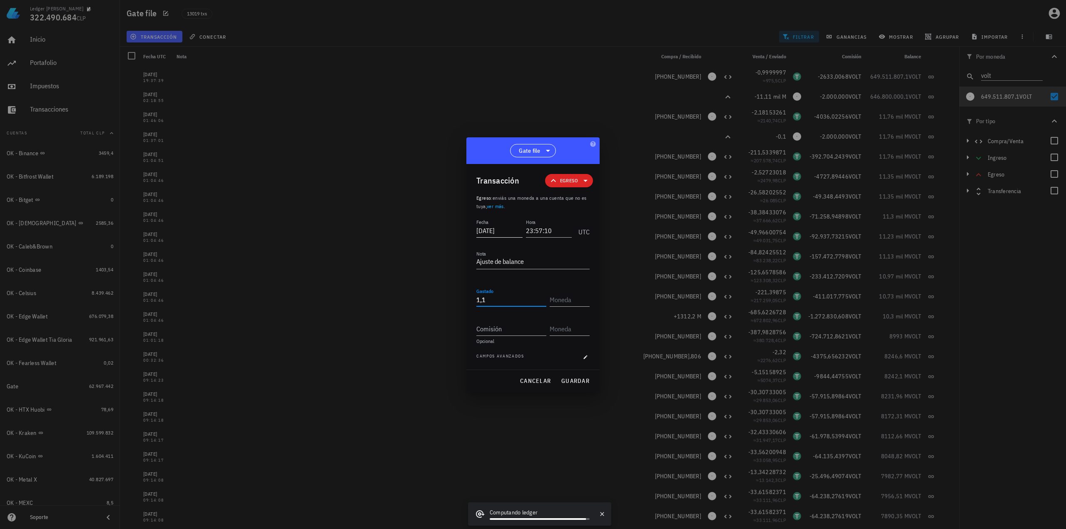
type input "1,1"
type input "VOLT"
click at [580, 382] on span "guardar" at bounding box center [575, 380] width 29 height 7
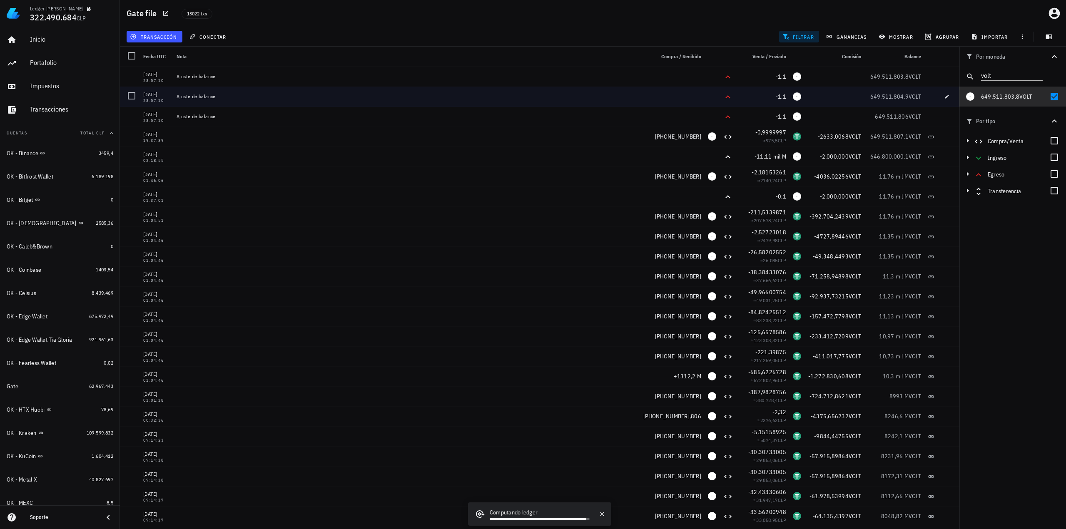
click at [131, 94] on div at bounding box center [131, 96] width 14 height 14
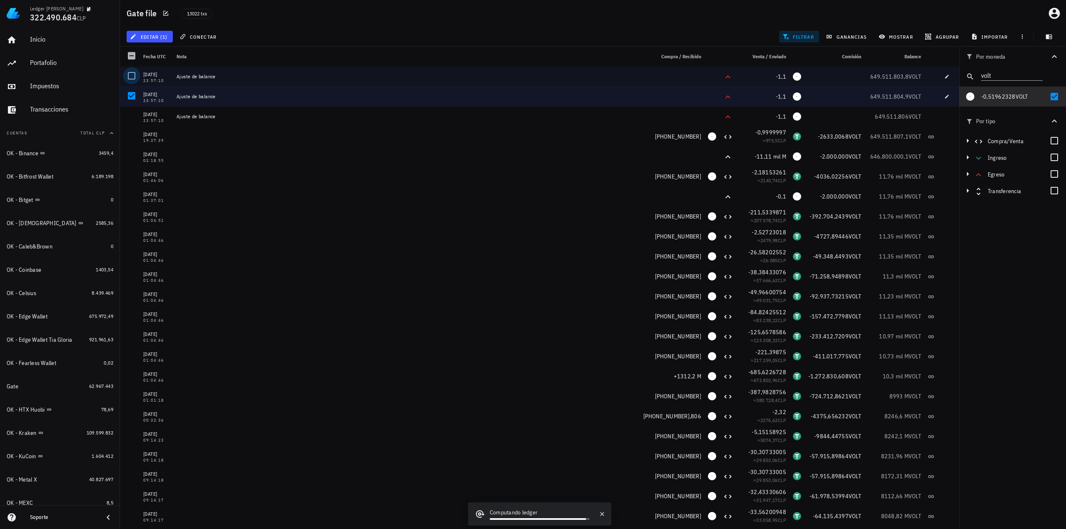
click at [130, 69] on div at bounding box center [131, 76] width 14 height 14
click at [157, 40] on button "editar (2)" at bounding box center [150, 37] width 46 height 12
click at [165, 88] on div "Eliminar" at bounding box center [176, 89] width 59 height 7
click at [977, 246] on div "Por moneda volt 0 WKC 0 FLR 0 QUICK 0 OXT 0 RLY 0 USDT 0 BTT 0 GT 0 ETH 0 S 0 A…" at bounding box center [1012, 288] width 107 height 482
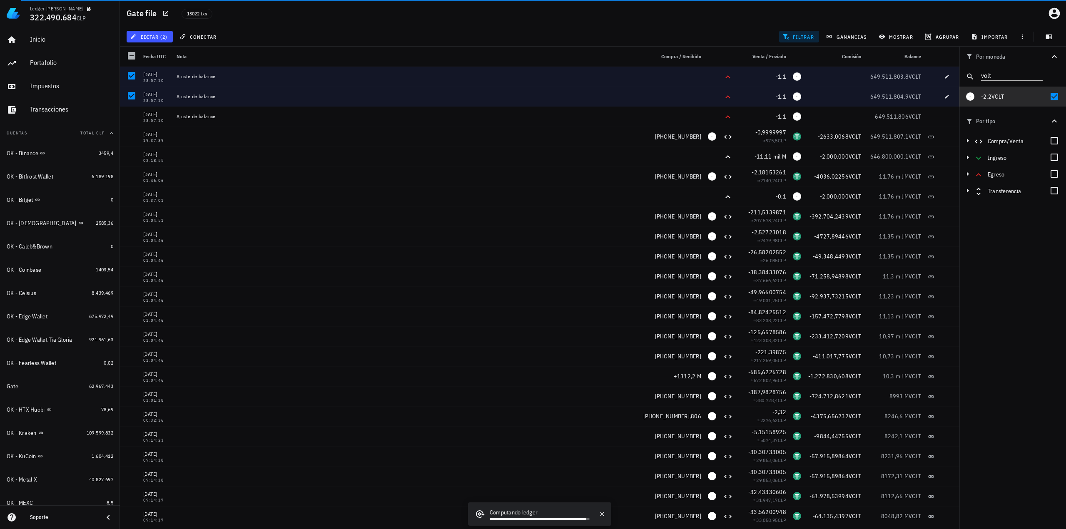
click at [1017, 325] on div "Por moneda volt 0 WKC 0 FLR 0 QUICK 0 OXT 0 RLY 0 USDT 0 BTT 0 GT 0 ETH 0 S 0 A…" at bounding box center [1012, 288] width 107 height 482
click at [443, 26] on div "Gate file 13022 txs" at bounding box center [593, 13] width 946 height 27
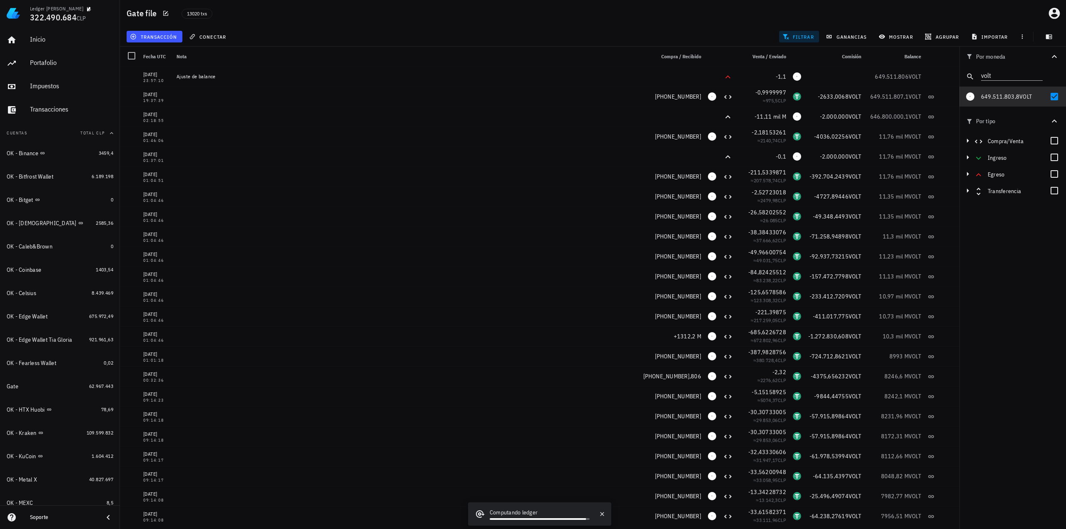
drag, startPoint x: 46, startPoint y: 7, endPoint x: 77, endPoint y: 6, distance: 30.8
click at [77, 6] on div "Ledger [PERSON_NAME]" at bounding box center [56, 8] width 53 height 7
click at [1007, 320] on div "Por moneda volt 349,73 mil M WKC 62.023.783 CLP 39.880,5791 FLR 1.035.289 CLP 1…" at bounding box center [1012, 288] width 107 height 482
click at [1054, 97] on div at bounding box center [1054, 97] width 14 height 14
checkbox input "false"
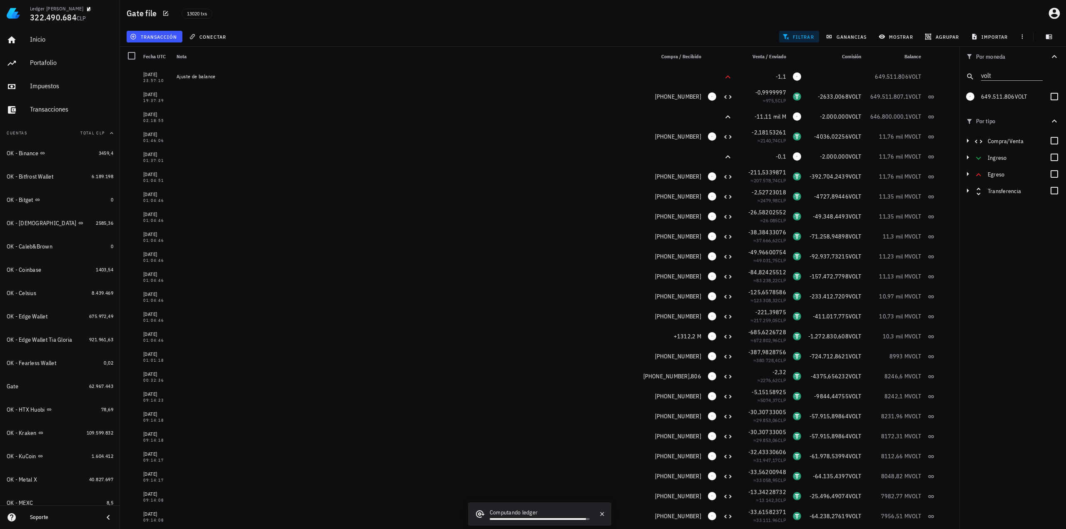
click at [1037, 74] on icon "Clear" at bounding box center [1037, 75] width 10 height 10
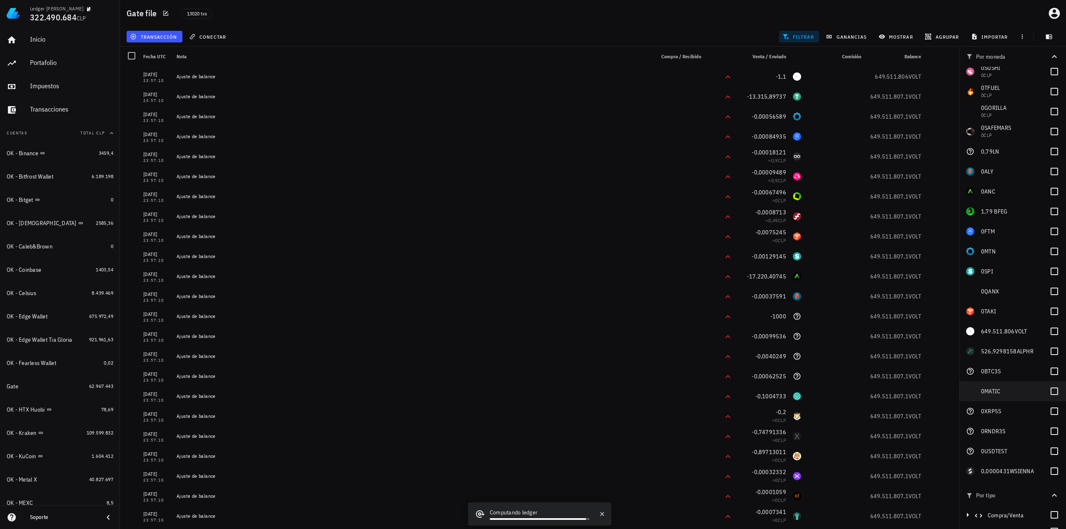
scroll to position [1464, 0]
click at [1047, 471] on div at bounding box center [1054, 471] width 14 height 14
checkbox input "true"
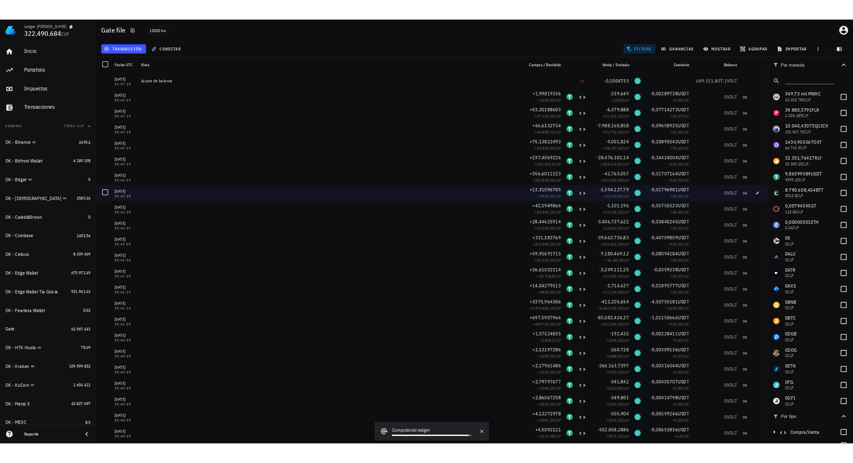
scroll to position [1464, 0]
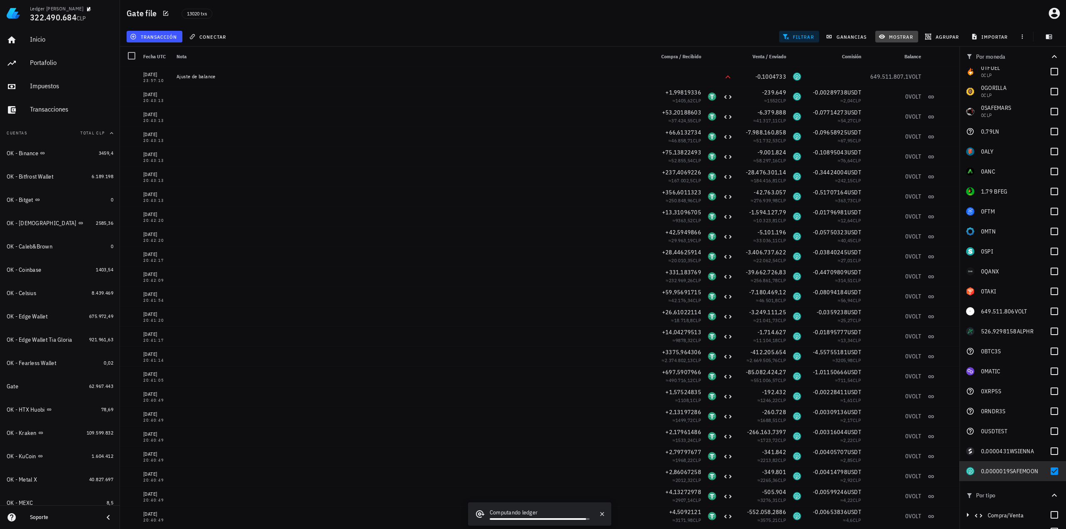
click at [888, 32] on button "mostrar" at bounding box center [896, 37] width 43 height 12
click at [897, 137] on div "VOLT" at bounding box center [928, 129] width 83 height 17
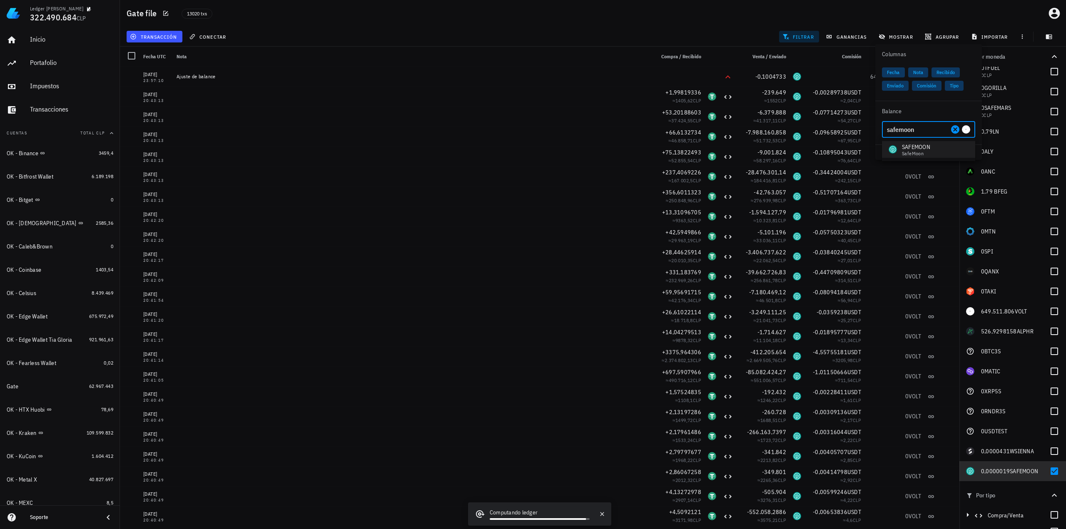
click at [943, 152] on div "SAFEMOON SafeMoon" at bounding box center [928, 149] width 93 height 17
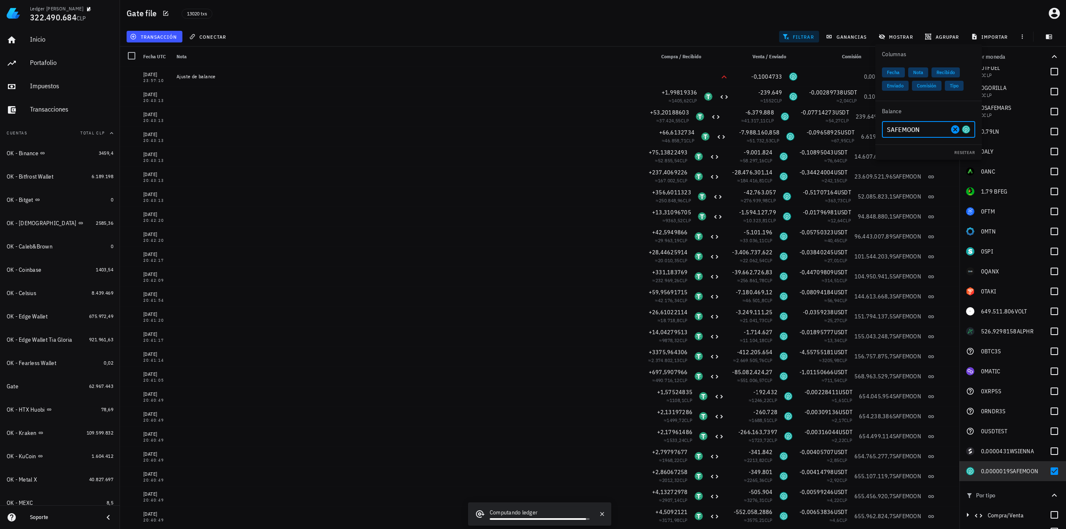
type input "SAFEMOON"
click at [694, 10] on div "Gate file 13020 txs" at bounding box center [593, 13] width 946 height 27
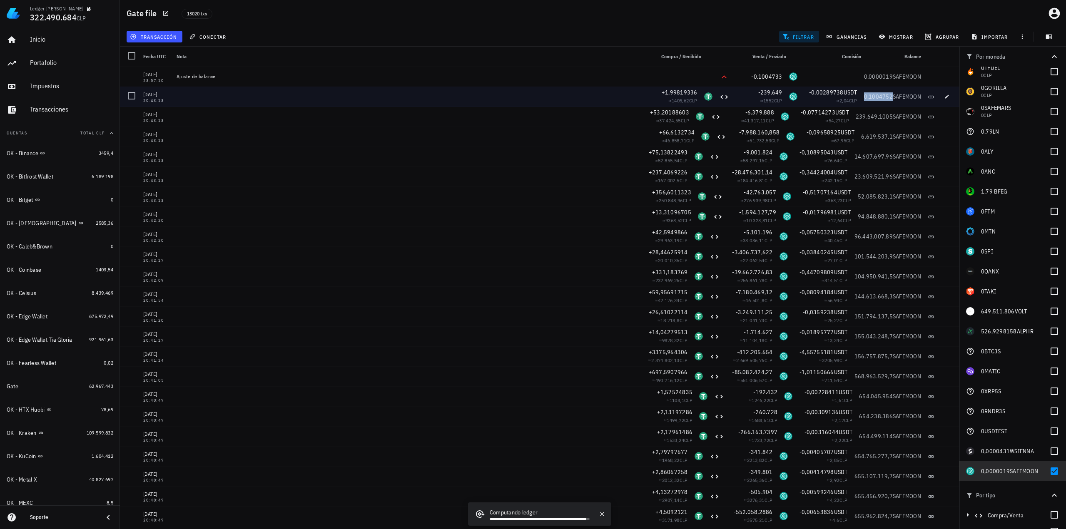
click at [869, 96] on span "0,1004752" at bounding box center [878, 96] width 29 height 7
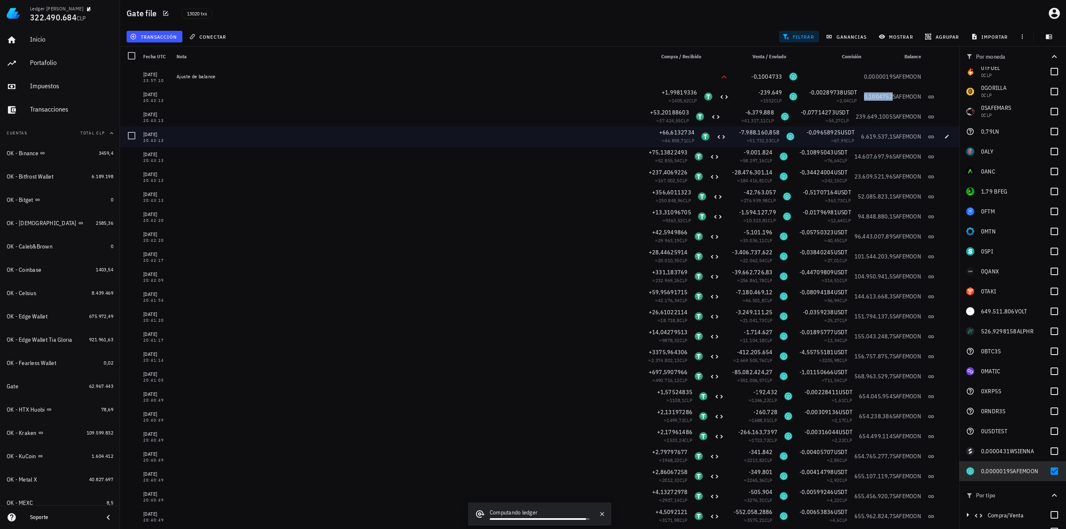
copy span "0,1004752"
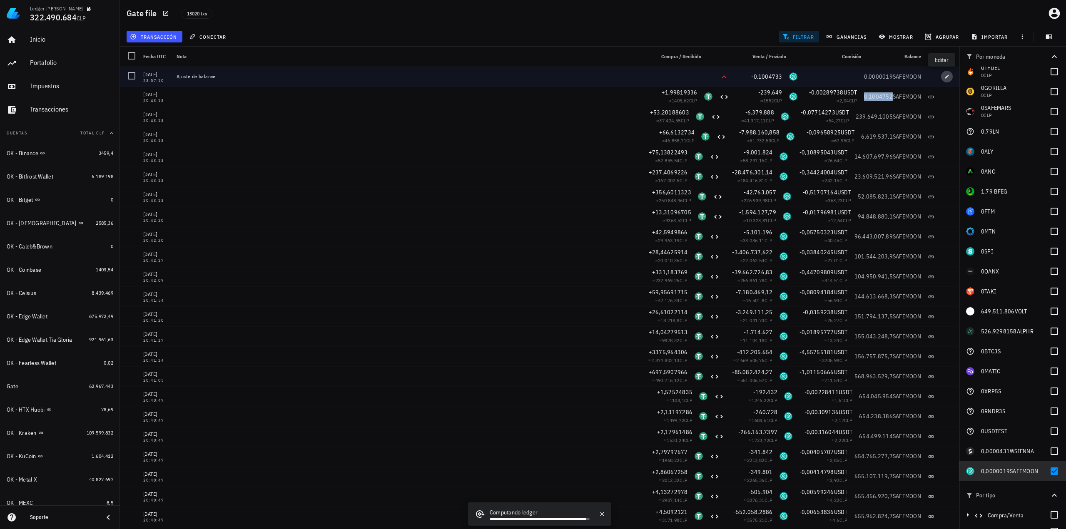
click at [944, 79] on icon "button" at bounding box center [946, 76] width 5 height 5
type input "[DATE]"
type input "23:57:10"
type input "0,1004733"
type input "SAFEMOON"
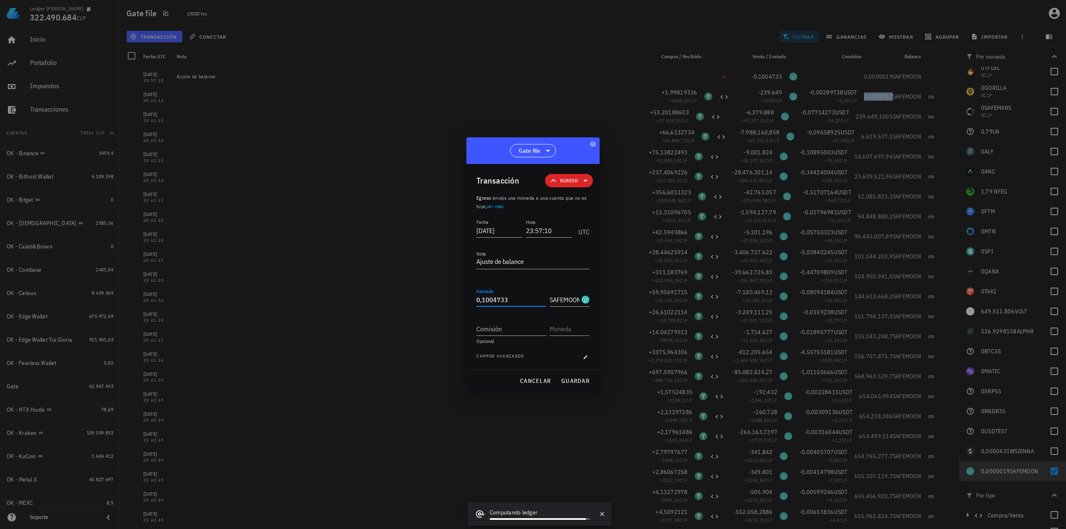
click at [499, 304] on input "0,1004733" at bounding box center [511, 299] width 70 height 13
paste input "52"
click at [576, 378] on span "guardar" at bounding box center [575, 380] width 29 height 7
type input "0,1004733"
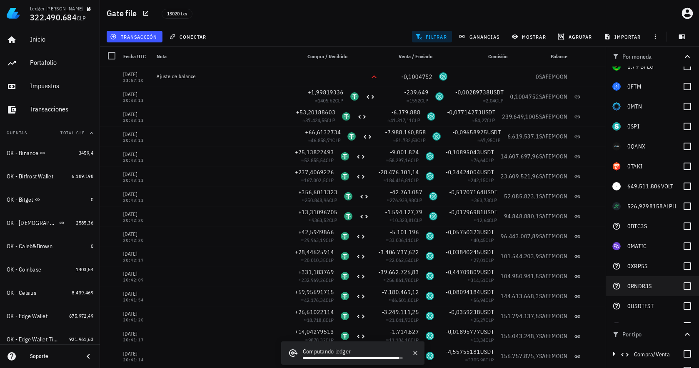
scroll to position [1624, 0]
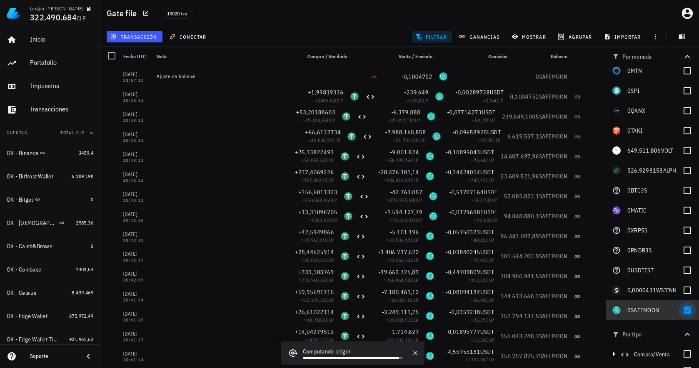
click at [680, 316] on div at bounding box center [687, 310] width 14 height 14
checkbox input "false"
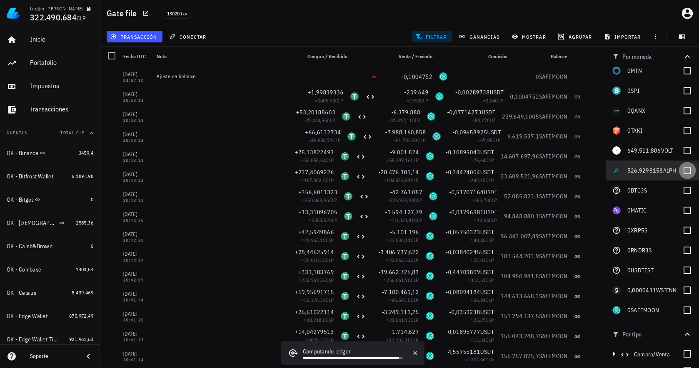
click at [682, 169] on div at bounding box center [687, 171] width 14 height 14
checkbox input "true"
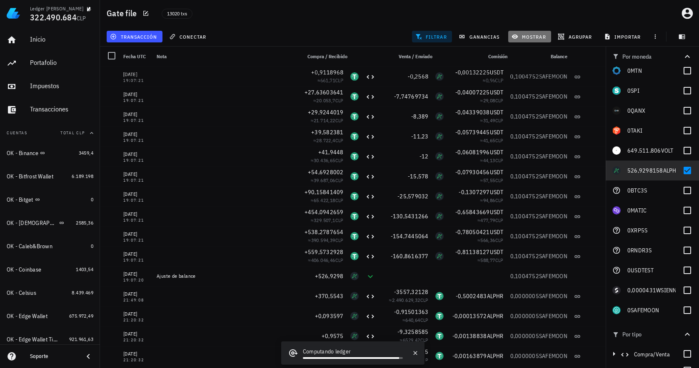
click at [528, 34] on span "mostrar" at bounding box center [529, 36] width 33 height 7
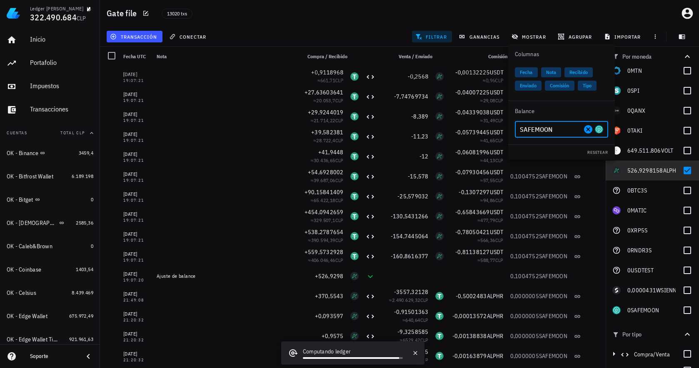
click at [542, 132] on input "SAFEMOON" at bounding box center [551, 129] width 62 height 13
click at [531, 155] on div "ALPHR Alphr finance" at bounding box center [542, 149] width 43 height 13
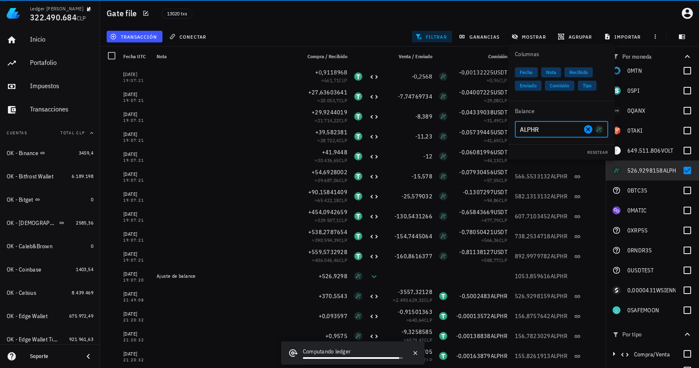
type input "ALPHR"
click at [370, 33] on div "transacción conectar filtrar ganancias mostrar [GEOGRAPHIC_DATA] importar" at bounding box center [399, 37] width 589 height 20
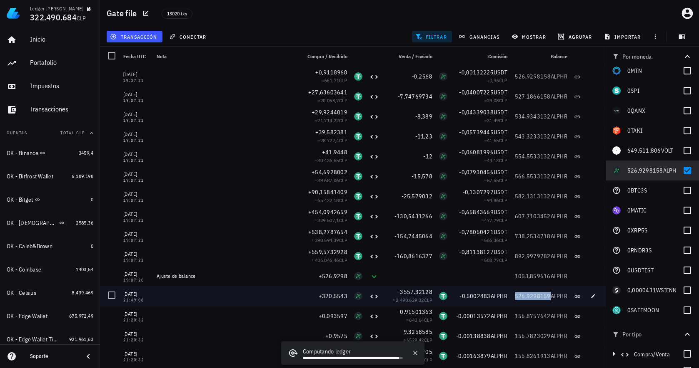
click at [536, 298] on span "526,9298159" at bounding box center [533, 296] width 36 height 7
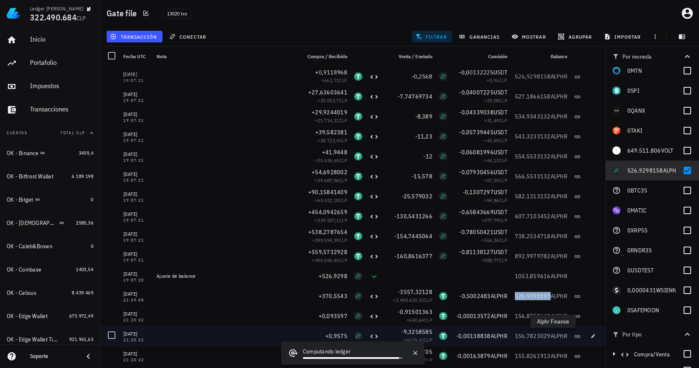
copy span "526,9298159"
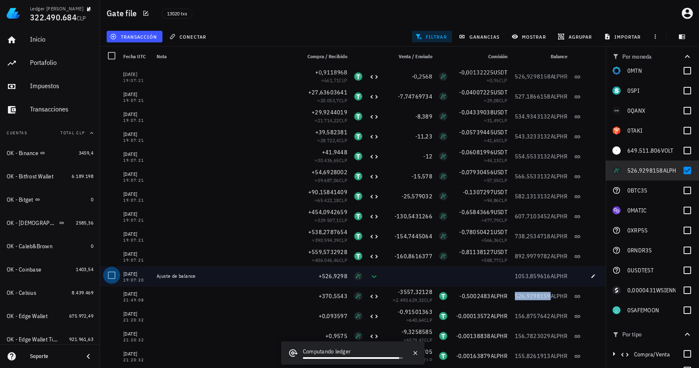
click at [109, 275] on div at bounding box center [111, 276] width 14 height 14
click at [138, 39] on span "editar (1)" at bounding box center [130, 36] width 36 height 7
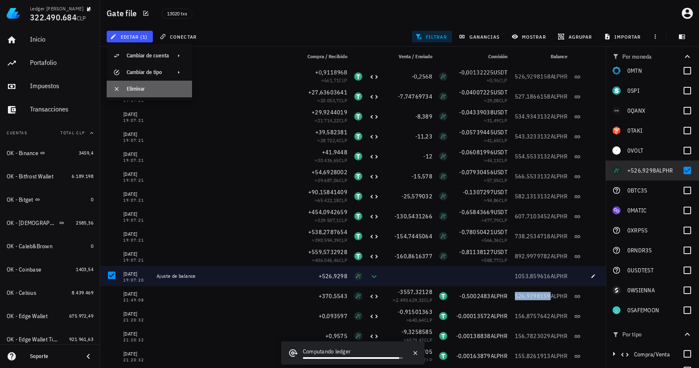
click at [152, 93] on div "Eliminar" at bounding box center [156, 88] width 59 height 13
